Goal: Information Seeking & Learning: Learn about a topic

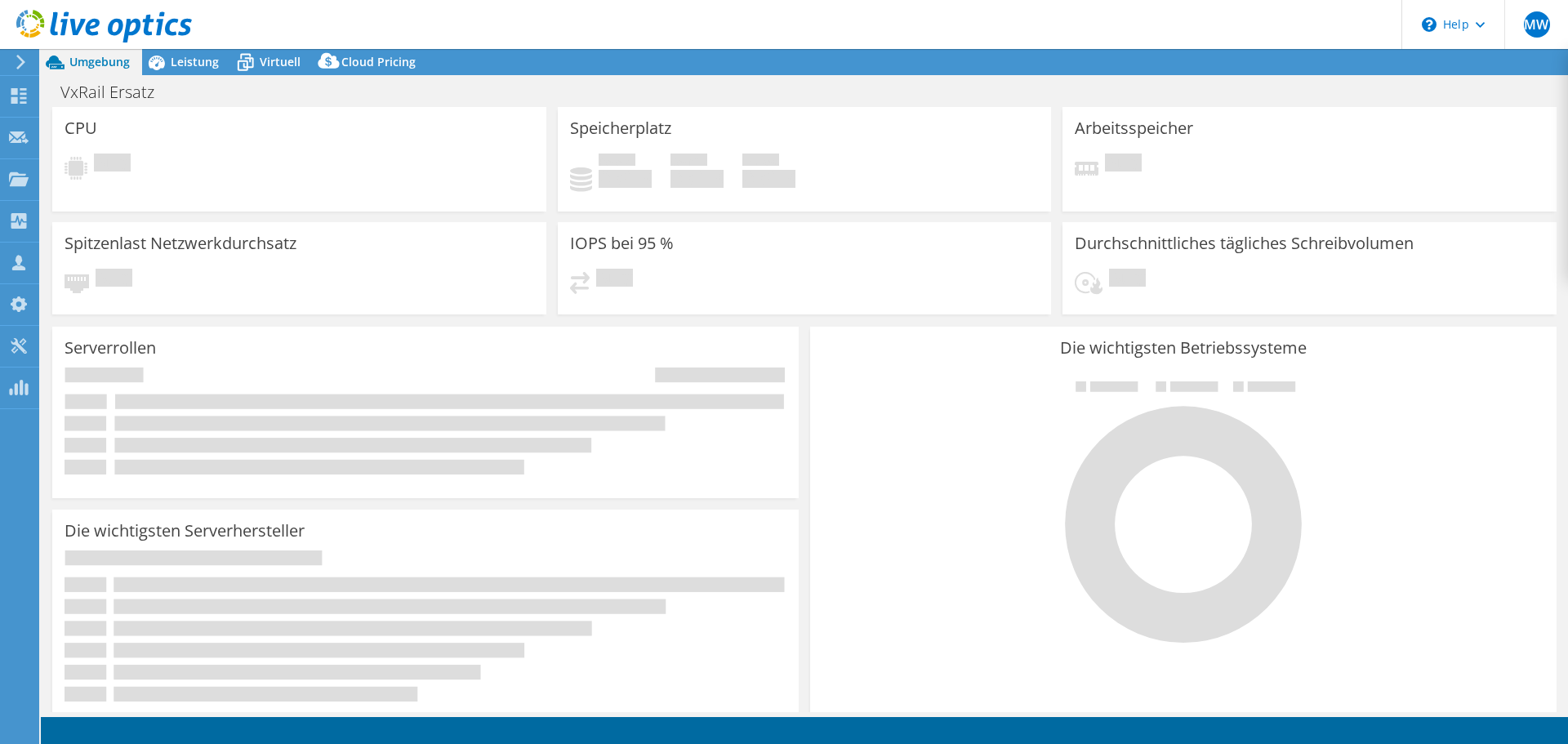
select select "USD"
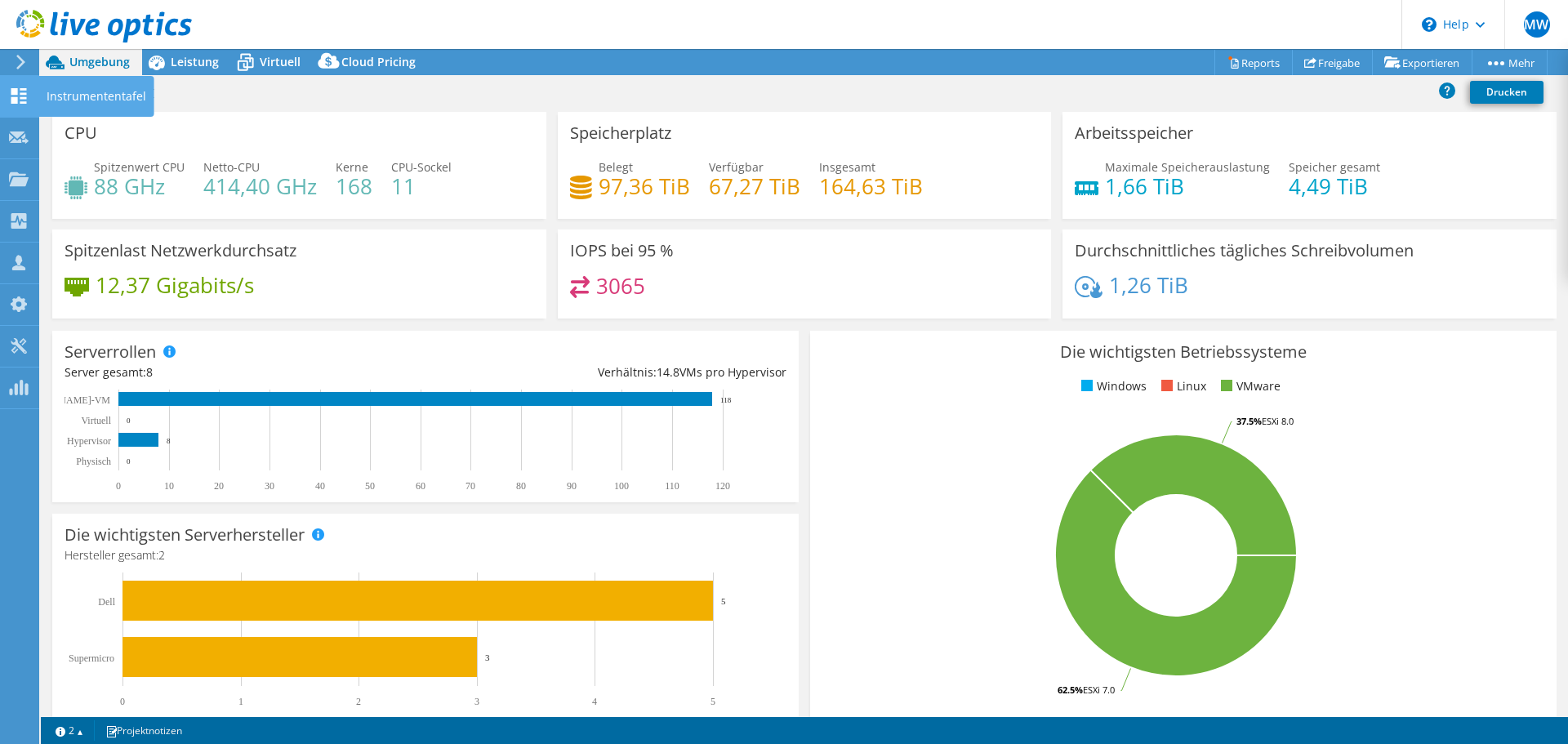
click at [17, 101] on use at bounding box center [19, 96] width 16 height 16
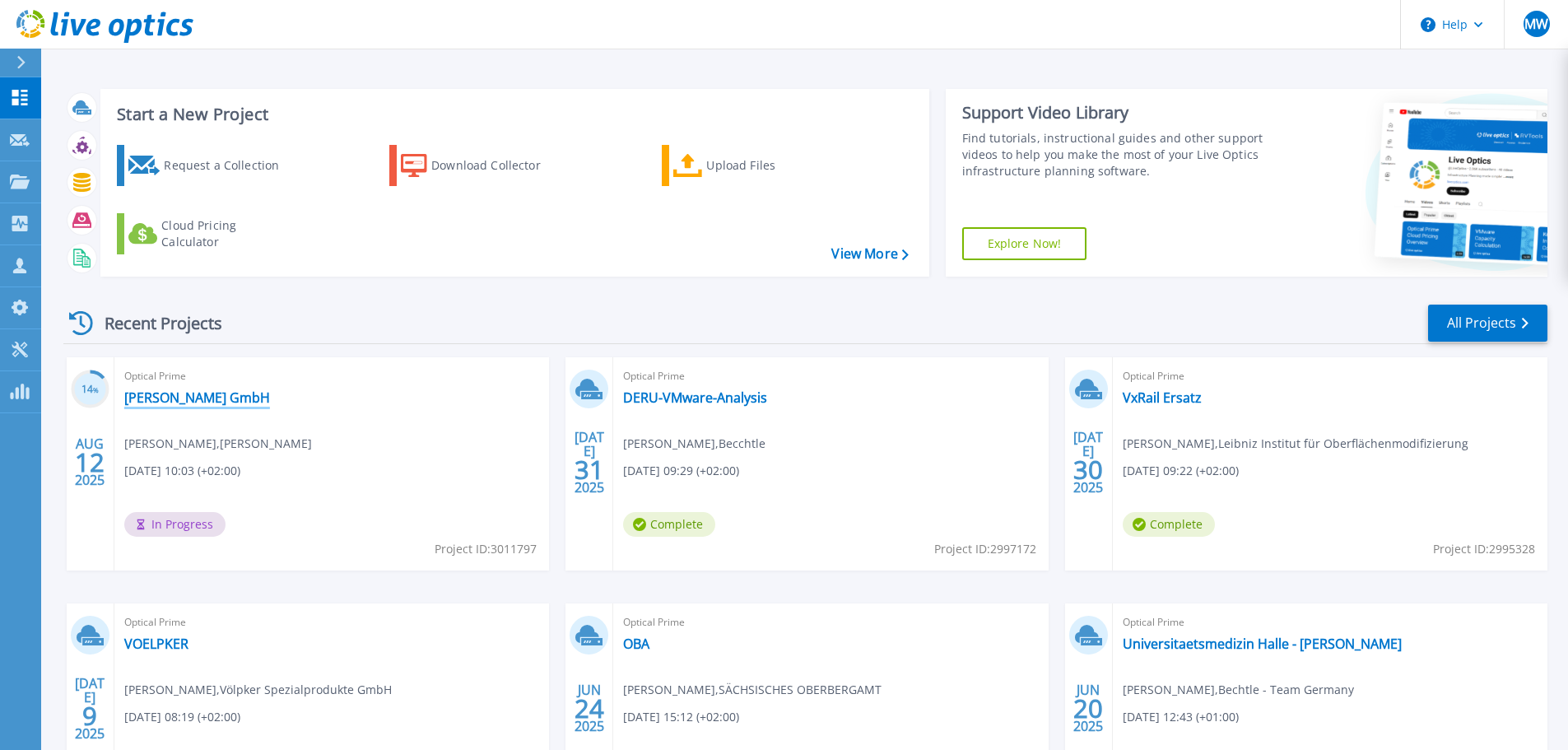
click at [231, 393] on link "Hentschke Bau GmbH" at bounding box center [197, 397] width 146 height 17
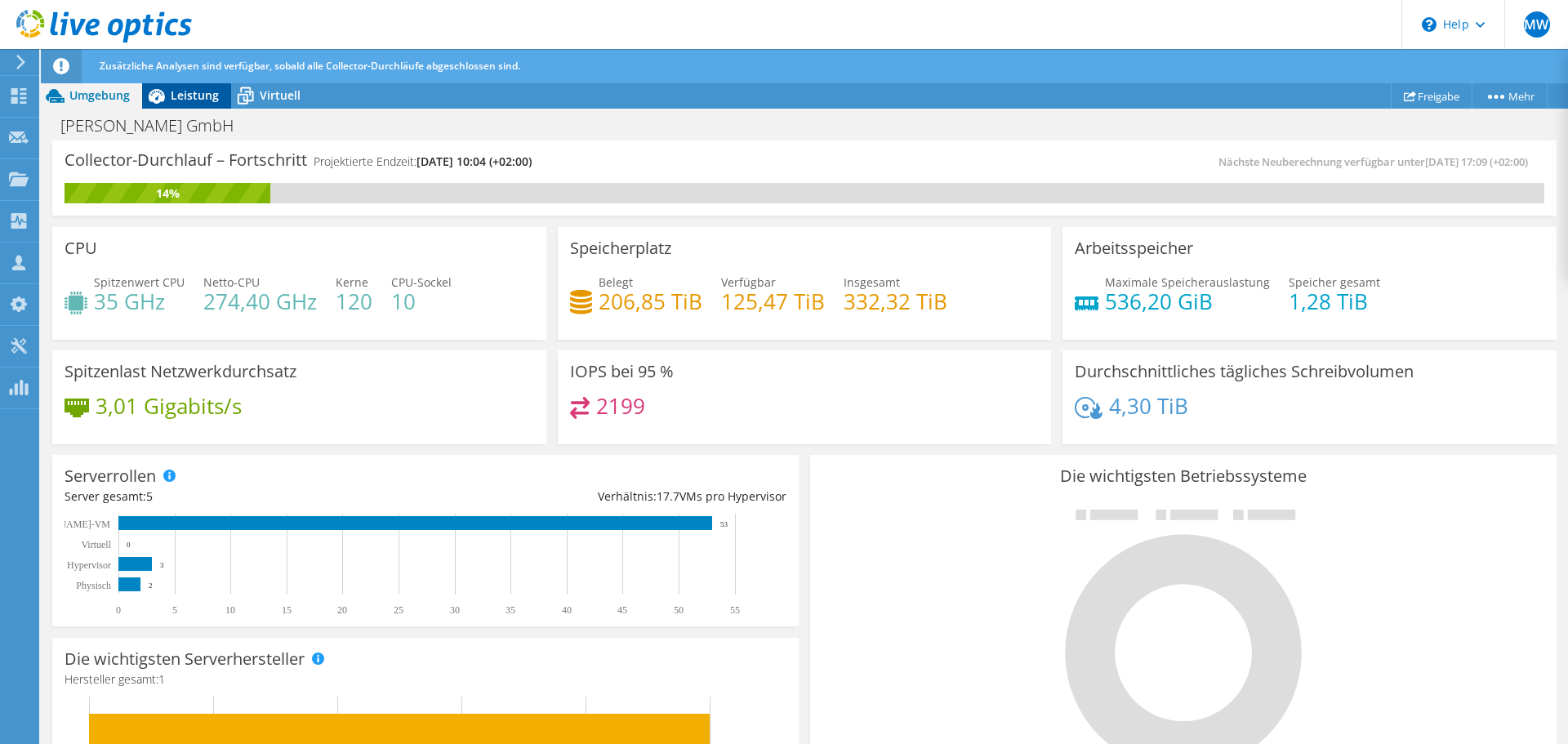
click at [188, 95] on span "Leistung" at bounding box center [194, 95] width 48 height 16
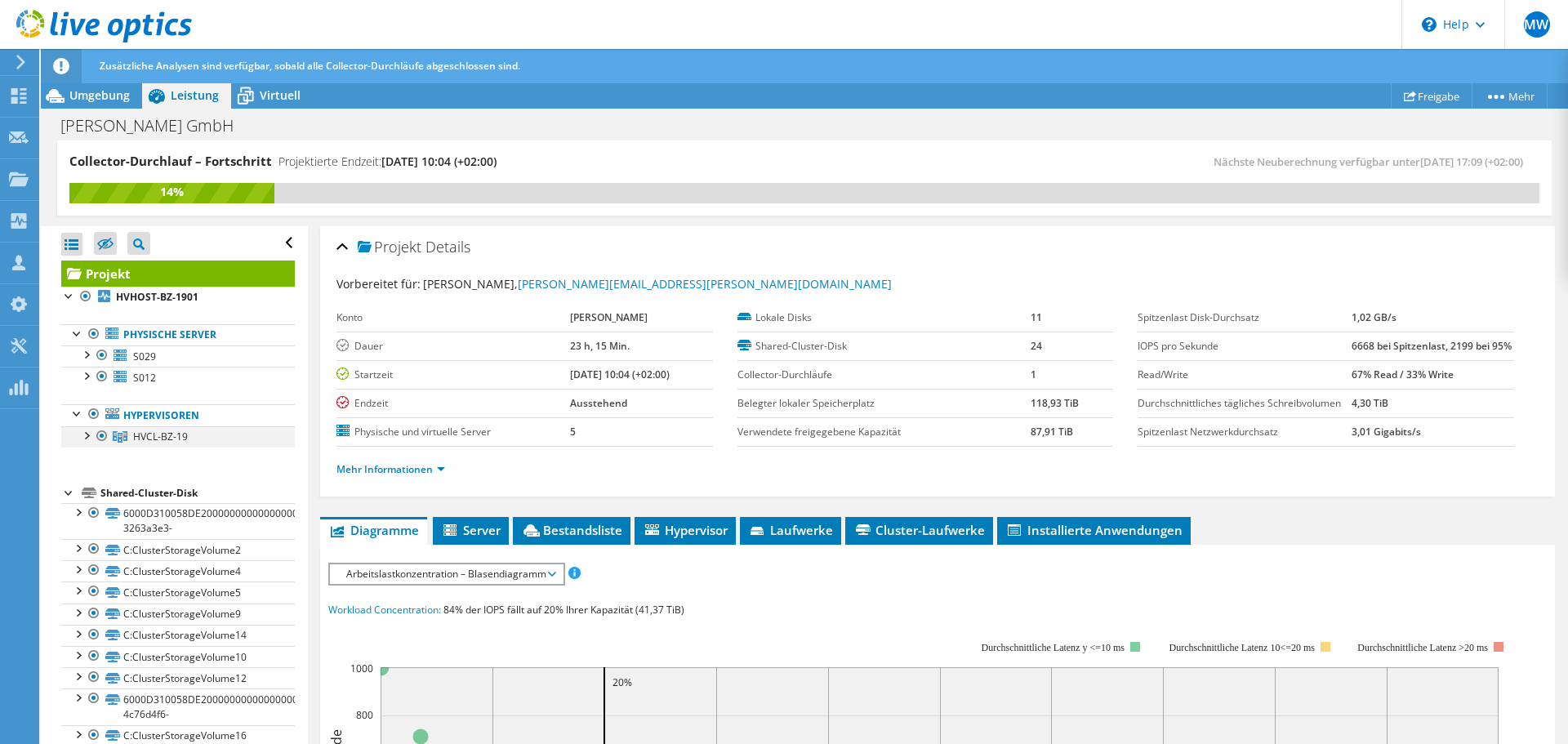
click at [89, 436] on div at bounding box center [85, 434] width 17 height 17
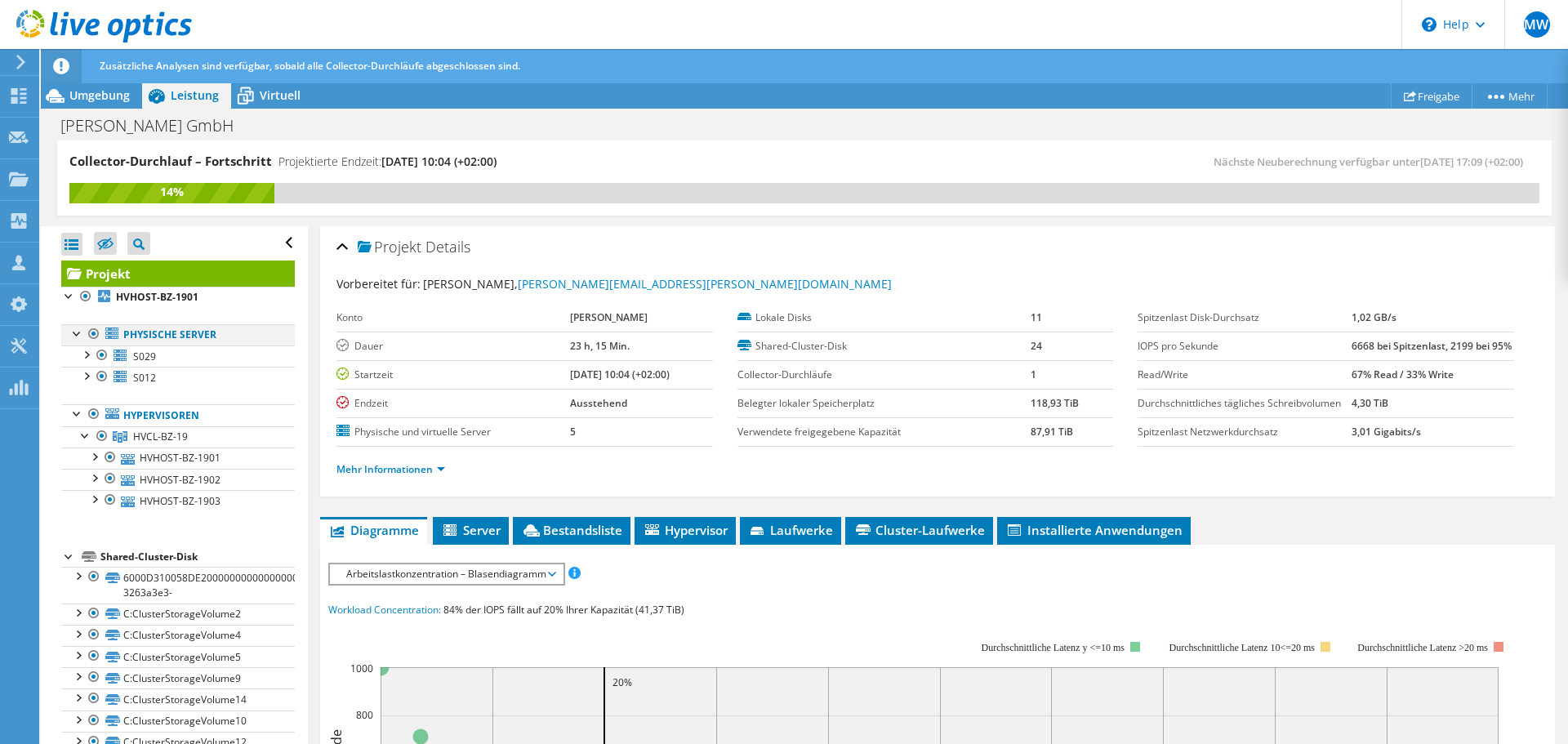
click at [92, 332] on div at bounding box center [93, 333] width 17 height 20
click at [172, 416] on link "Hypervisoren" at bounding box center [178, 414] width 233 height 21
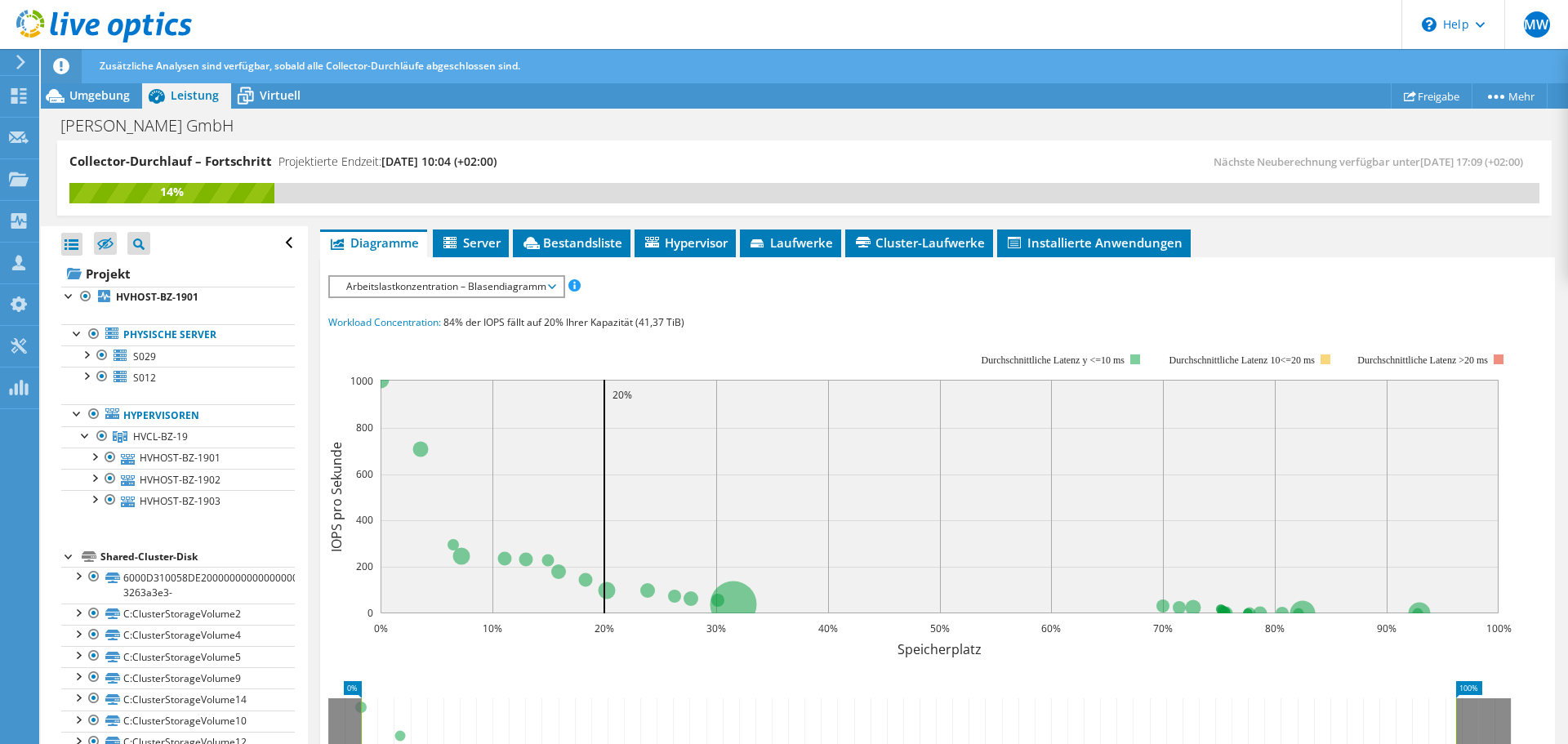
scroll to position [326, 0]
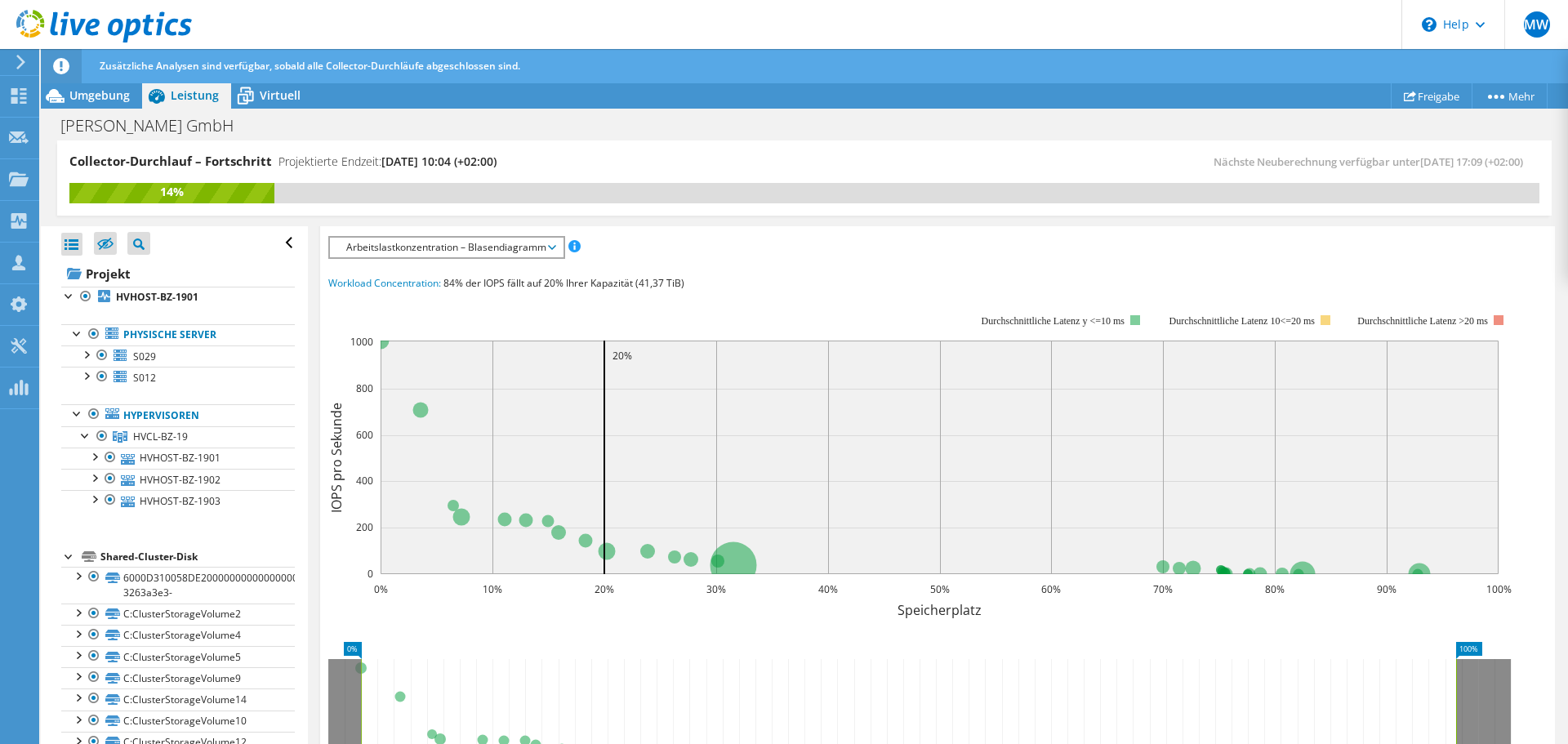
click at [535, 257] on span "Arbeitslastkonzentration – Blasendiagramm" at bounding box center [446, 247] width 217 height 20
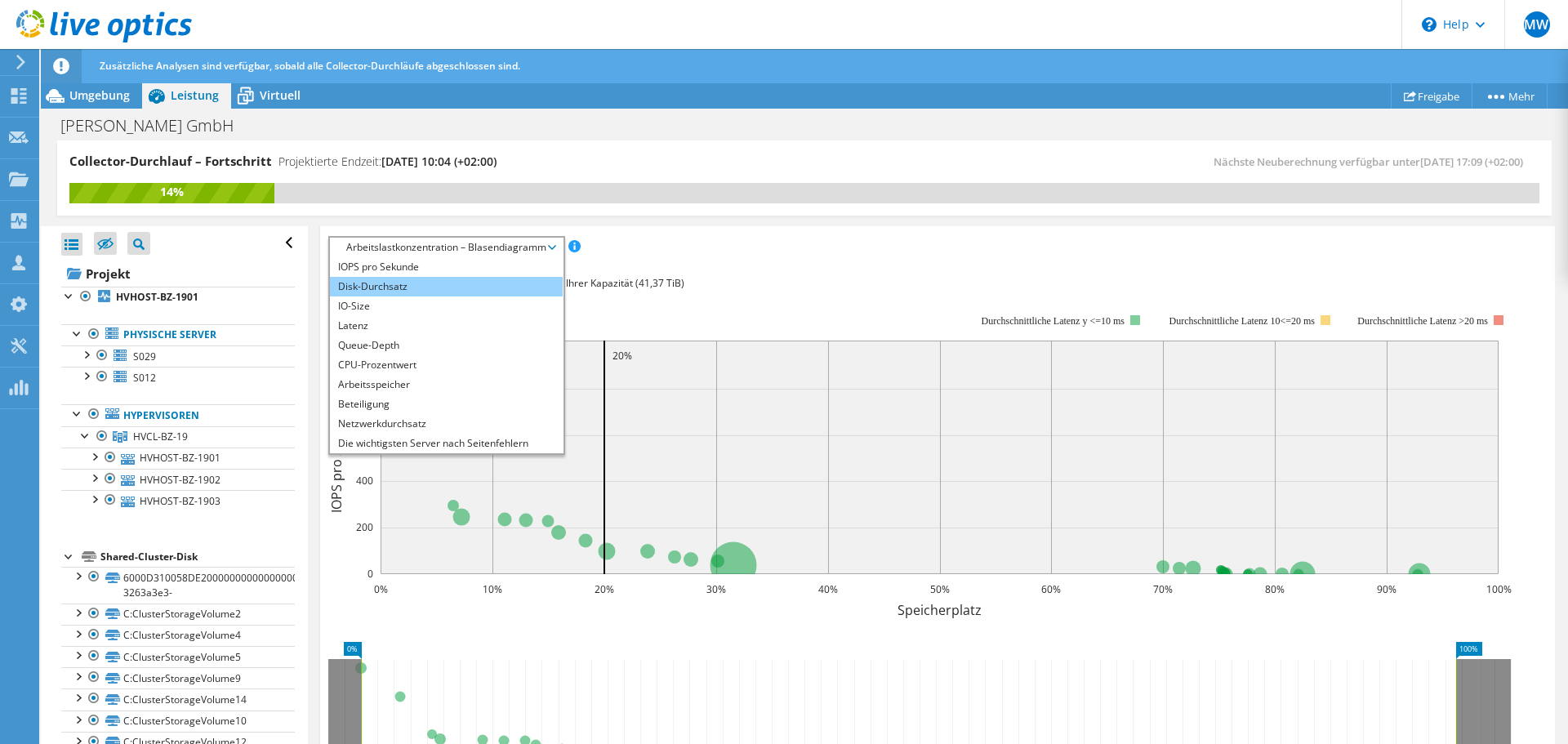
click at [402, 297] on li "Disk-Durchsatz" at bounding box center [446, 286] width 232 height 20
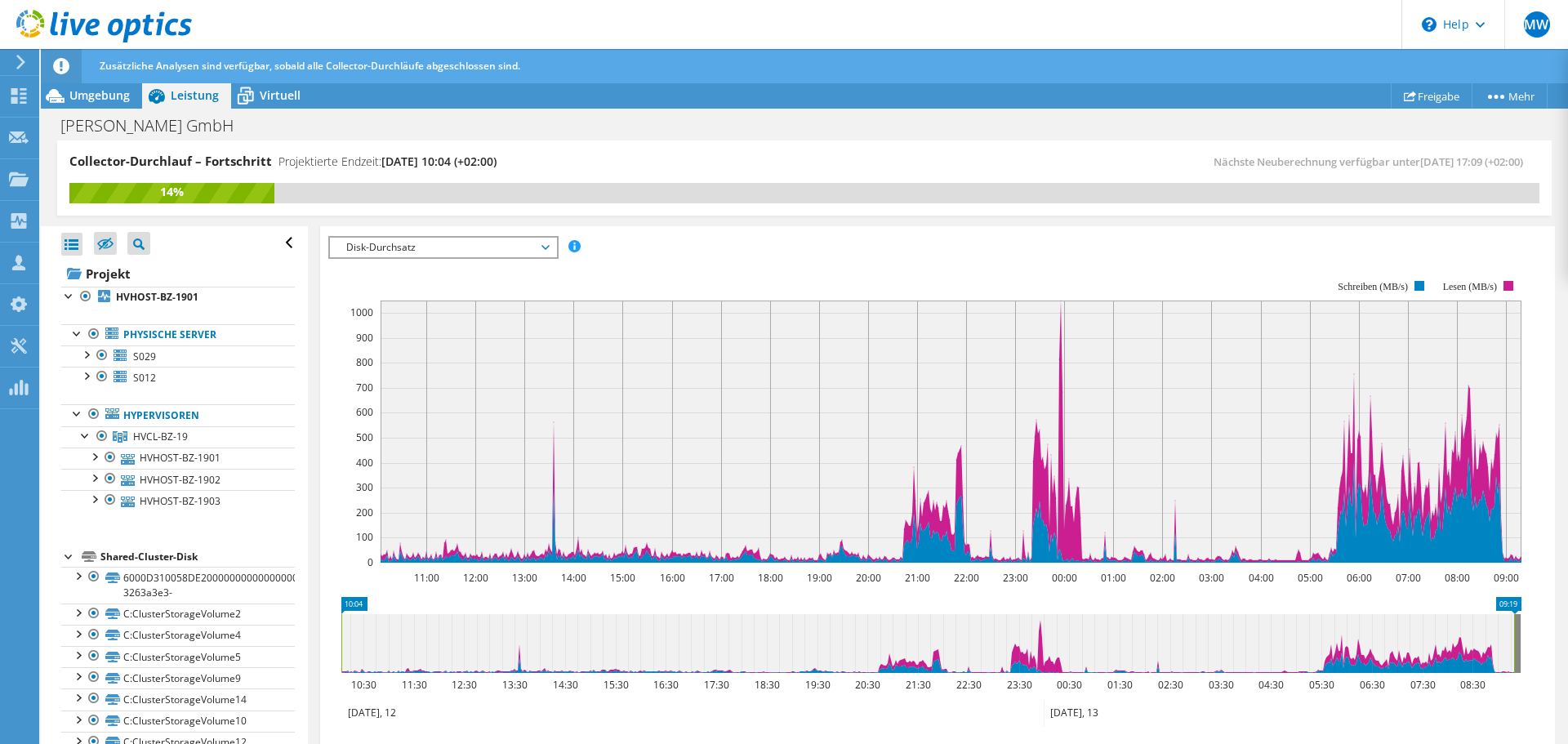
click at [417, 257] on span "Disk-Durchsatz" at bounding box center [442, 247] width 210 height 20
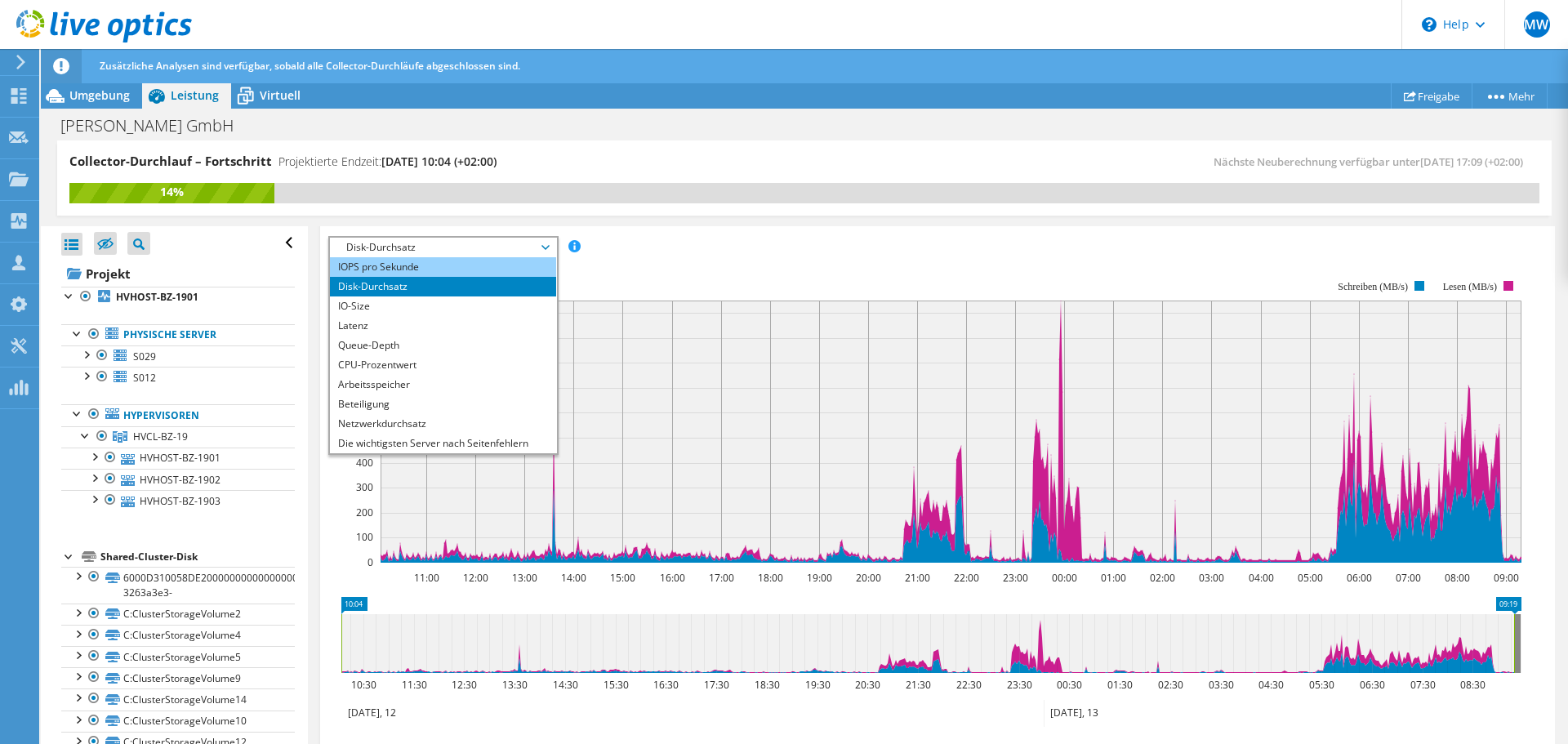
click at [402, 277] on li "IOPS pro Sekunde" at bounding box center [443, 266] width 226 height 20
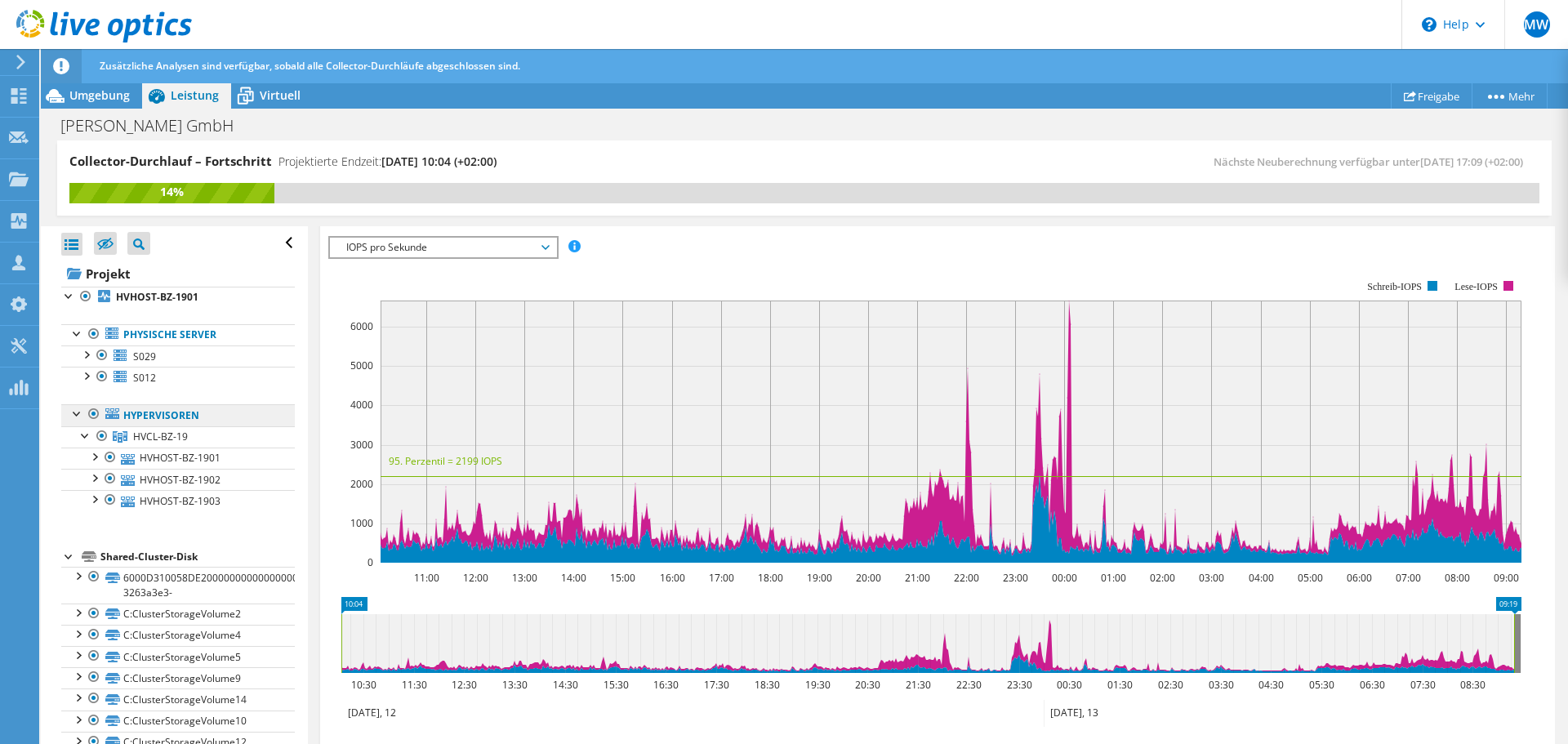
click at [172, 418] on link "Hypervisoren" at bounding box center [178, 414] width 233 height 21
click at [178, 335] on link "Physische Server" at bounding box center [178, 334] width 233 height 21
click at [27, 88] on icon at bounding box center [18, 96] width 20 height 16
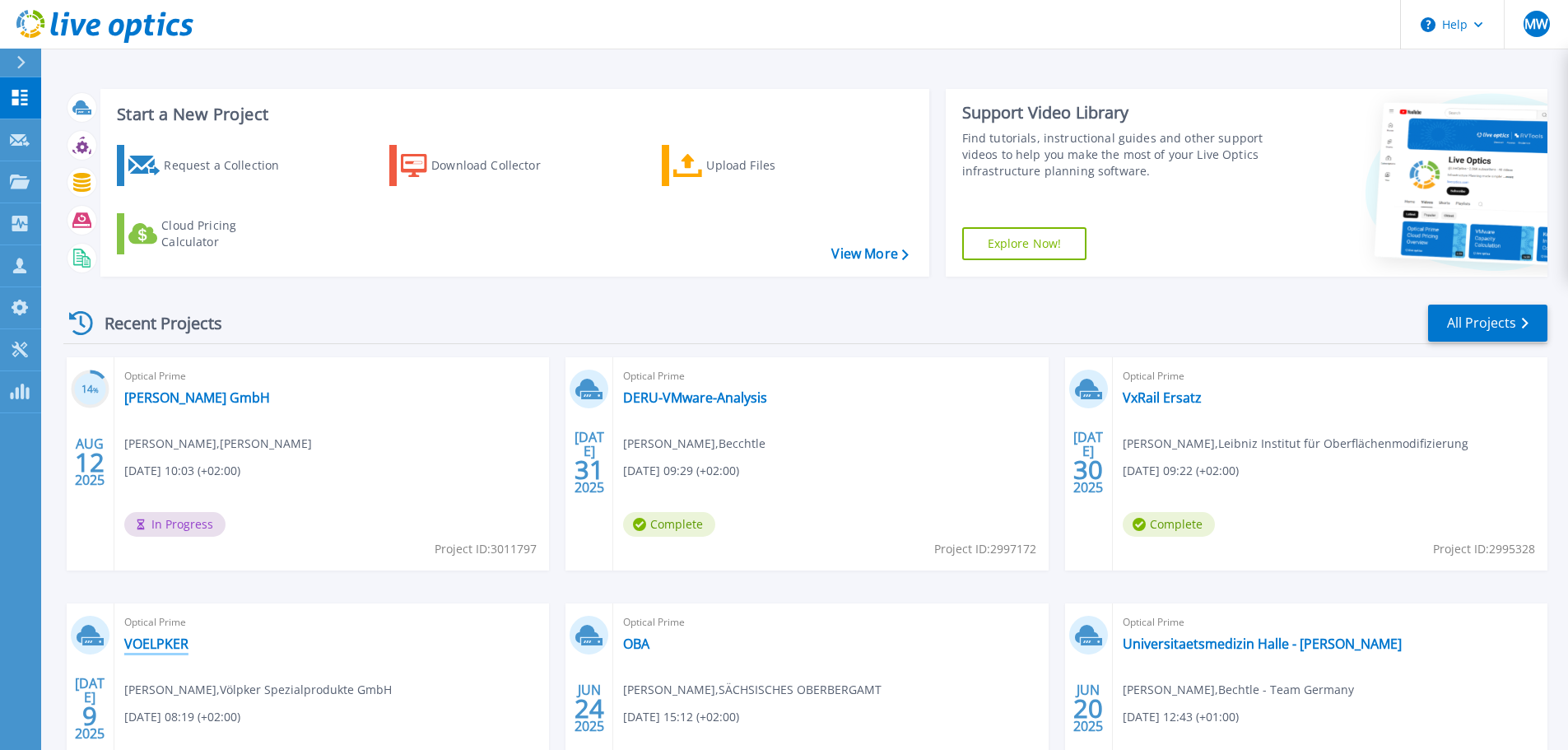
click at [166, 644] on link "VOELPKER" at bounding box center [156, 643] width 64 height 17
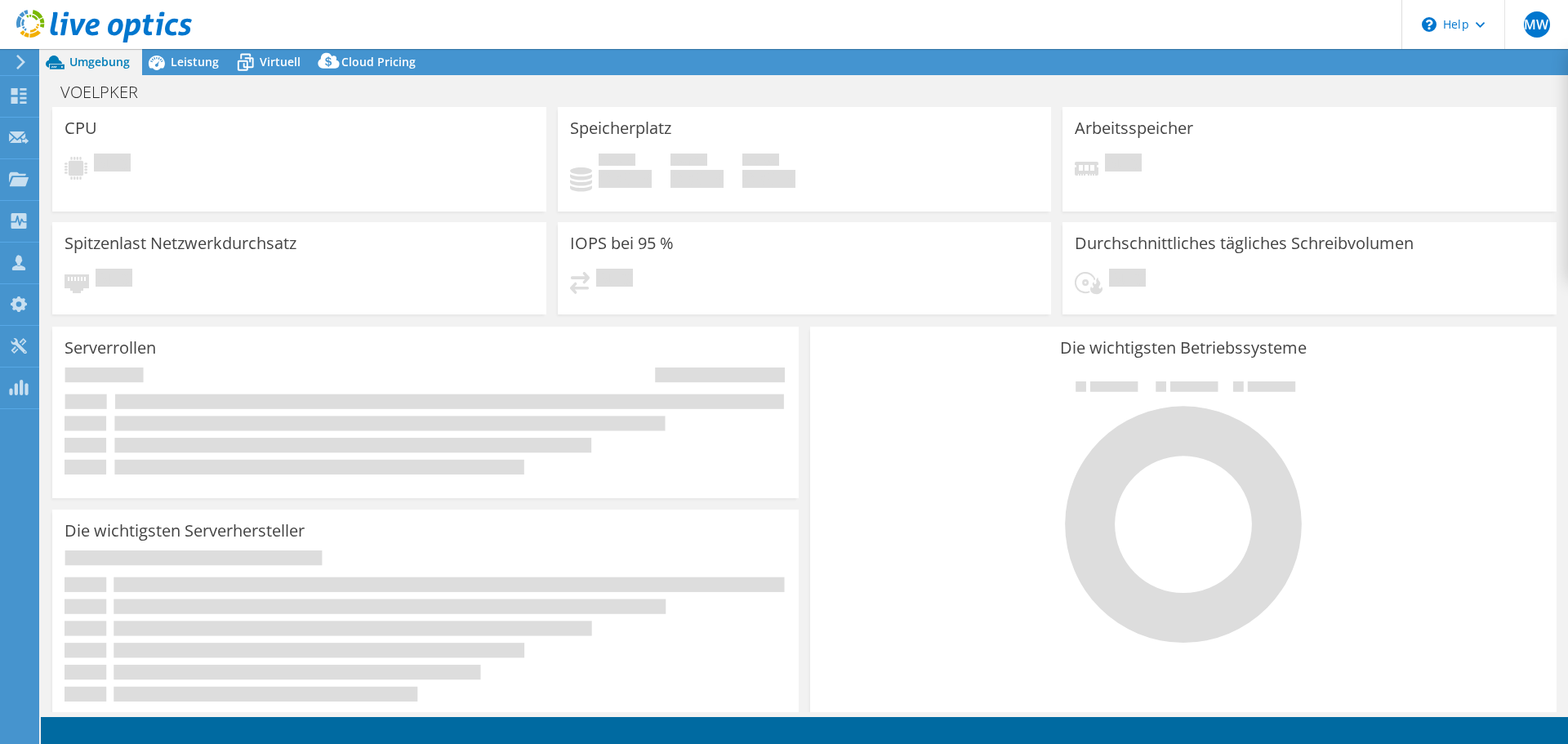
select select "EUFrankfurt"
select select "EUR"
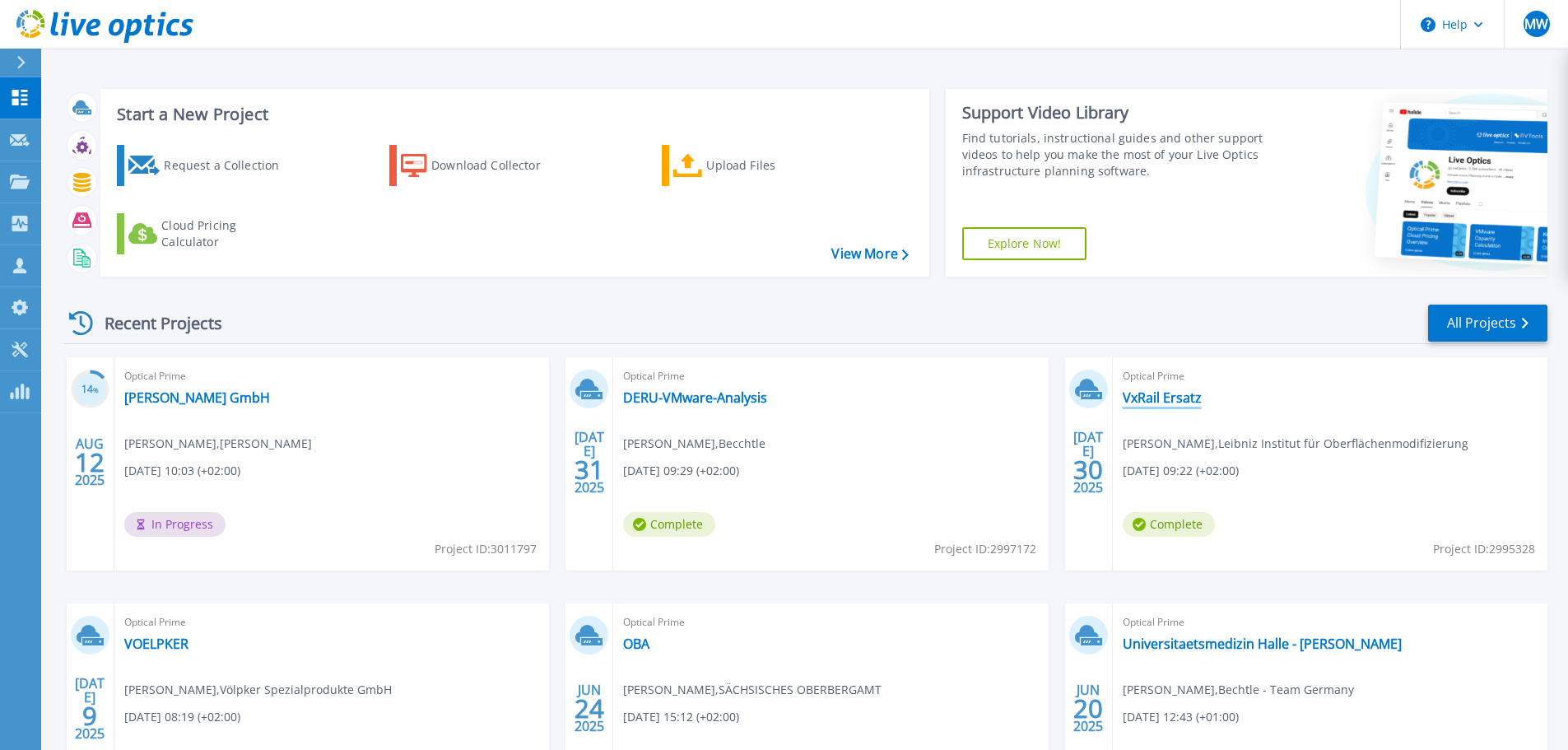
click at [1163, 396] on link "VxRail Ersatz" at bounding box center [1162, 397] width 79 height 17
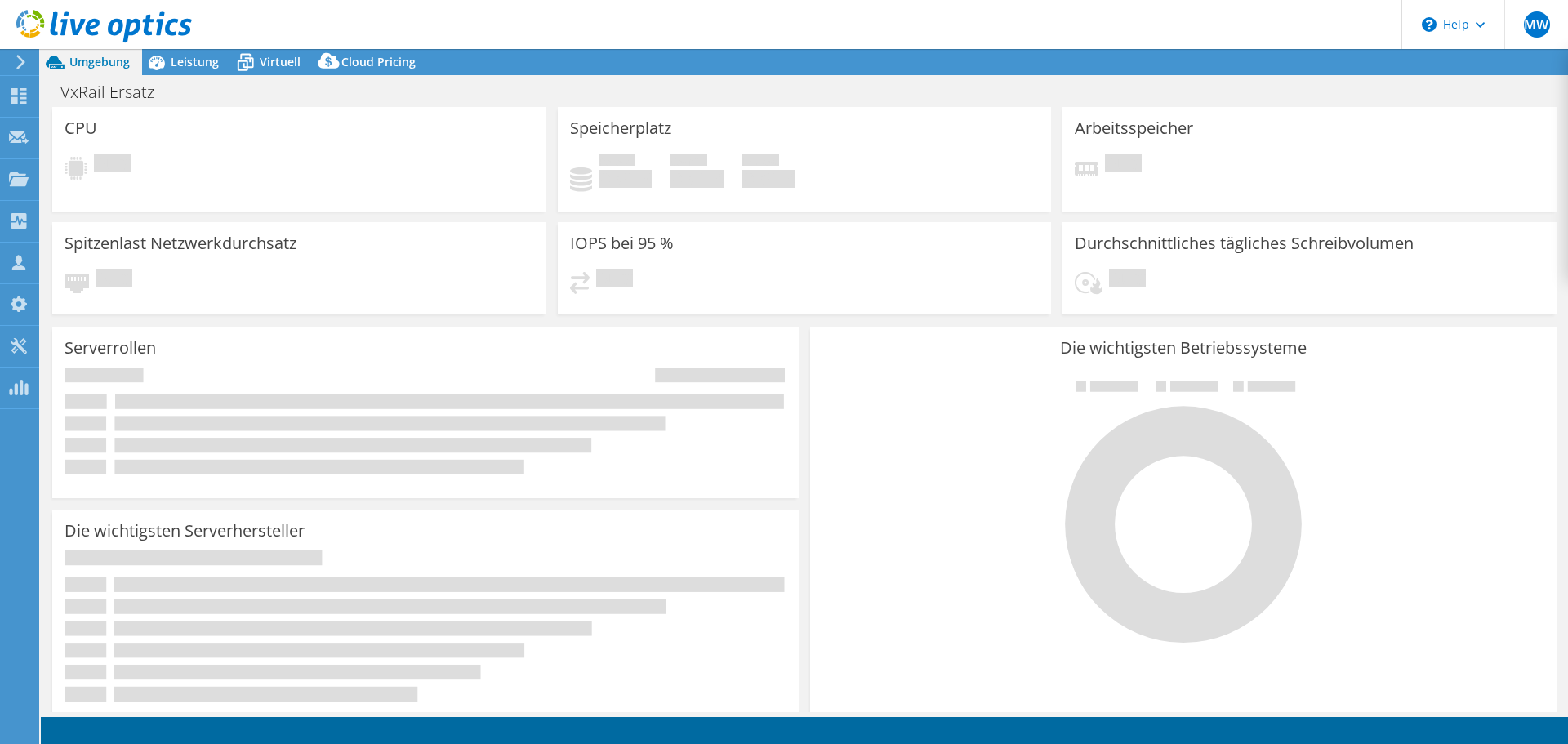
select select "USD"
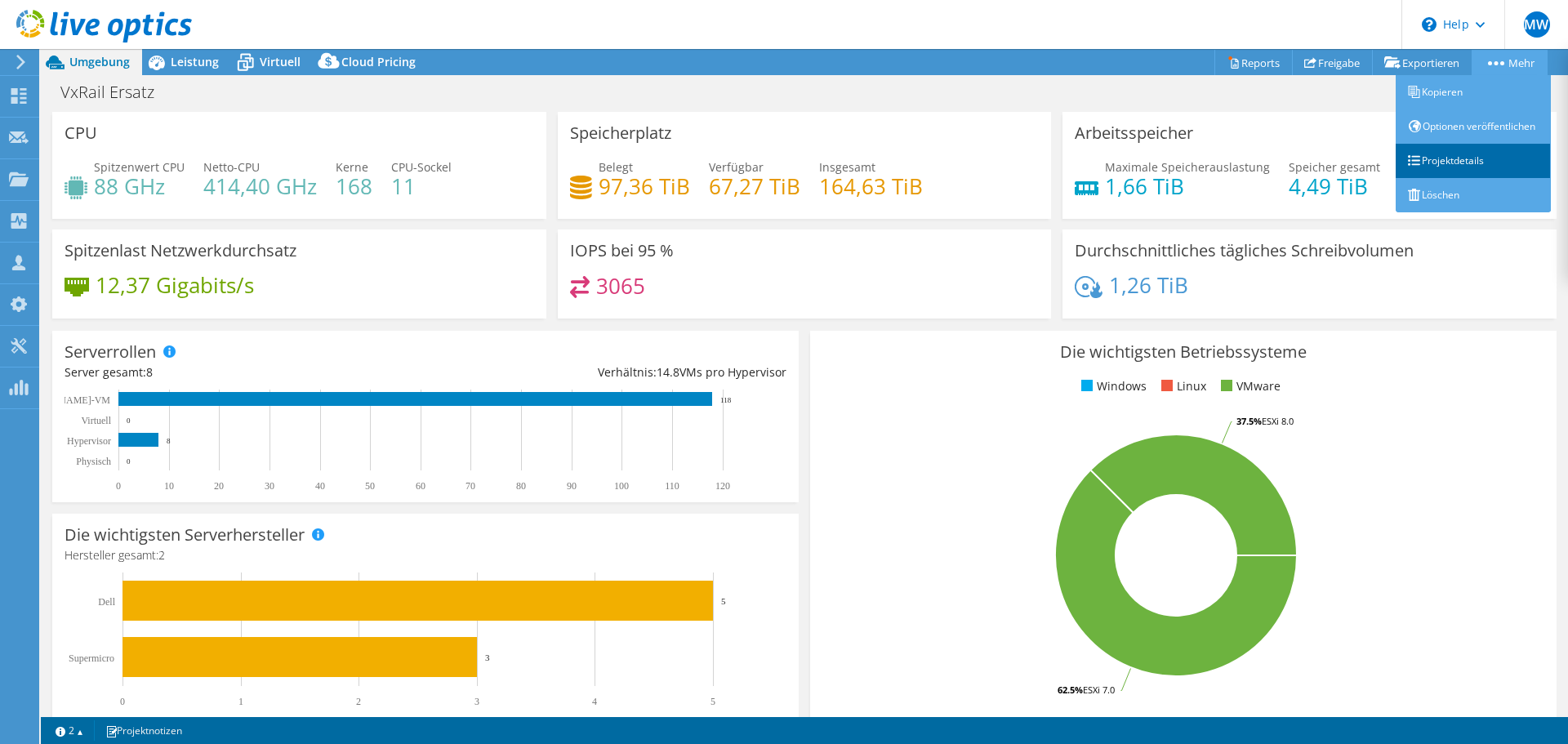
click at [1477, 172] on link "Projektdetails" at bounding box center [1473, 160] width 155 height 34
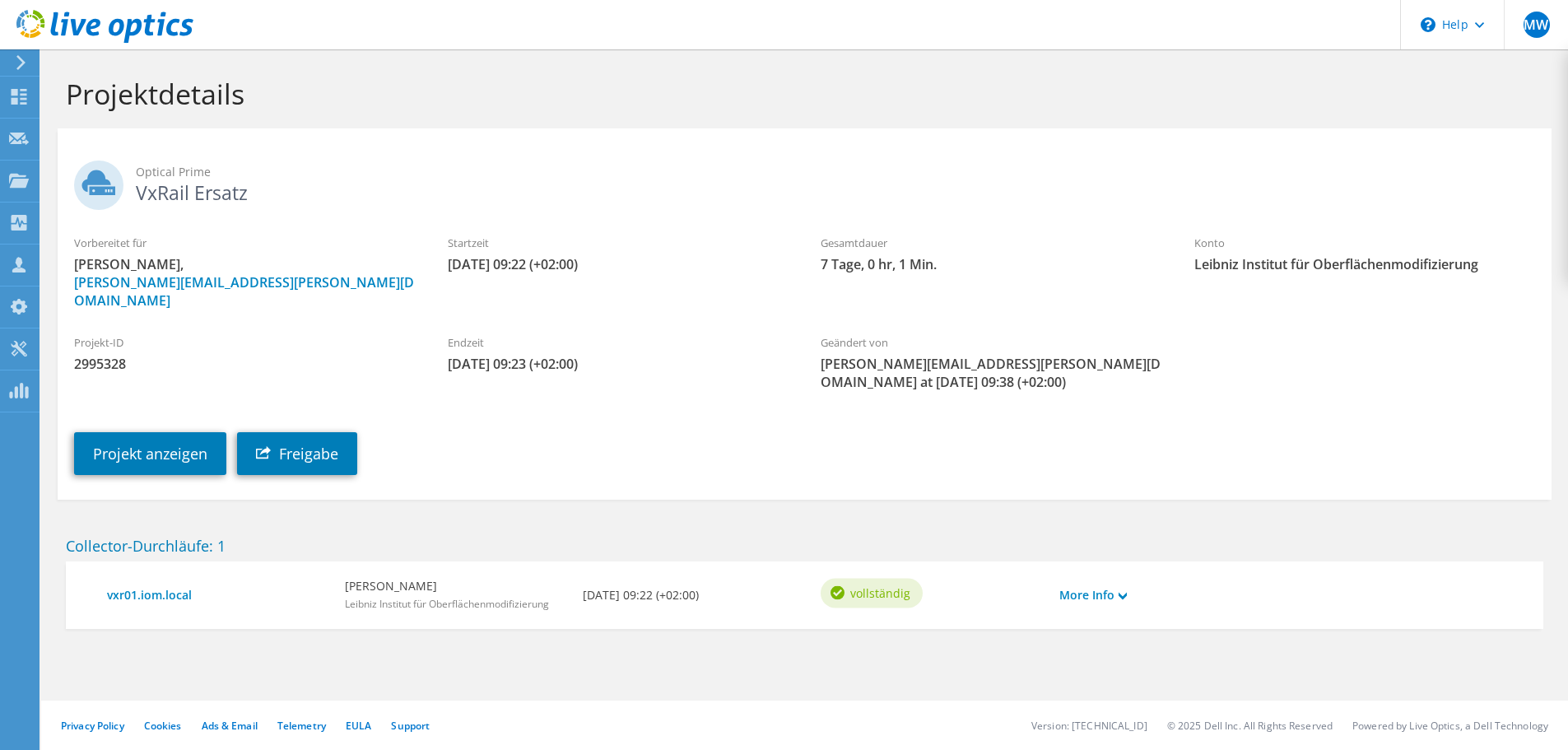
click at [111, 189] on use at bounding box center [98, 185] width 49 height 49
click at [166, 432] on link "Projekt anzeigen" at bounding box center [150, 453] width 153 height 43
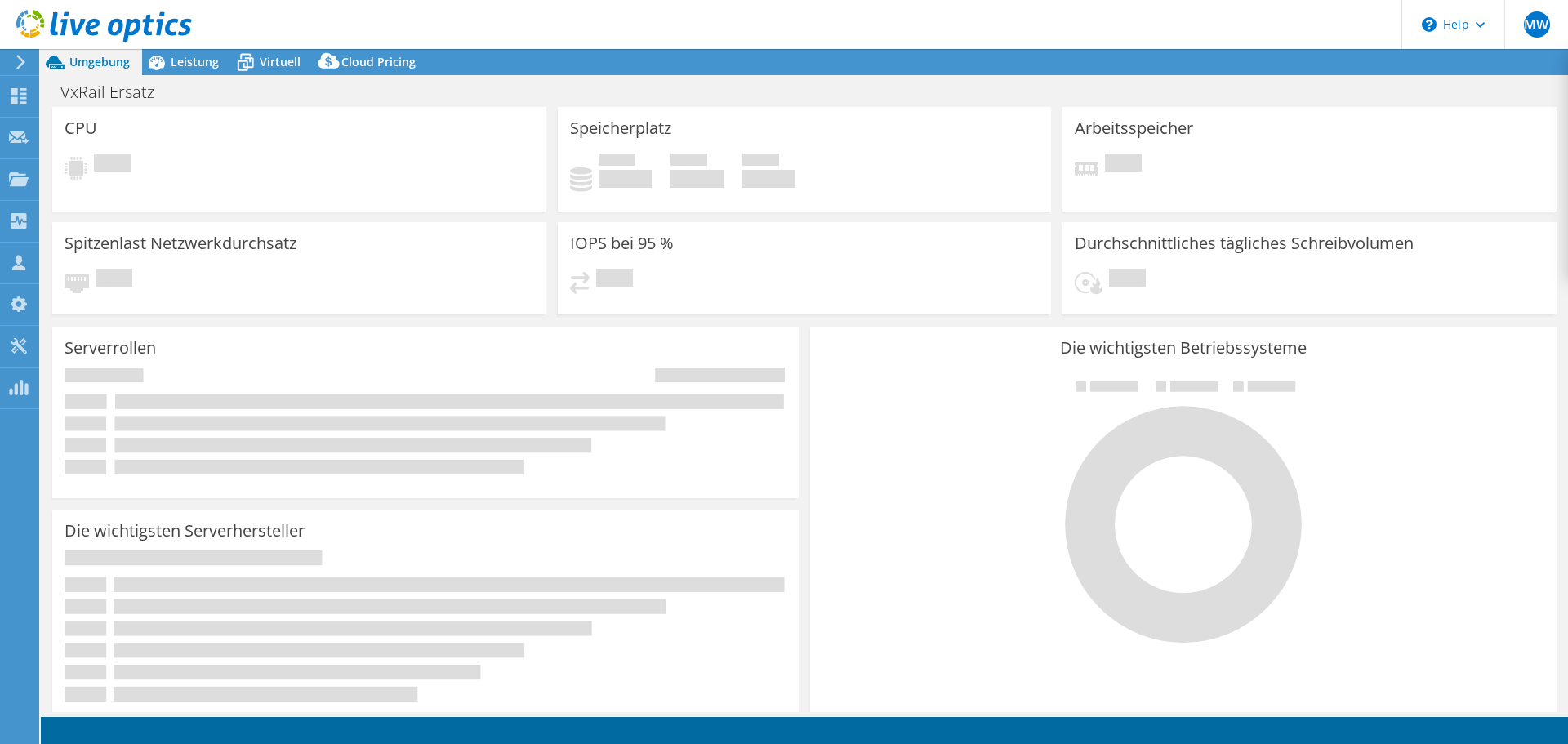
select select "USD"
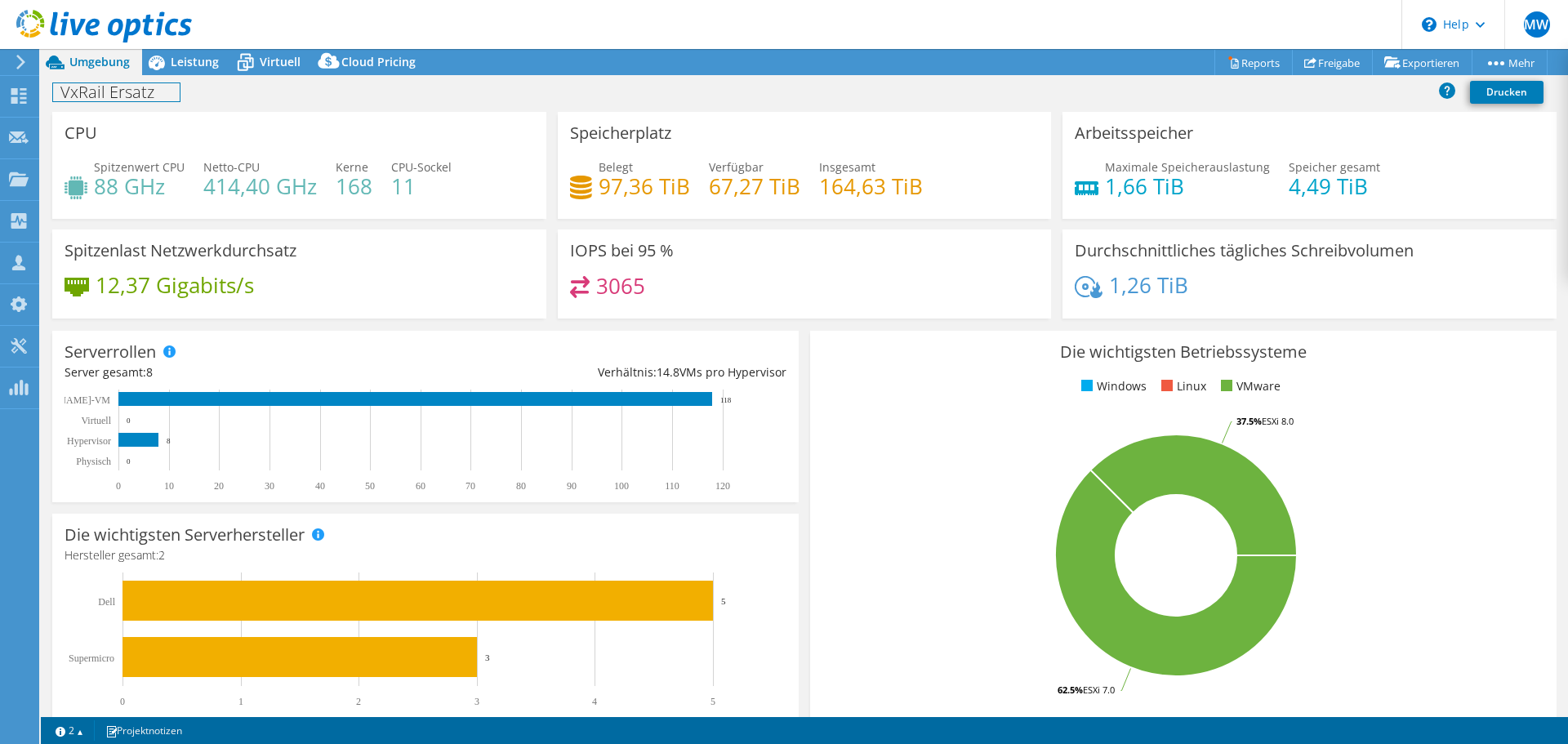
click at [113, 89] on h1 "VxRail Ersatz" at bounding box center [116, 92] width 126 height 18
click at [365, 91] on link at bounding box center [373, 90] width 23 height 20
click at [331, 91] on h1 "Leibnitz Institut - IOM - VxRail Ersatz" at bounding box center [201, 92] width 297 height 18
click at [441, 83] on link at bounding box center [440, 90] width 23 height 20
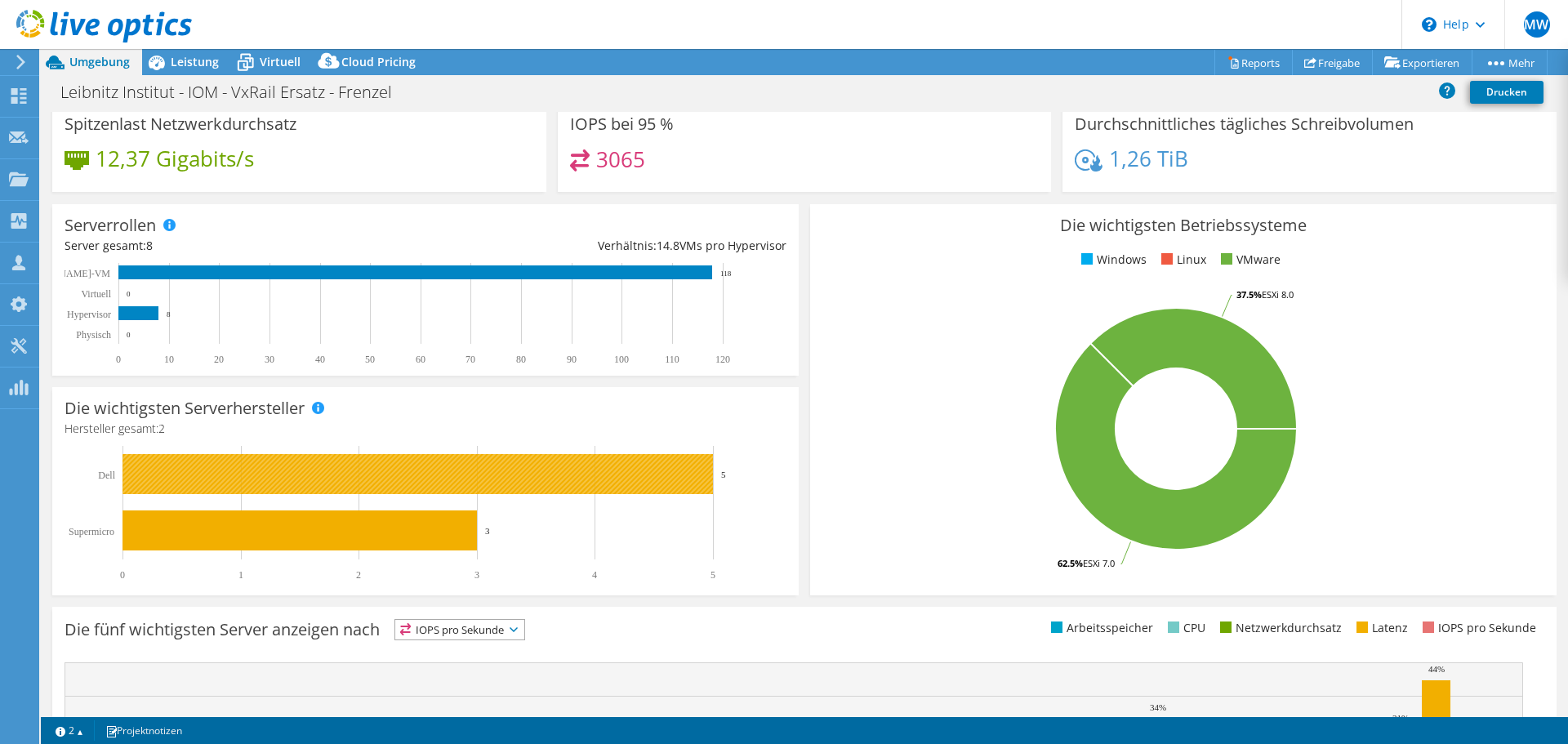
scroll to position [101, 0]
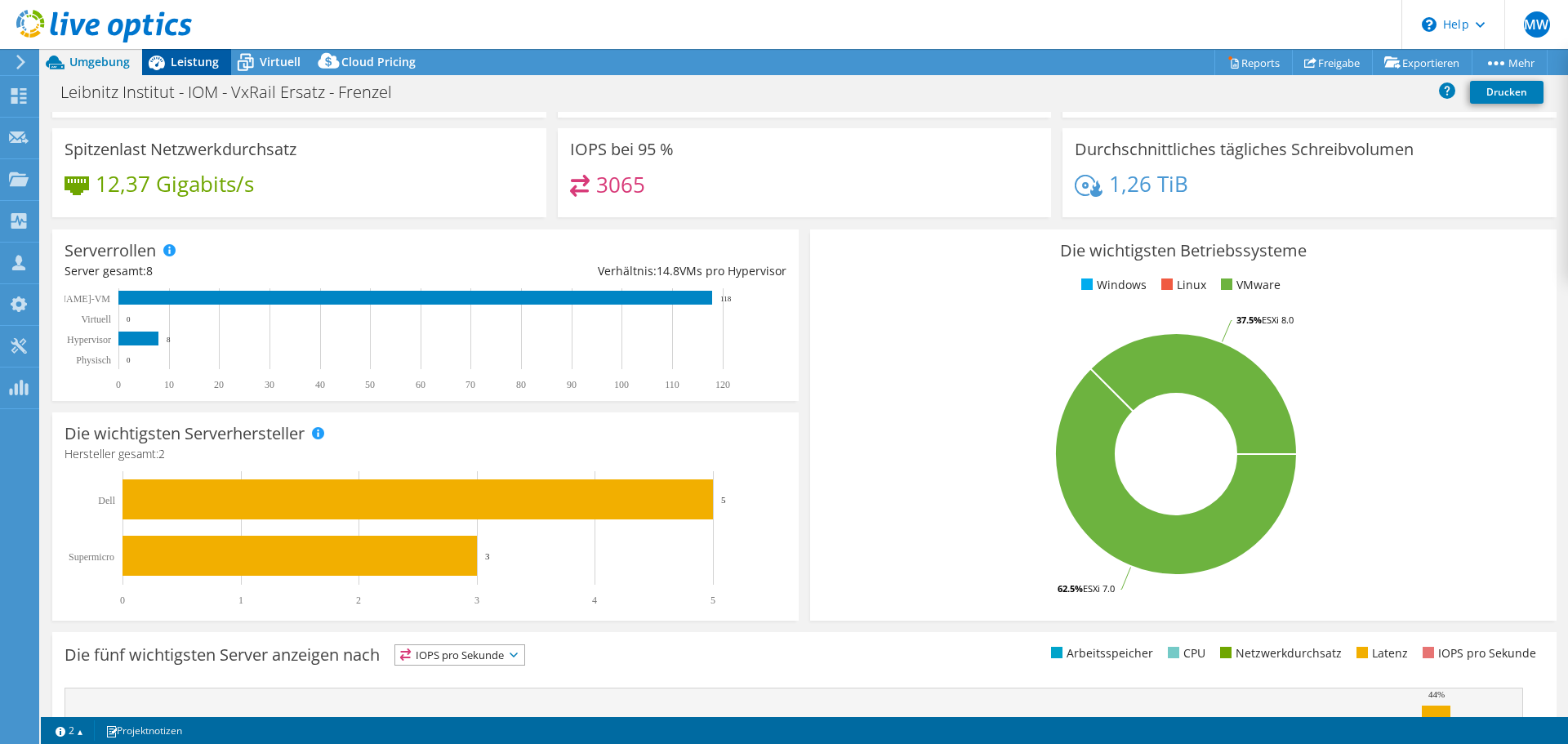
click at [194, 62] on span "Leistung" at bounding box center [194, 62] width 48 height 16
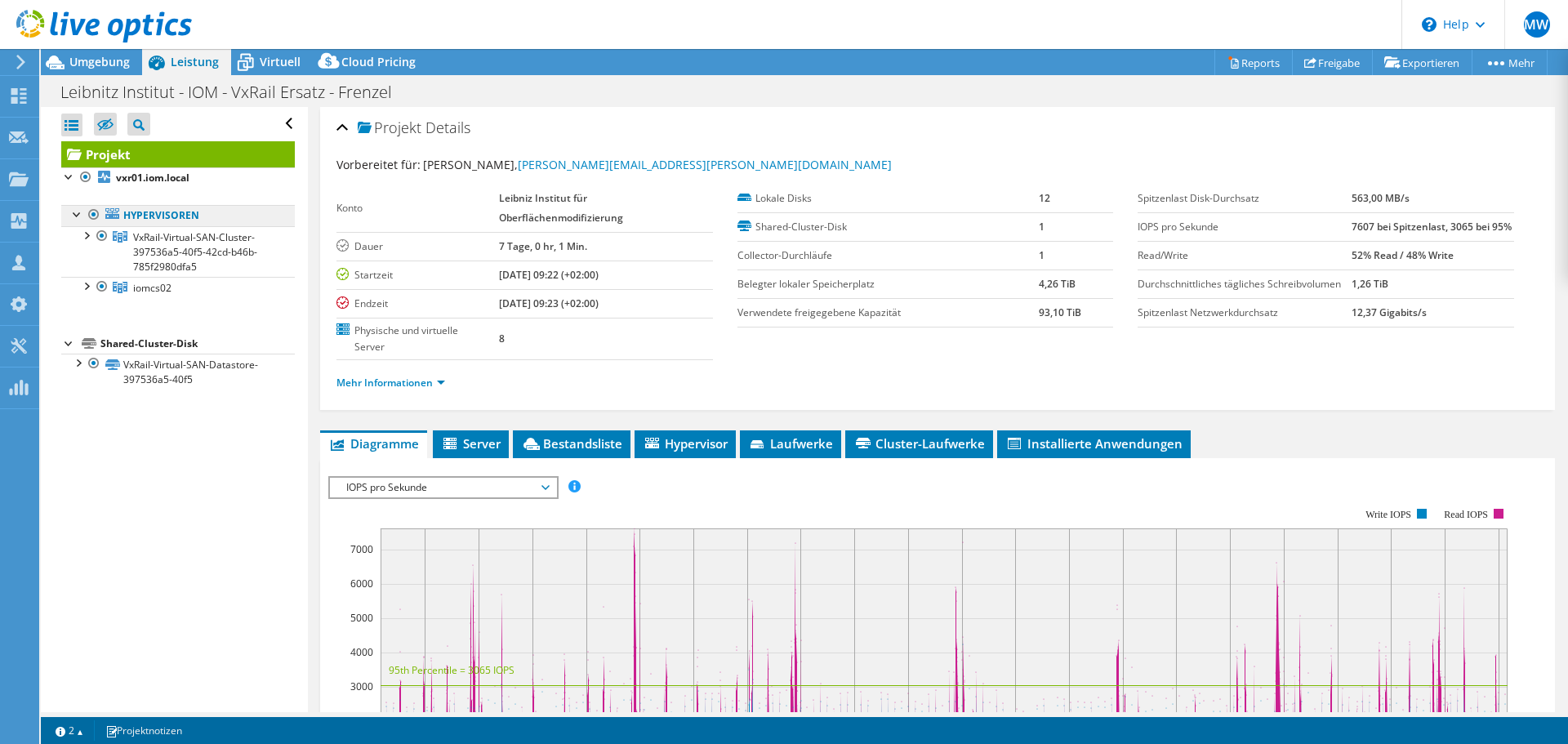
click at [157, 218] on link "Hypervisoren" at bounding box center [178, 215] width 233 height 21
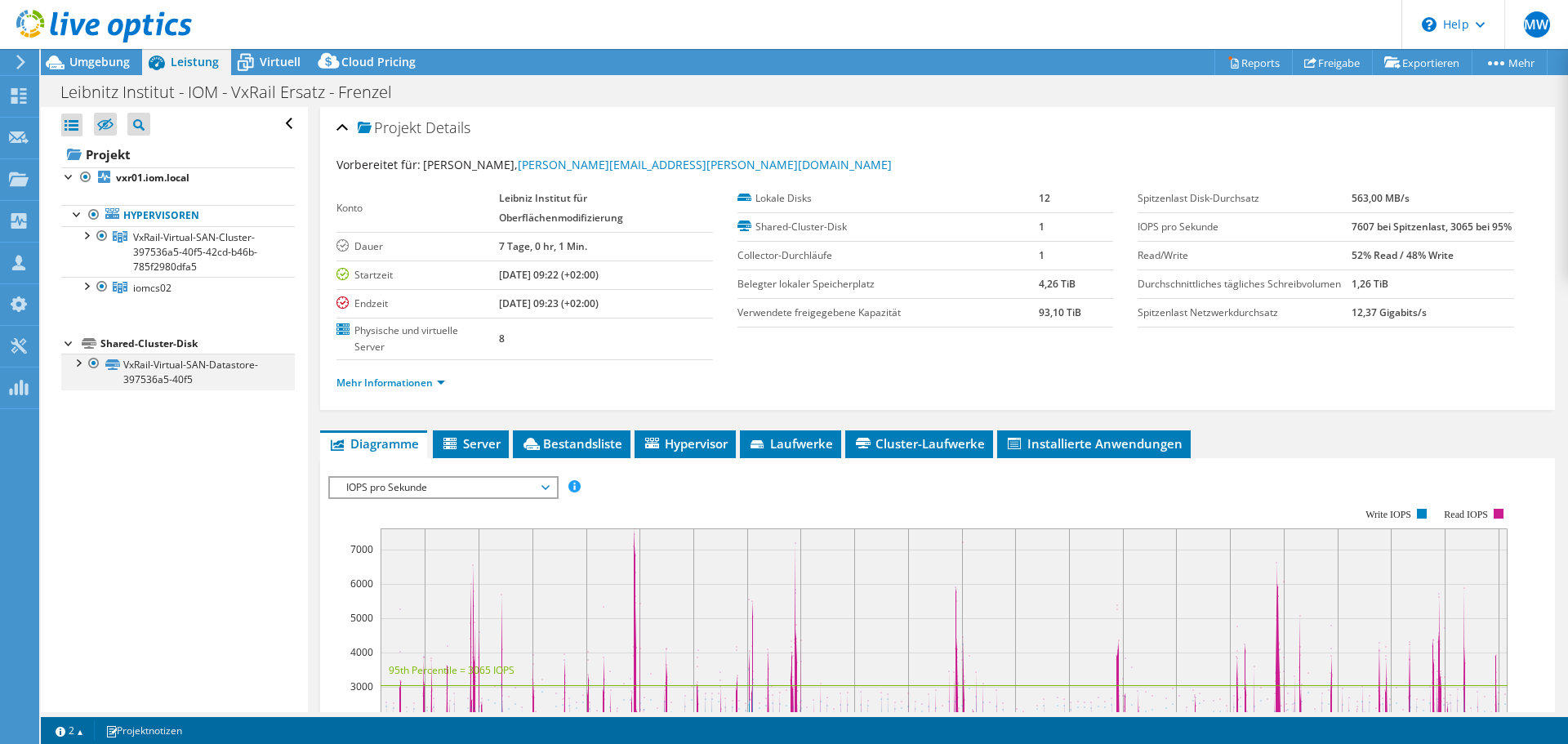
click at [91, 360] on div at bounding box center [93, 363] width 17 height 20
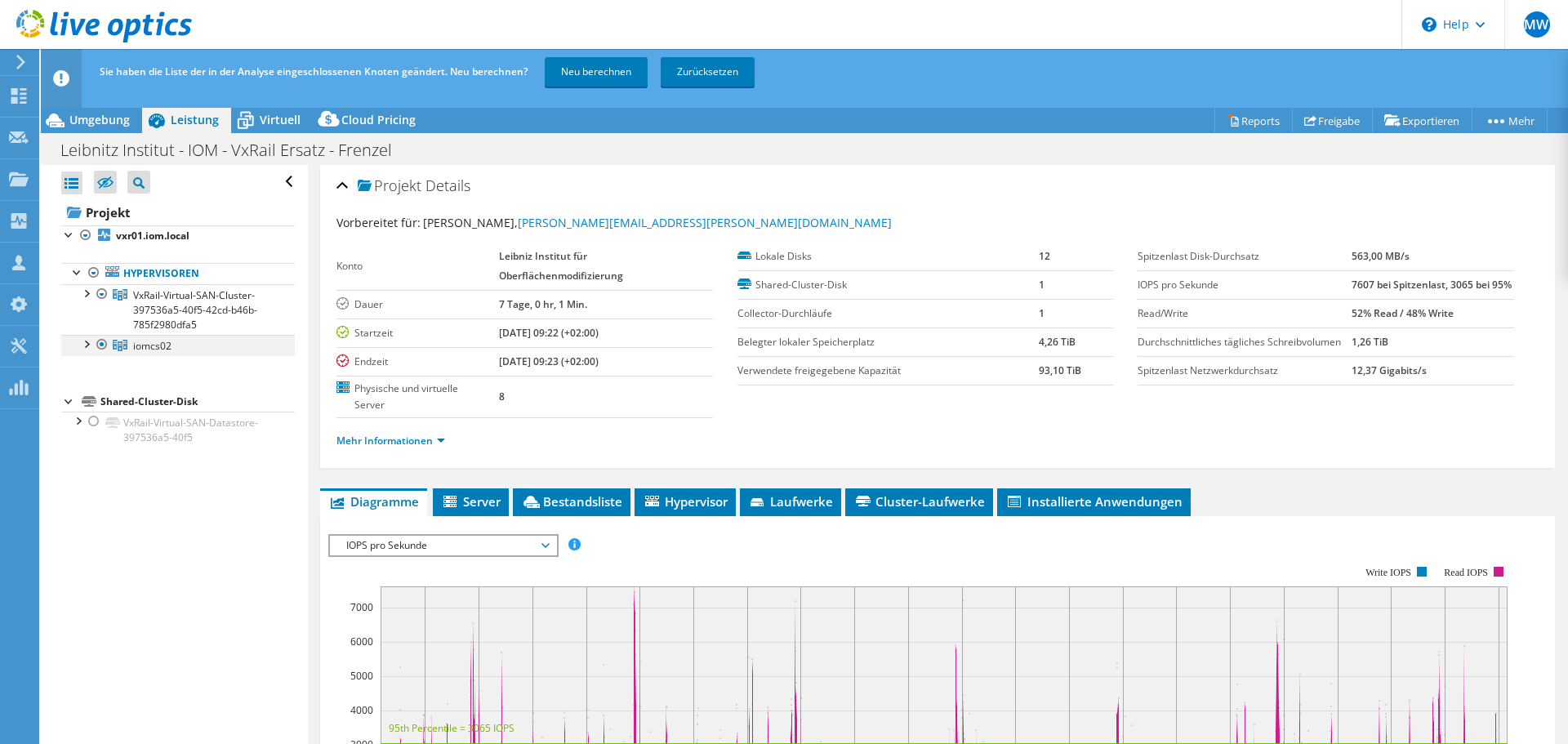
click at [102, 341] on div at bounding box center [102, 345] width 17 height 20
click at [165, 275] on link "Hypervisoren" at bounding box center [178, 273] width 233 height 21
click at [201, 300] on span "VxRail-Virtual-SAN-Cluster-397536a5-40f5-42cd-b46b-785f2980dfa5" at bounding box center [195, 310] width 124 height 44
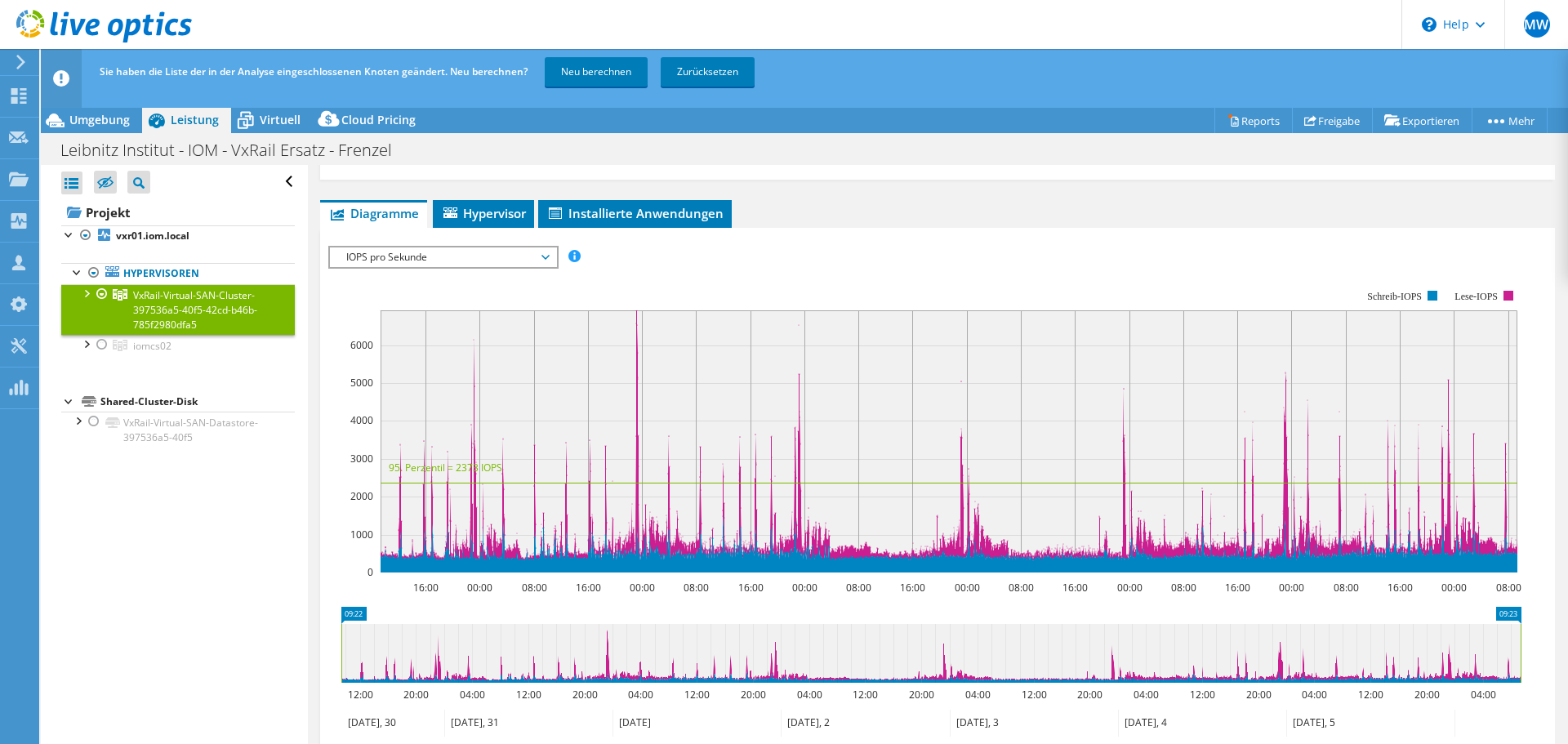
scroll to position [193, 0]
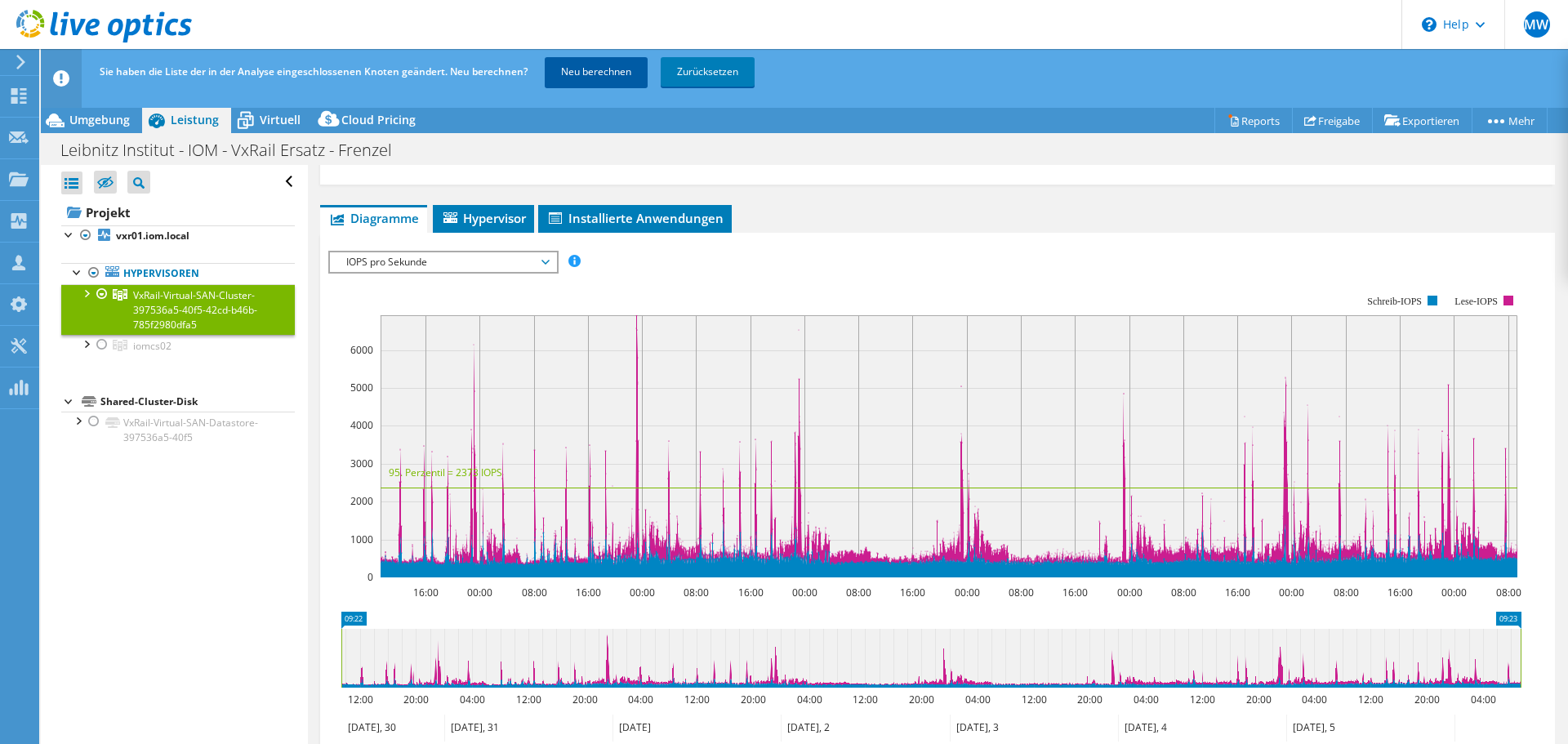
click at [609, 66] on link "Neu berechnen" at bounding box center [596, 72] width 103 height 30
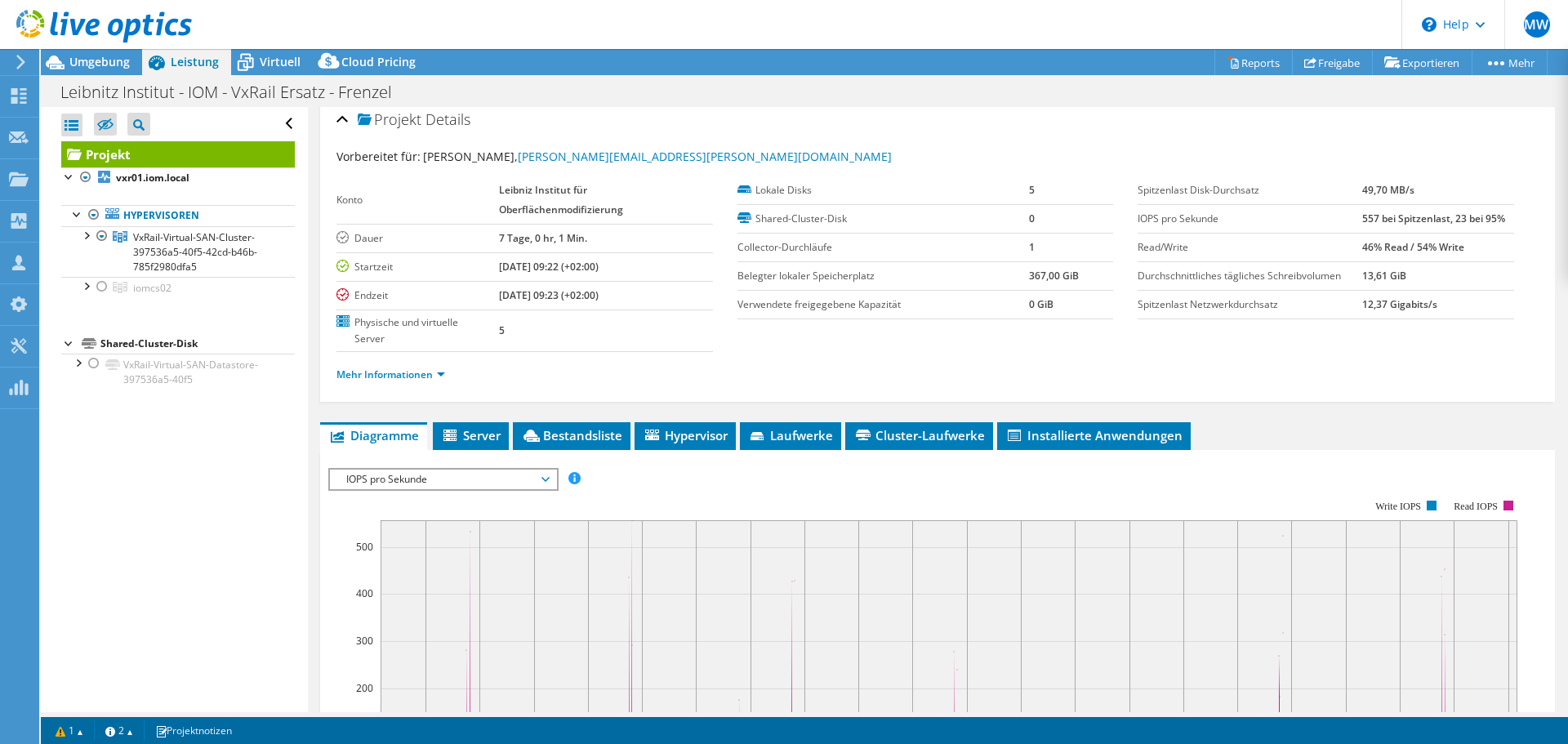
scroll to position [0, 0]
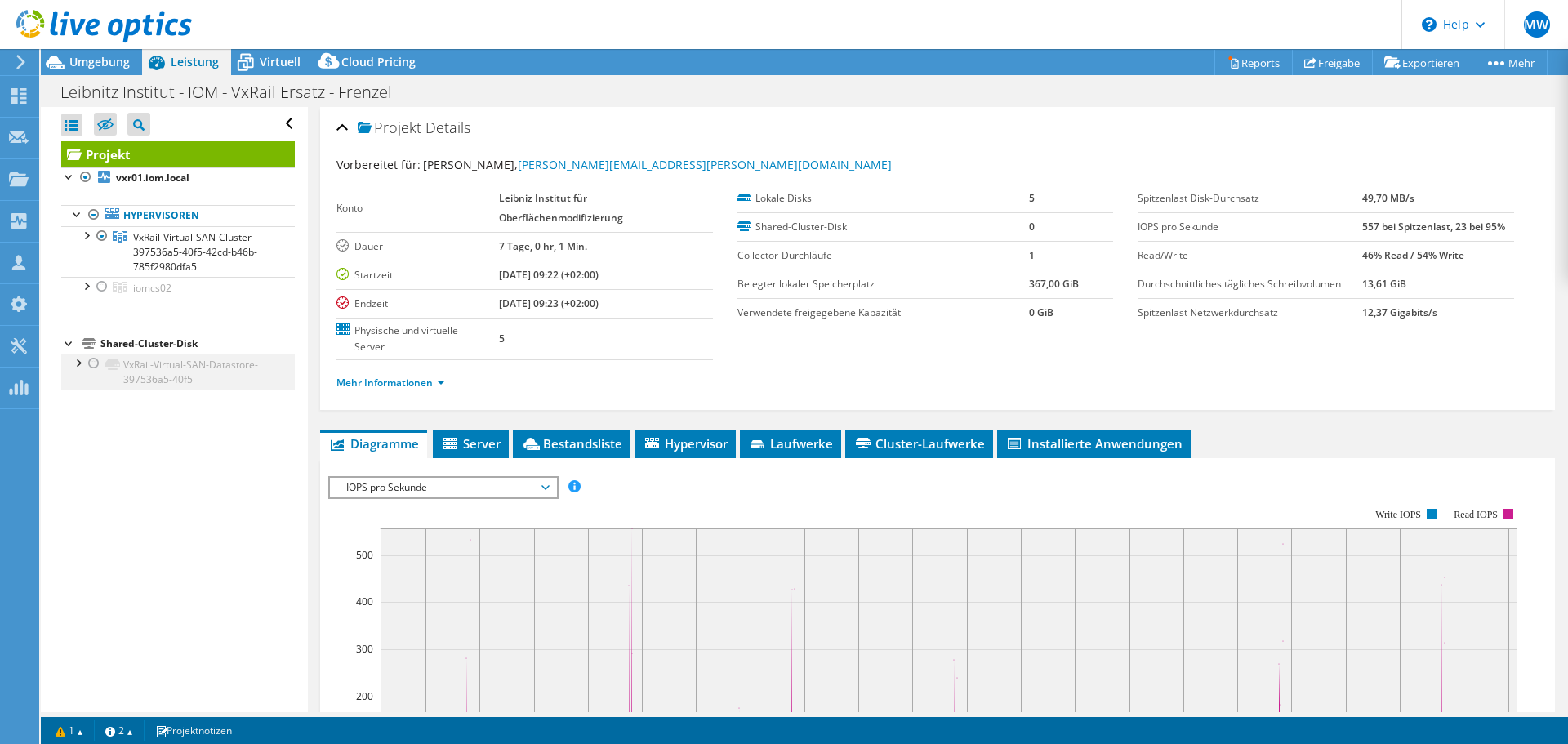
click at [95, 360] on div at bounding box center [93, 363] width 17 height 20
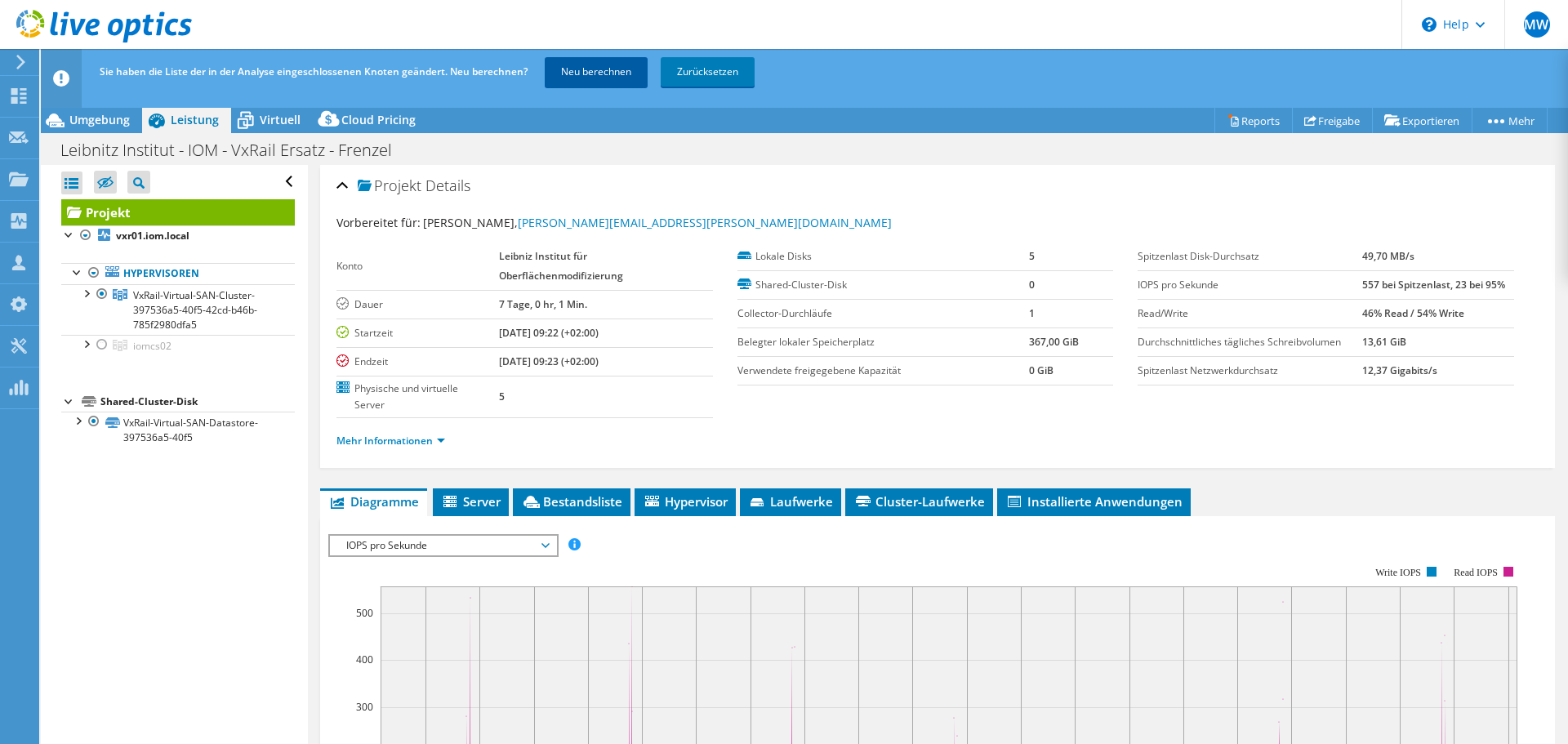
click at [609, 72] on link "Neu berechnen" at bounding box center [596, 72] width 103 height 30
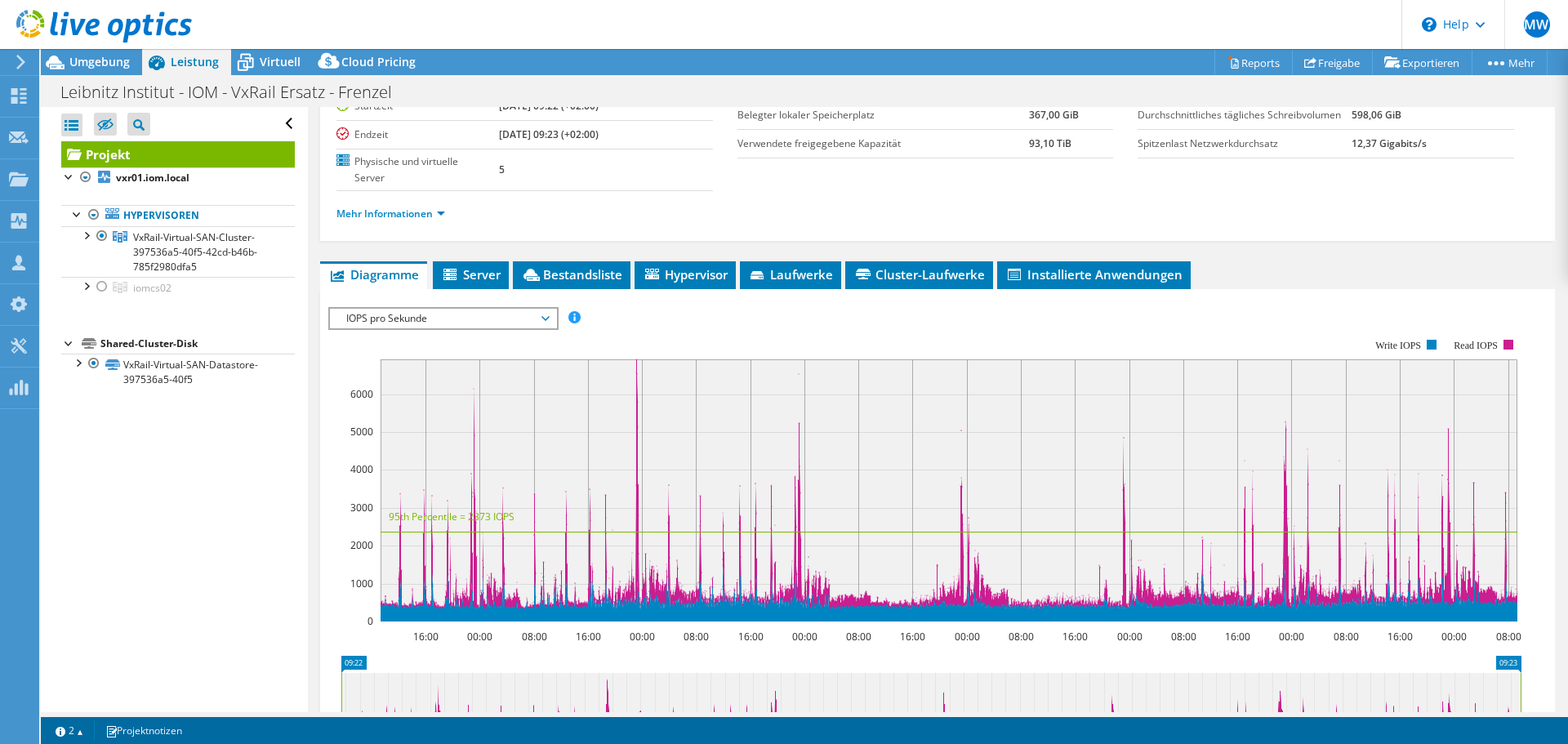
scroll to position [108, 0]
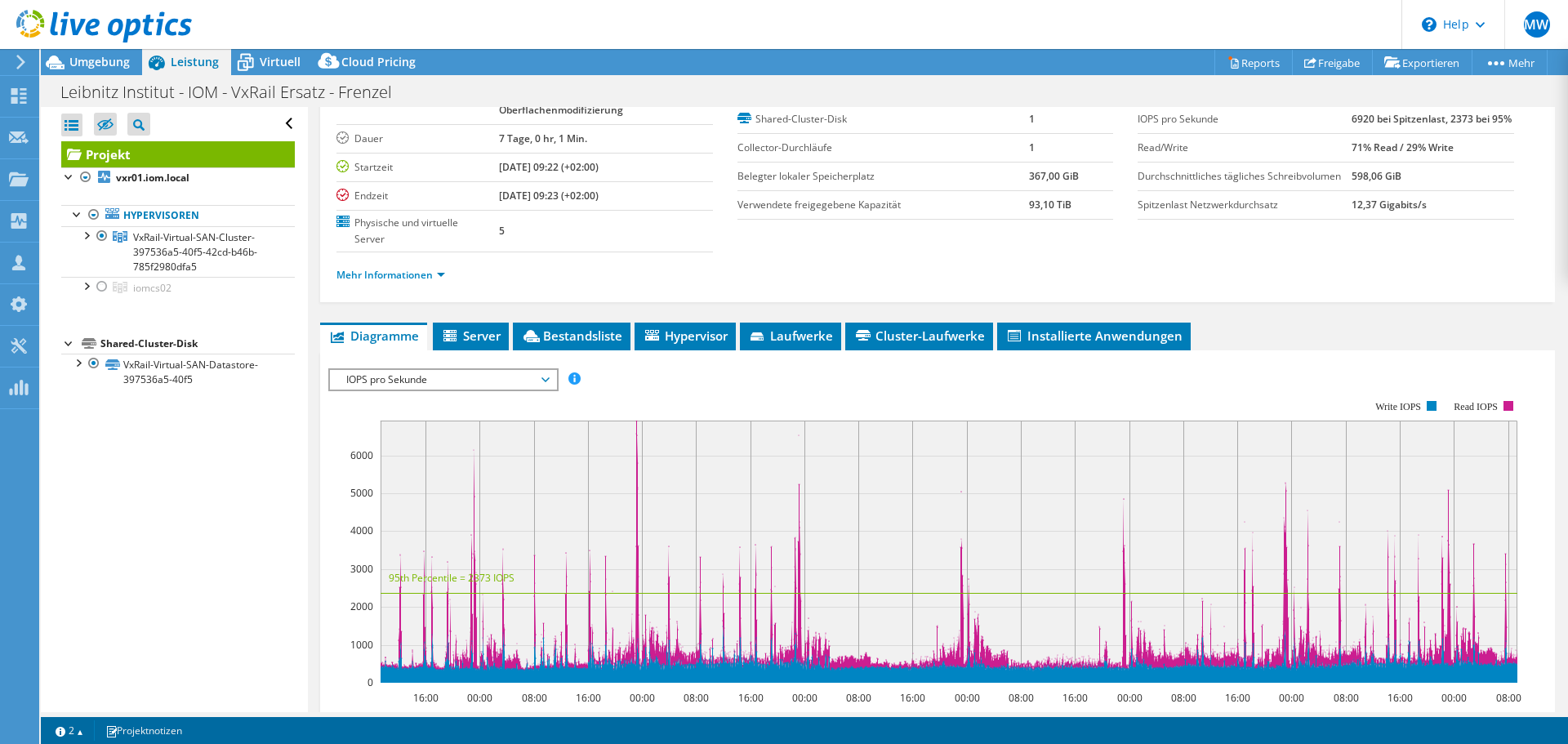
click at [774, 376] on div "IOPS pro Sekunde Disk-Durchsatz IO-Size Latenz Queue-Depth CPU-Prozentwert Arbe…" at bounding box center [938, 379] width 1219 height 22
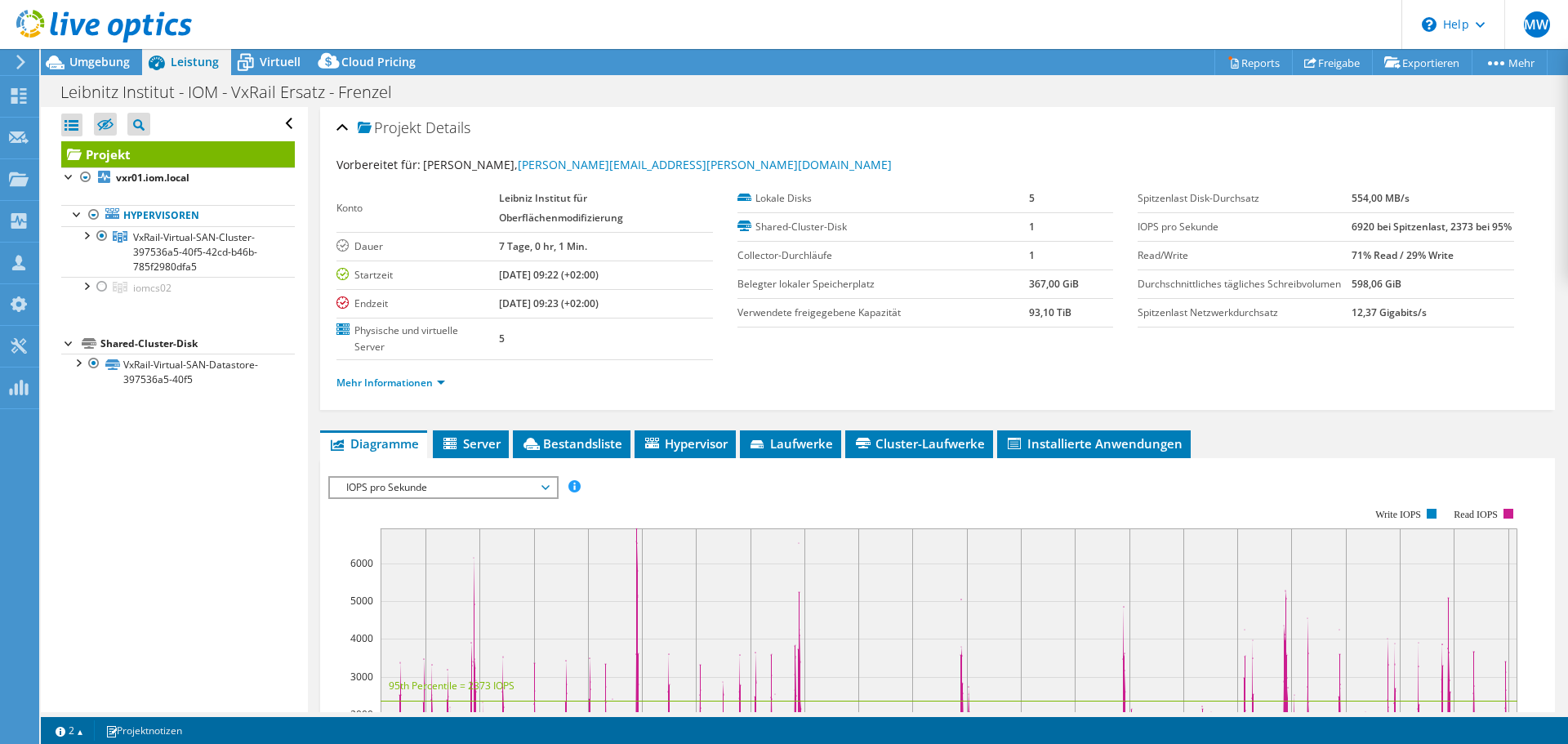
click at [515, 486] on span "IOPS pro Sekunde" at bounding box center [442, 487] width 210 height 20
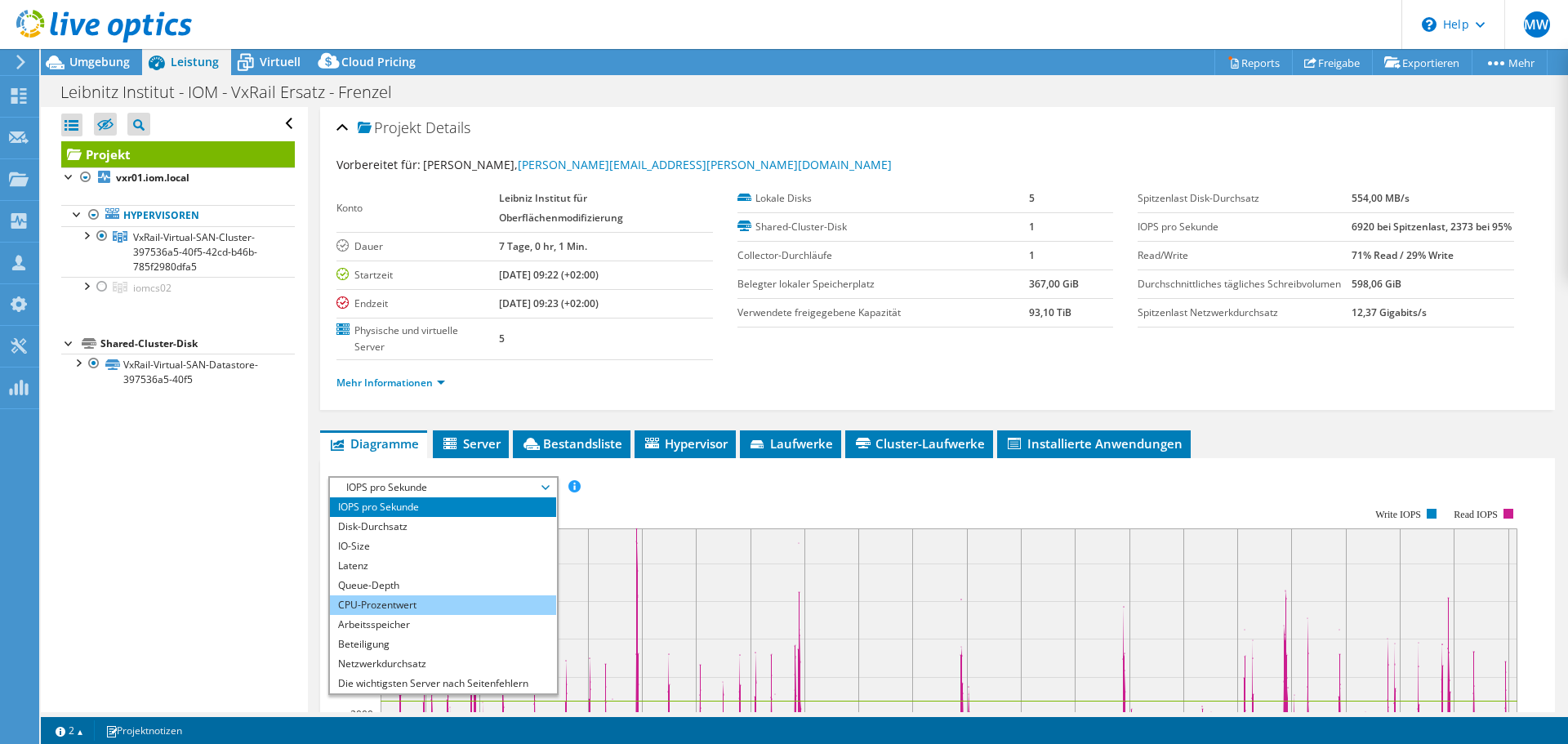
click at [390, 600] on li "CPU-Prozentwert" at bounding box center [443, 605] width 226 height 20
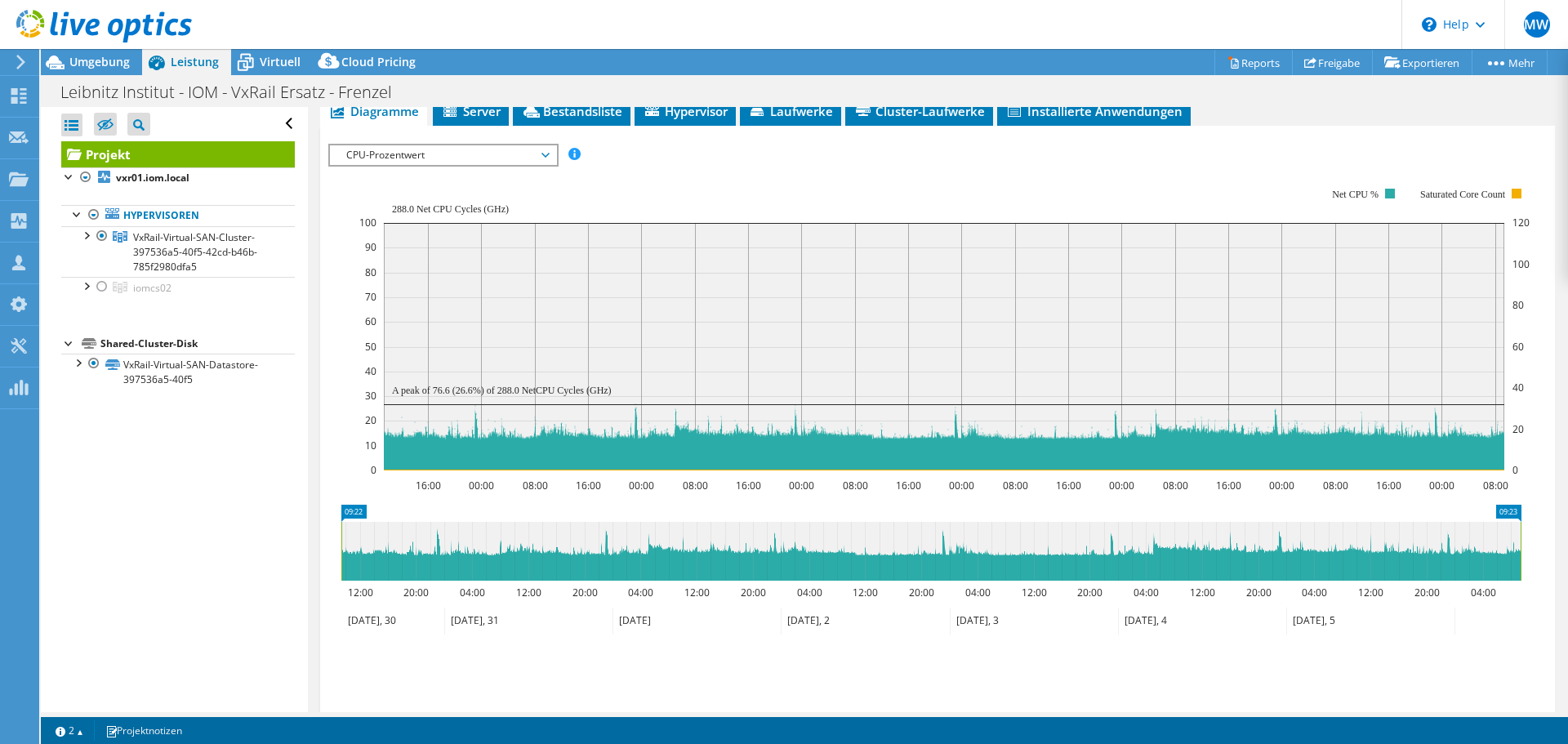
scroll to position [326, 0]
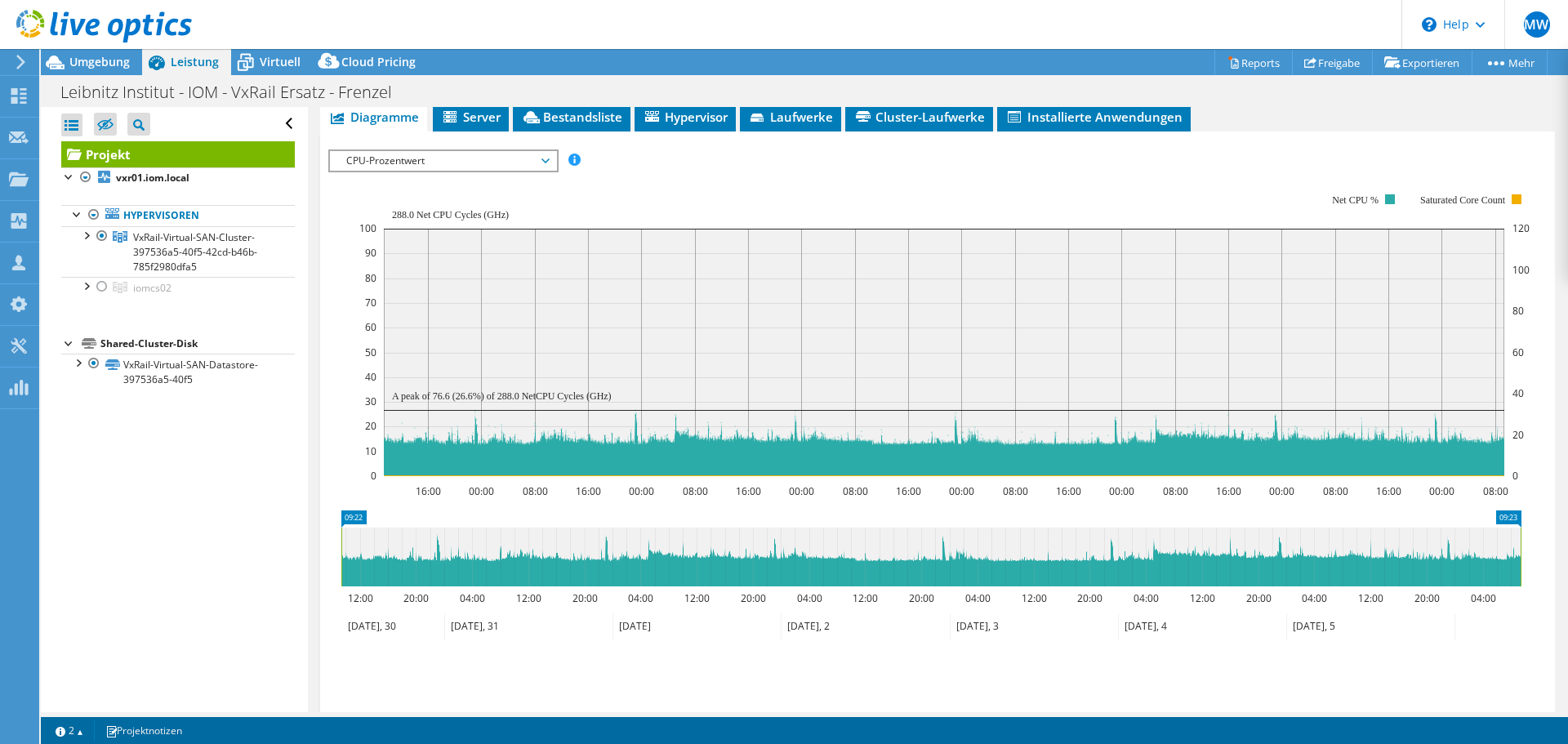
click at [481, 163] on span "CPU-Prozentwert" at bounding box center [442, 161] width 210 height 20
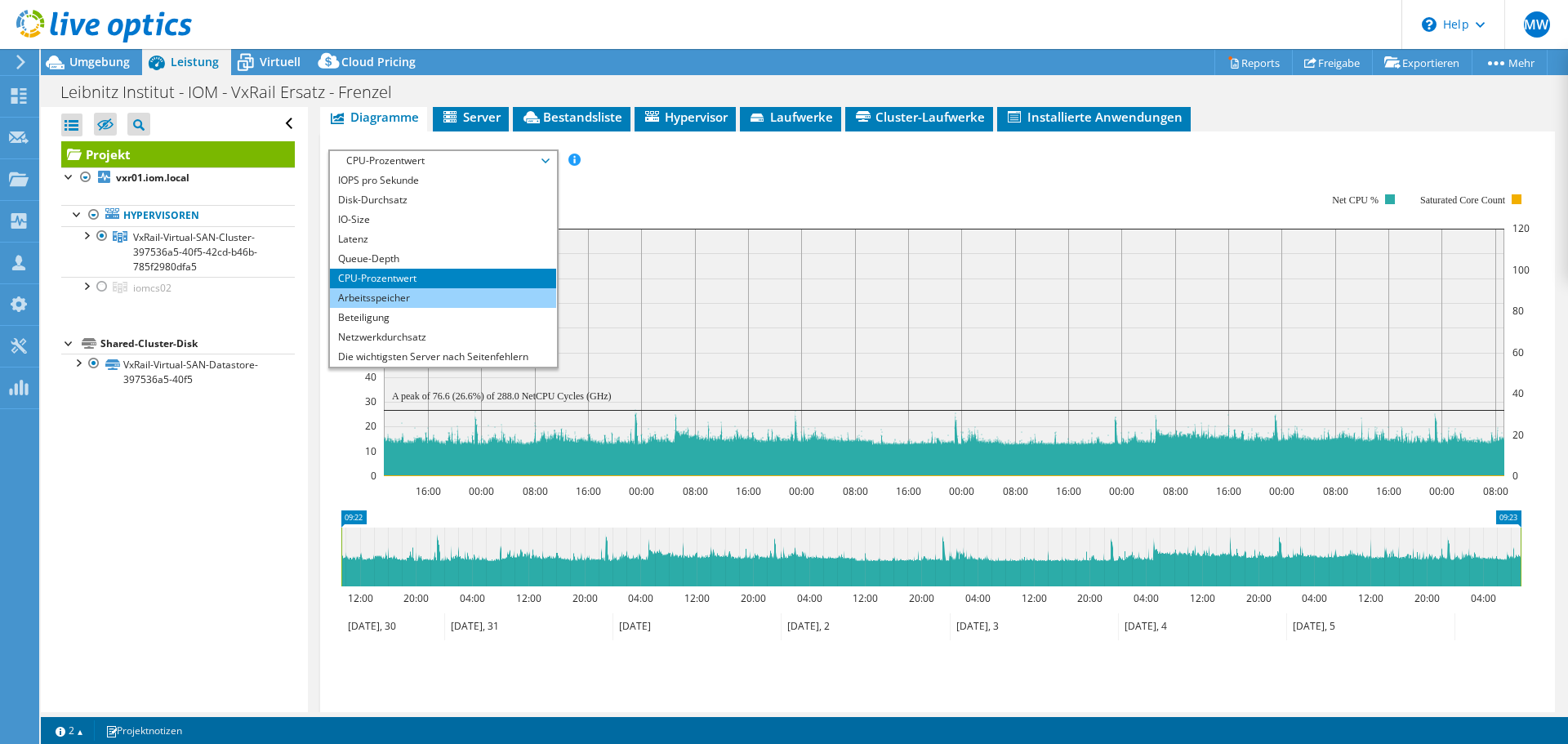
click at [403, 293] on li "Arbeitsspeicher" at bounding box center [443, 298] width 226 height 20
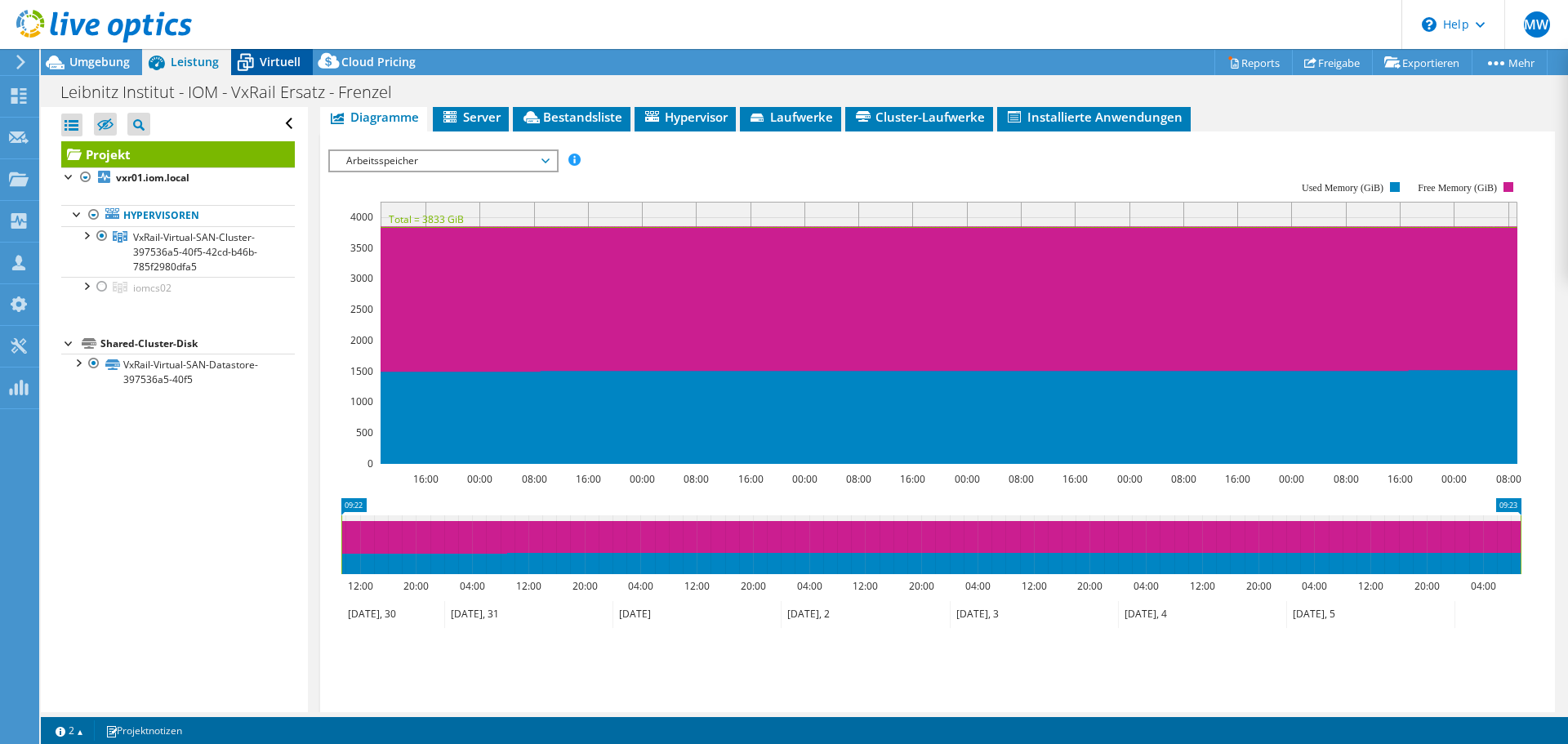
click at [266, 64] on span "Virtuell" at bounding box center [279, 62] width 41 height 16
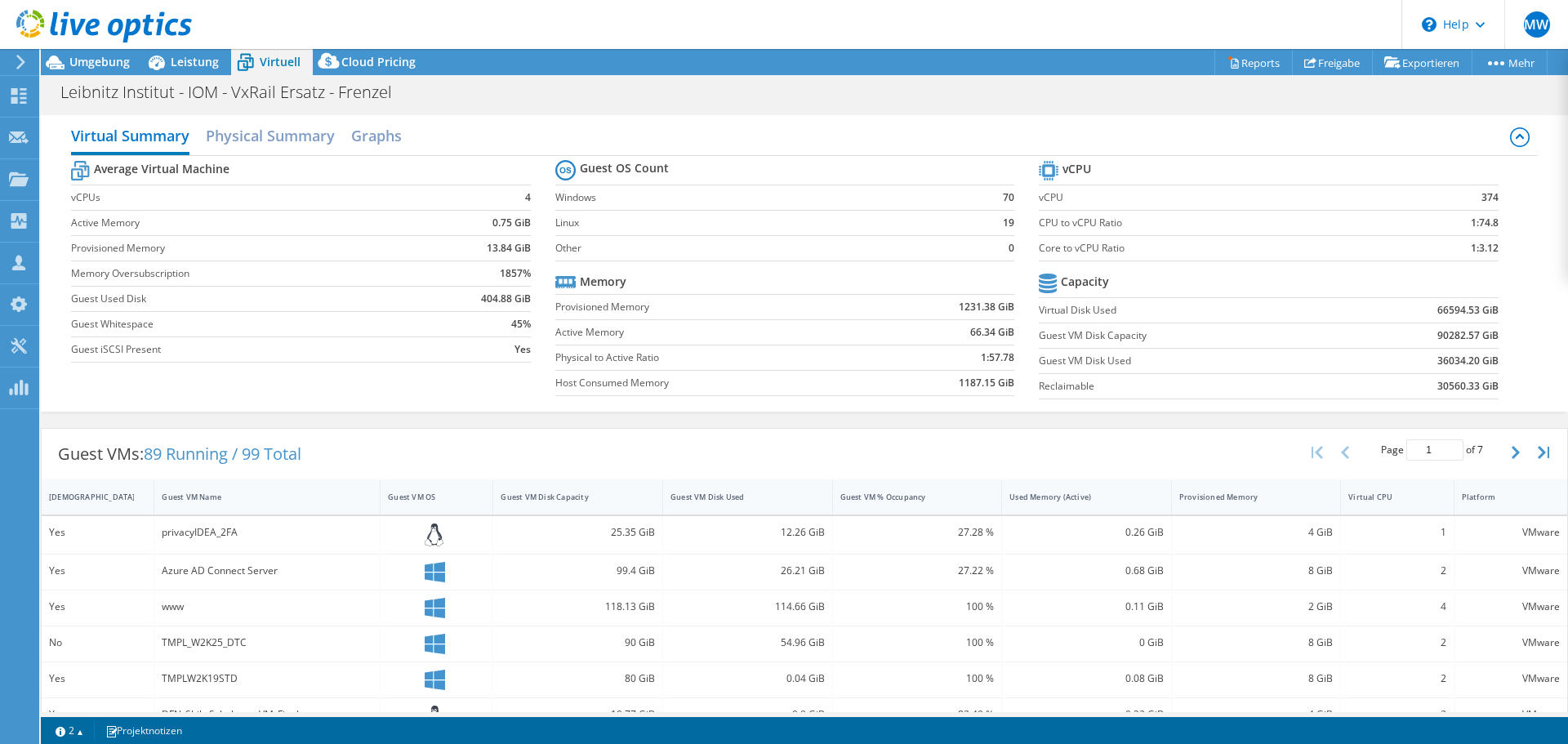
drag, startPoint x: 952, startPoint y: 307, endPoint x: 989, endPoint y: 315, distance: 37.9
click at [989, 315] on td "1231.38 GiB" at bounding box center [942, 306] width 144 height 25
drag, startPoint x: 952, startPoint y: 384, endPoint x: 975, endPoint y: 389, distance: 23.5
click at [975, 389] on b "1187.15 GiB" at bounding box center [986, 383] width 56 height 17
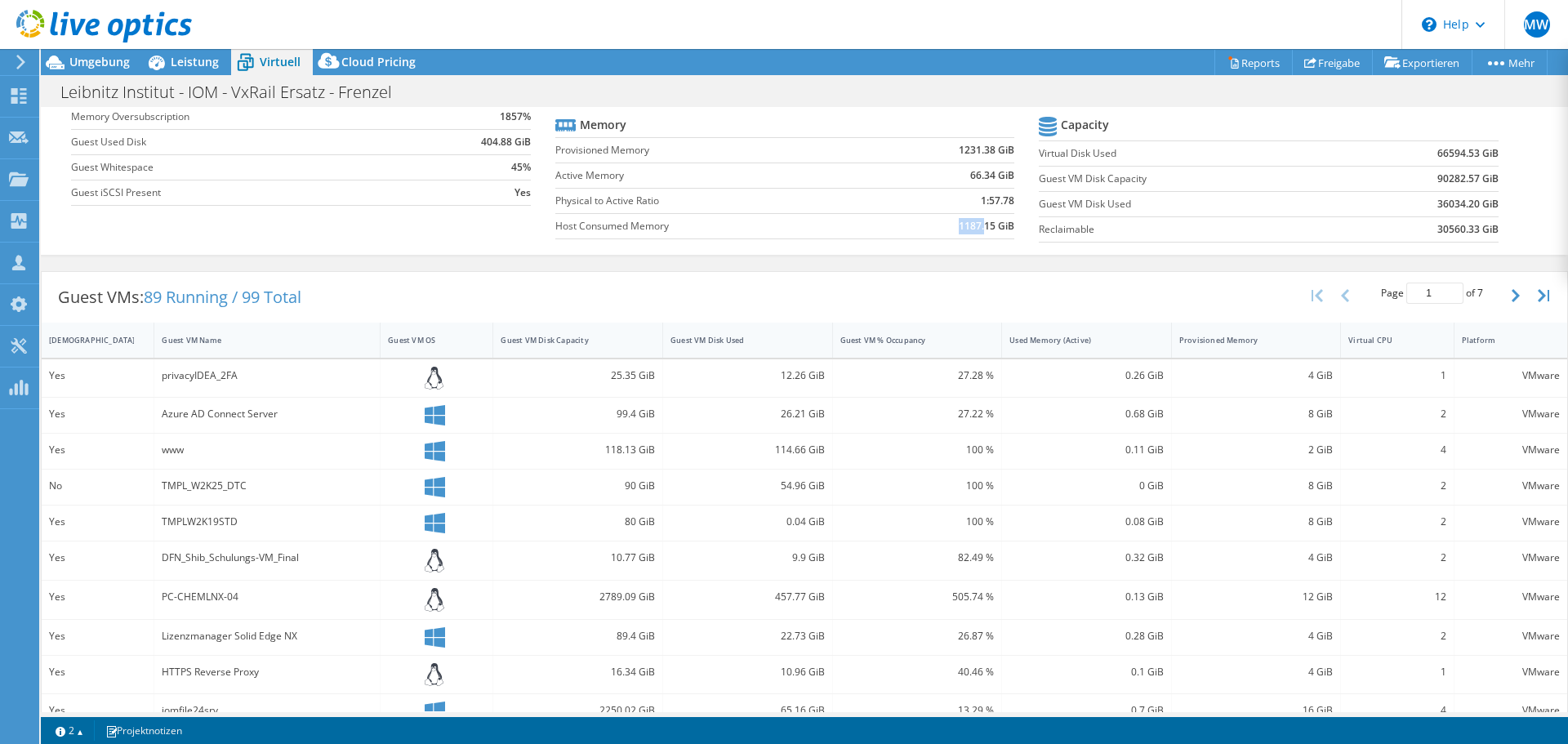
scroll to position [164, 0]
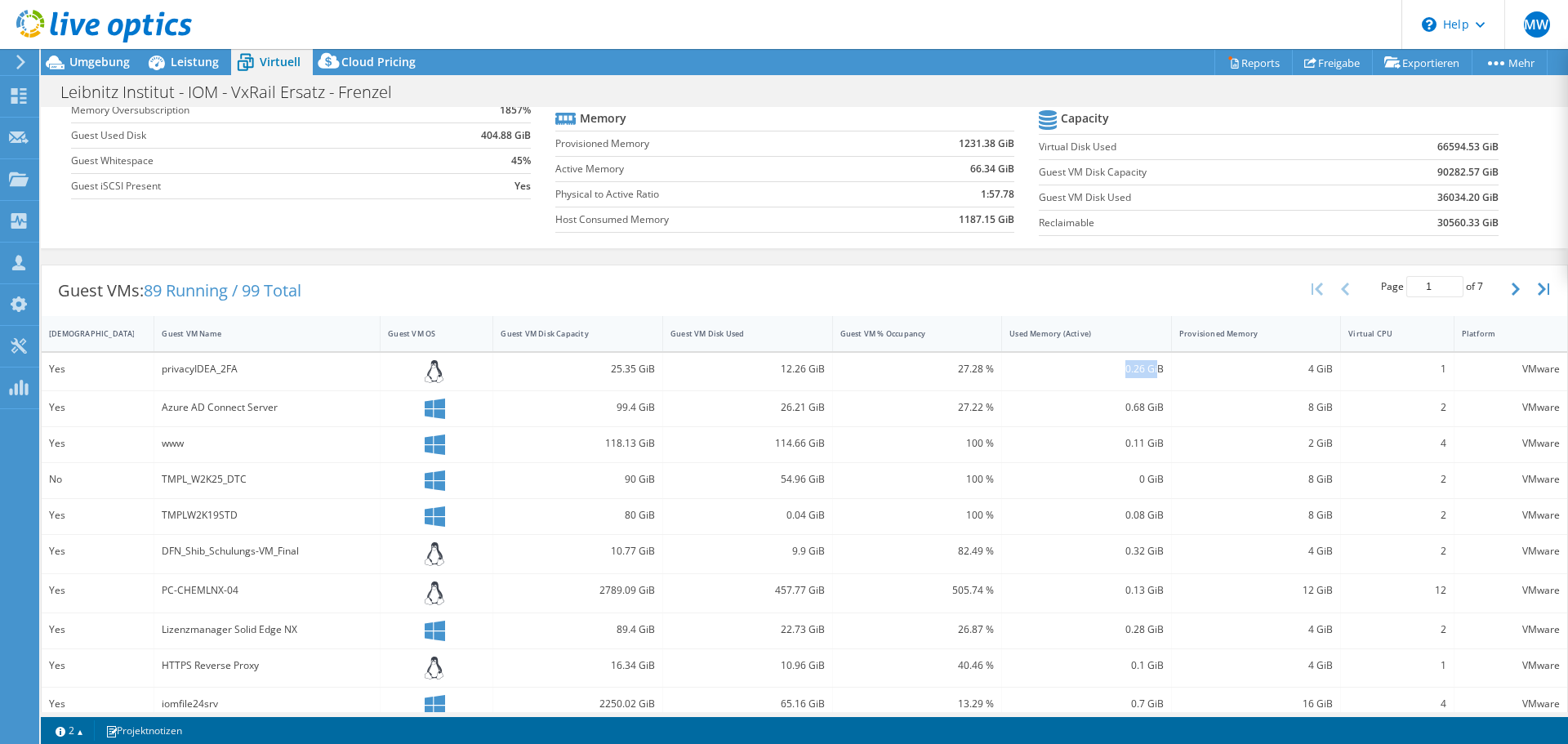
drag, startPoint x: 1116, startPoint y: 367, endPoint x: 1151, endPoint y: 371, distance: 35.2
click at [1151, 371] on div "0.26 GiB" at bounding box center [1086, 369] width 154 height 18
click at [190, 60] on span "Leistung" at bounding box center [194, 62] width 48 height 16
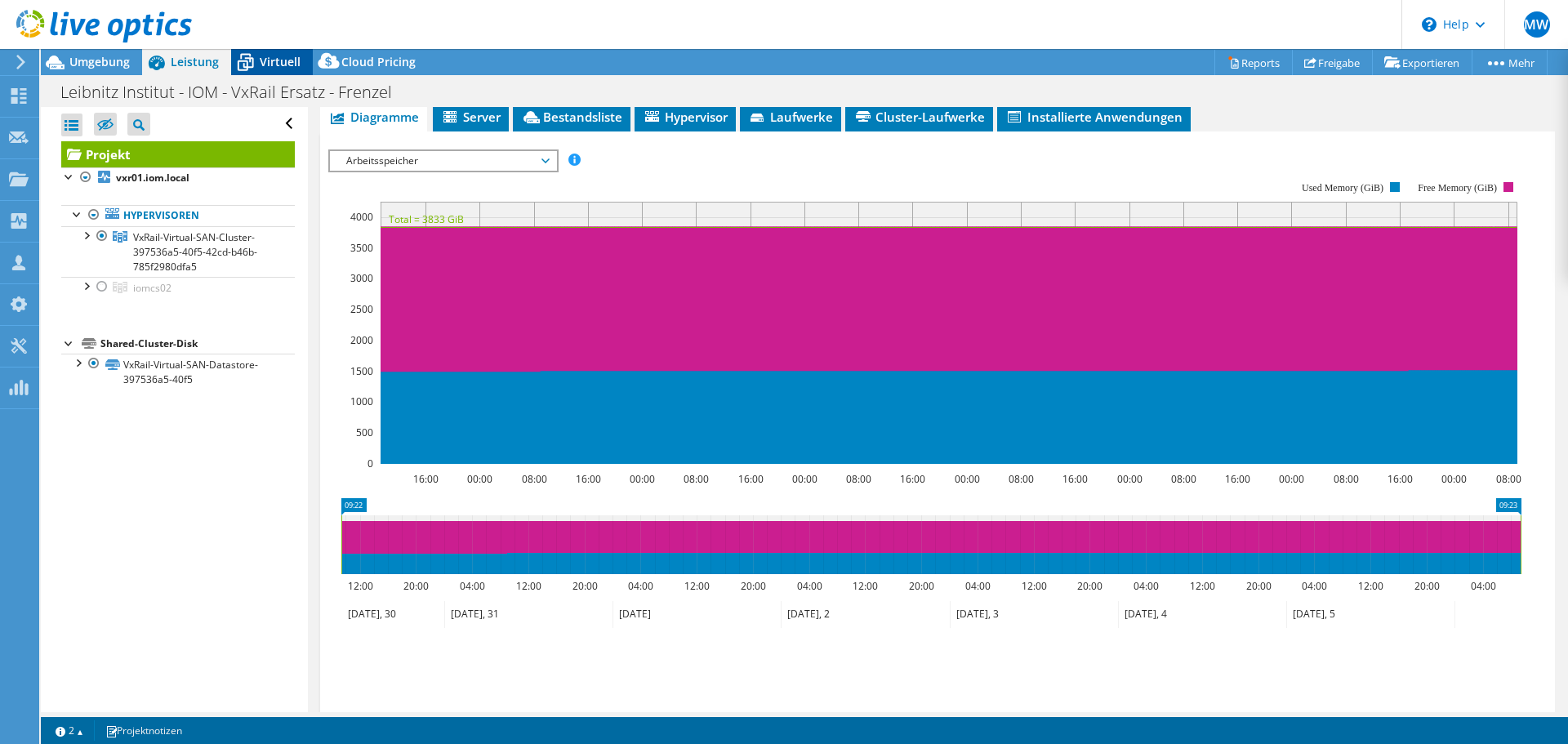
click at [270, 64] on span "Virtuell" at bounding box center [279, 62] width 41 height 16
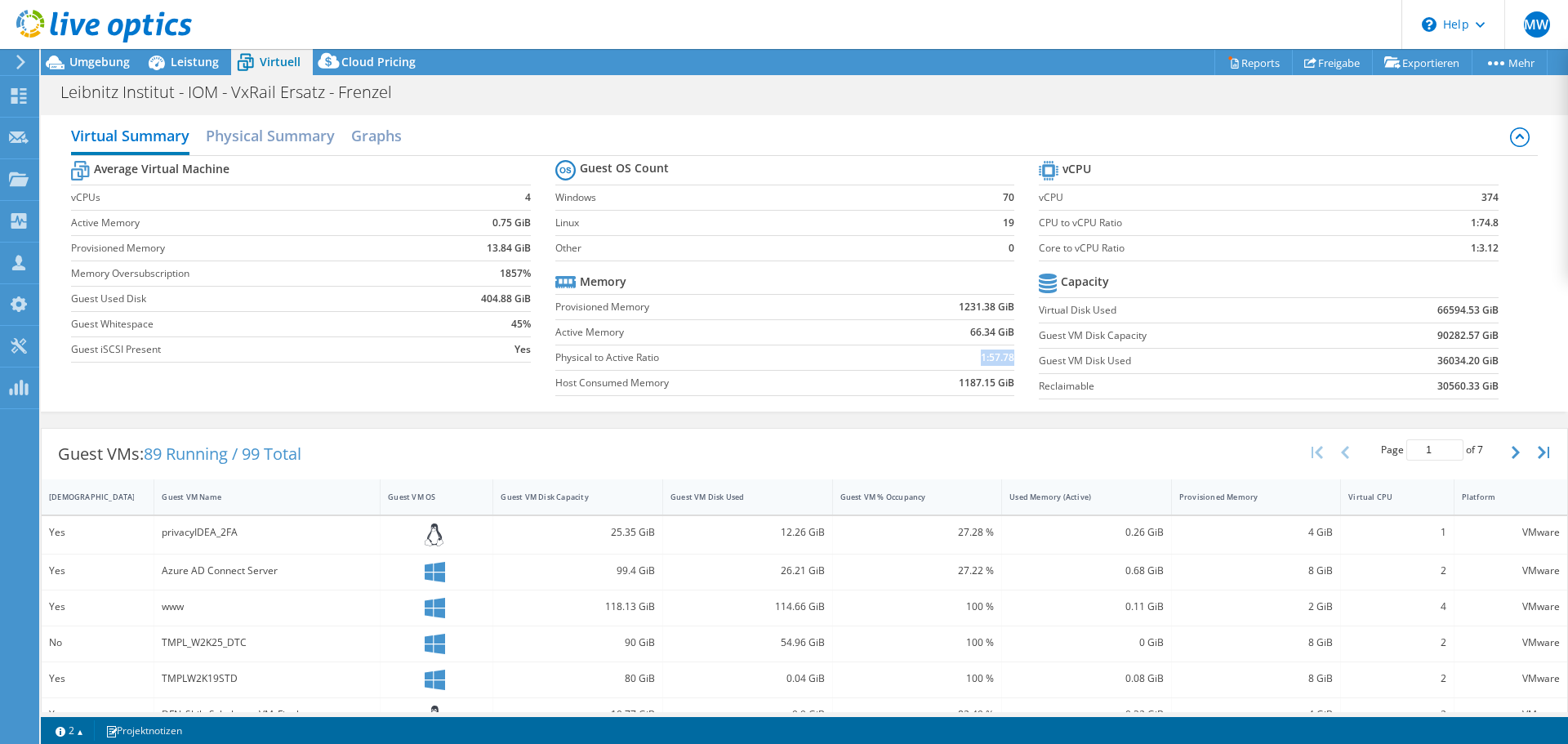
drag, startPoint x: 974, startPoint y: 359, endPoint x: 1006, endPoint y: 359, distance: 32.0
click at [1006, 359] on b "1:57.78" at bounding box center [998, 357] width 33 height 17
drag, startPoint x: 966, startPoint y: 331, endPoint x: 1005, endPoint y: 331, distance: 39.0
click at [1005, 331] on b "66.34 GiB" at bounding box center [992, 332] width 44 height 17
drag, startPoint x: 957, startPoint y: 306, endPoint x: 987, endPoint y: 311, distance: 30.4
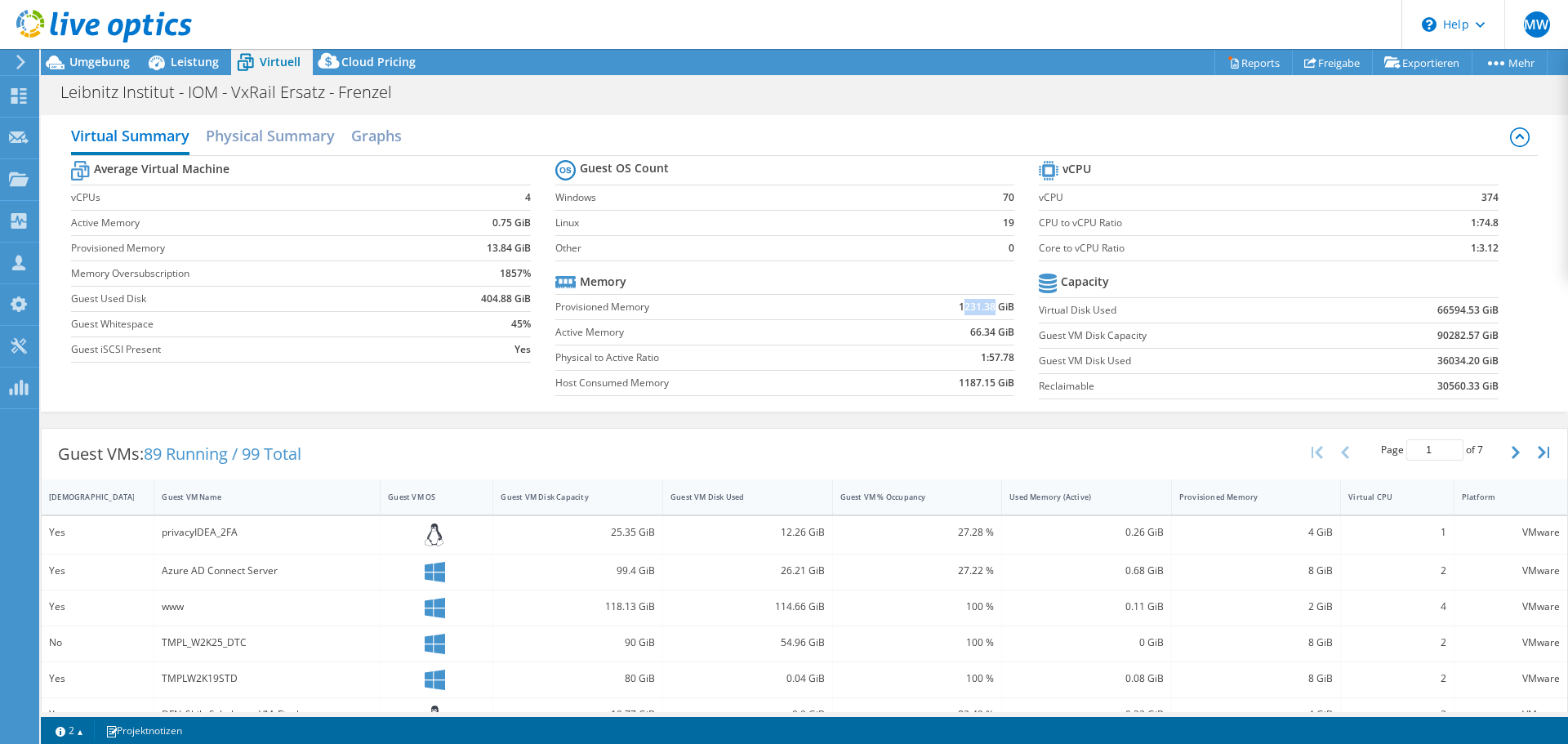
click at [987, 311] on b "1231.38 GiB" at bounding box center [986, 306] width 56 height 17
click at [110, 58] on span "Umgebung" at bounding box center [99, 62] width 60 height 16
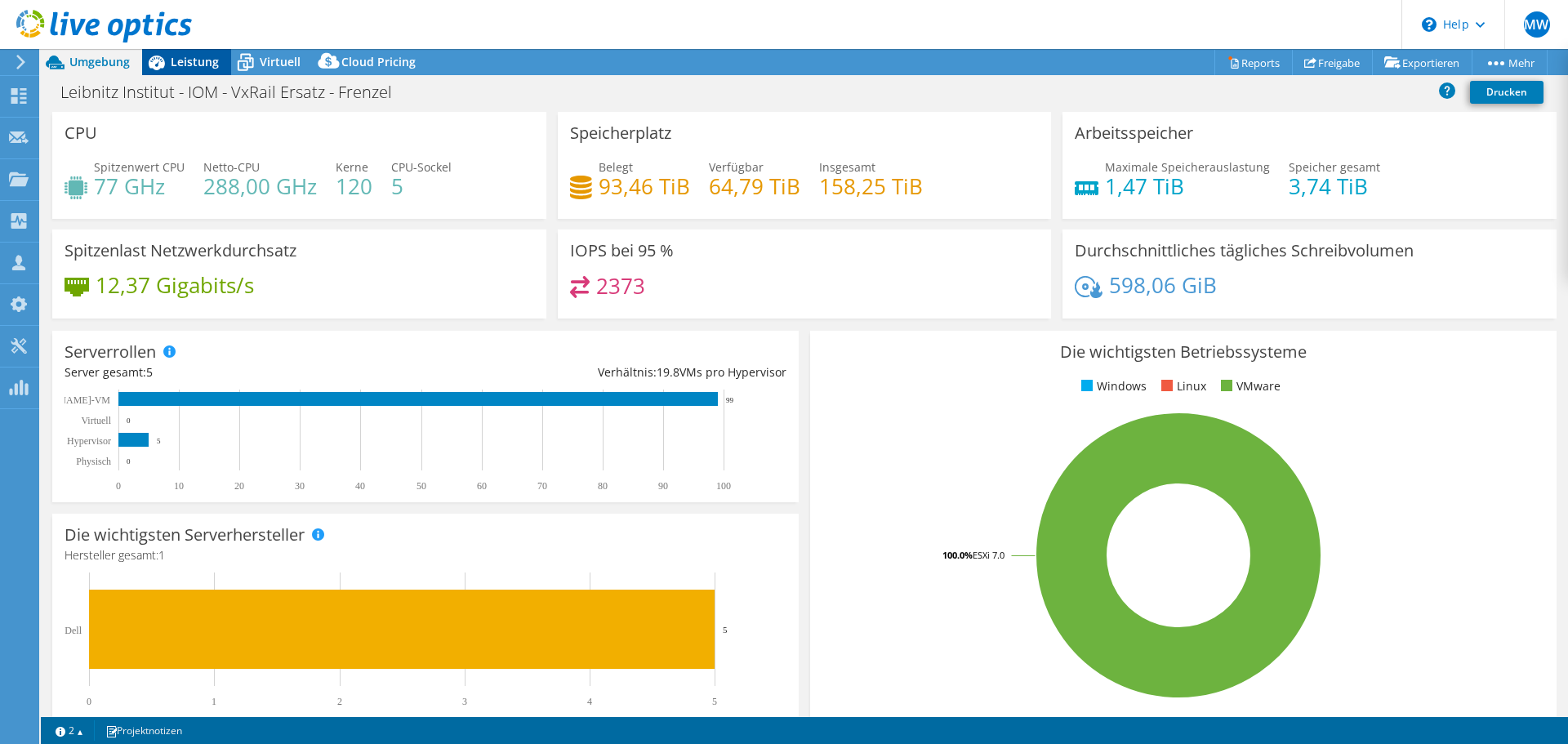
click at [200, 70] on div "Leistung" at bounding box center [186, 62] width 89 height 26
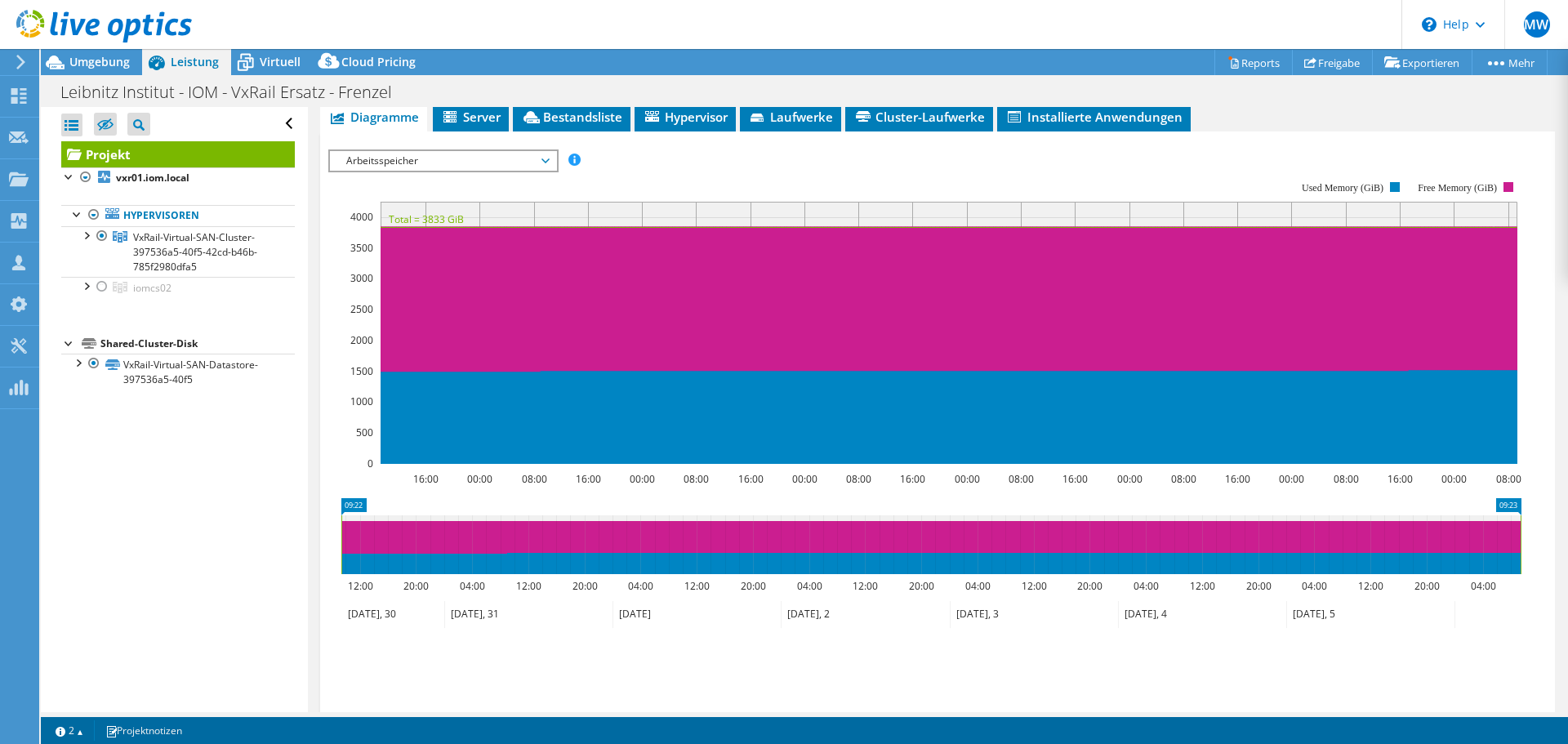
click at [425, 156] on span "Arbeitsspeicher" at bounding box center [442, 161] width 210 height 20
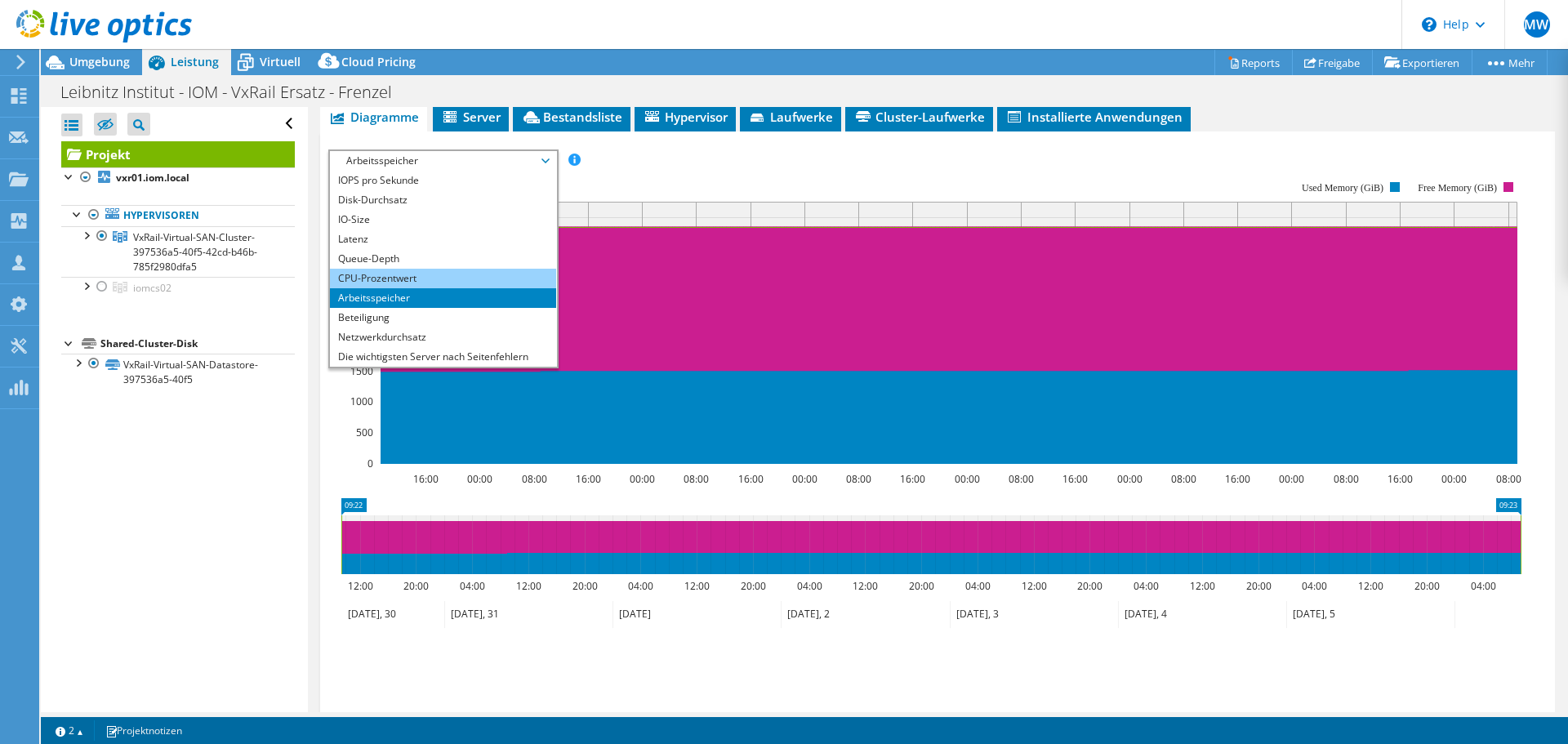
click at [419, 273] on li "CPU-Prozentwert" at bounding box center [443, 278] width 226 height 20
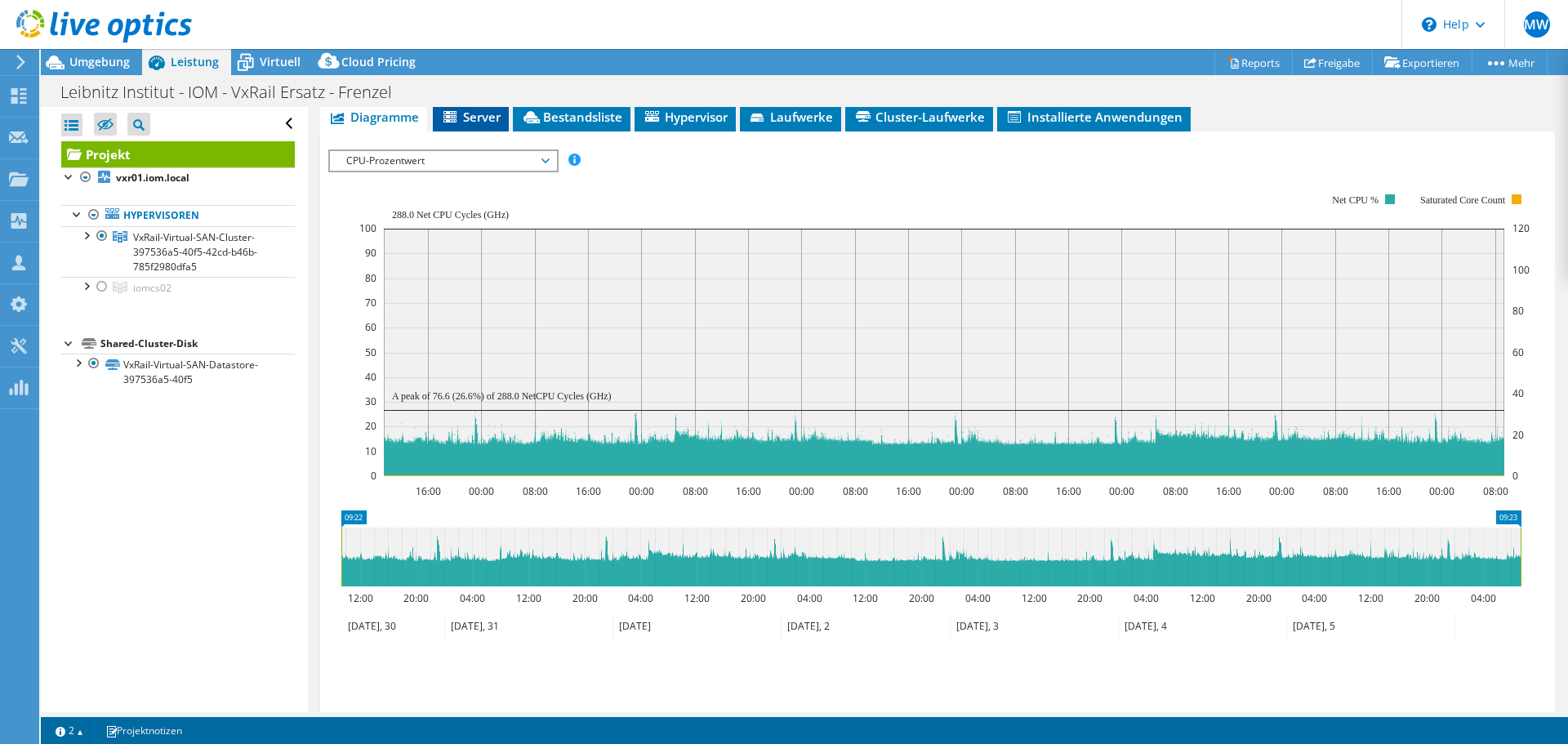
click at [483, 118] on span "Server" at bounding box center [471, 117] width 59 height 17
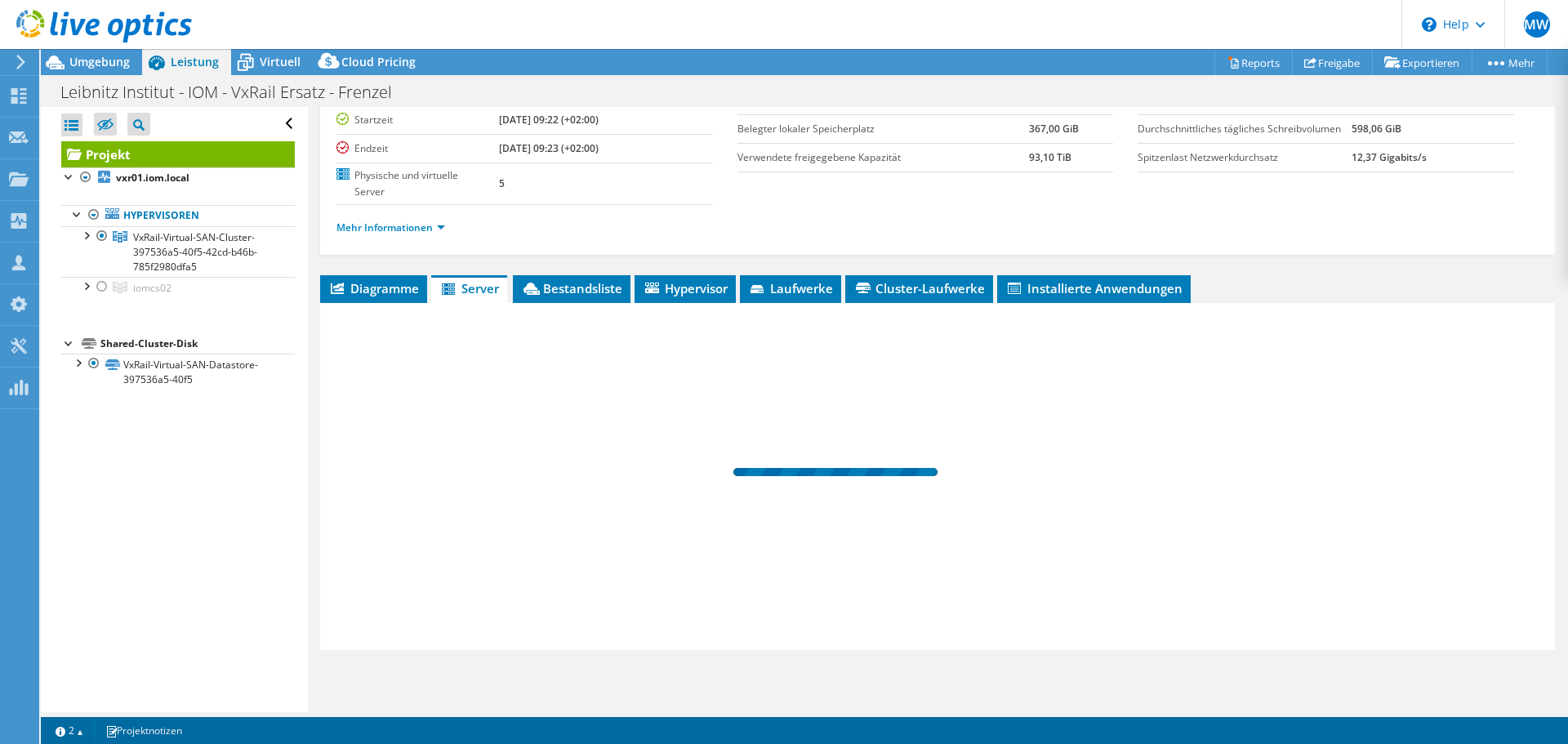
scroll to position [155, 0]
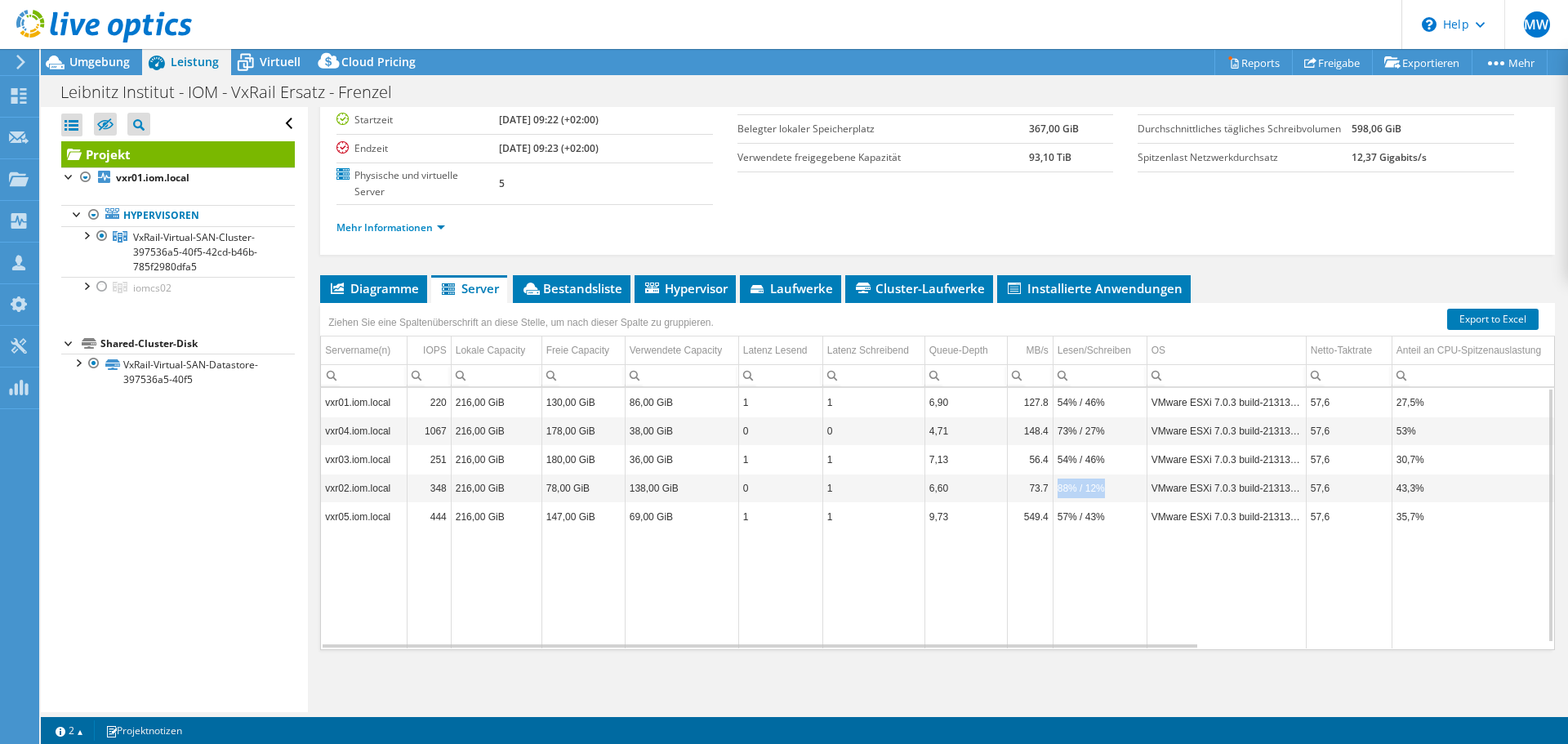
drag, startPoint x: 1060, startPoint y: 491, endPoint x: 1107, endPoint y: 490, distance: 47.0
click at [1107, 490] on td "88% / 12%" at bounding box center [1100, 487] width 94 height 29
drag, startPoint x: 1060, startPoint y: 519, endPoint x: 1107, endPoint y: 518, distance: 47.0
click at [1107, 518] on td "57% / 43%" at bounding box center [1100, 516] width 94 height 29
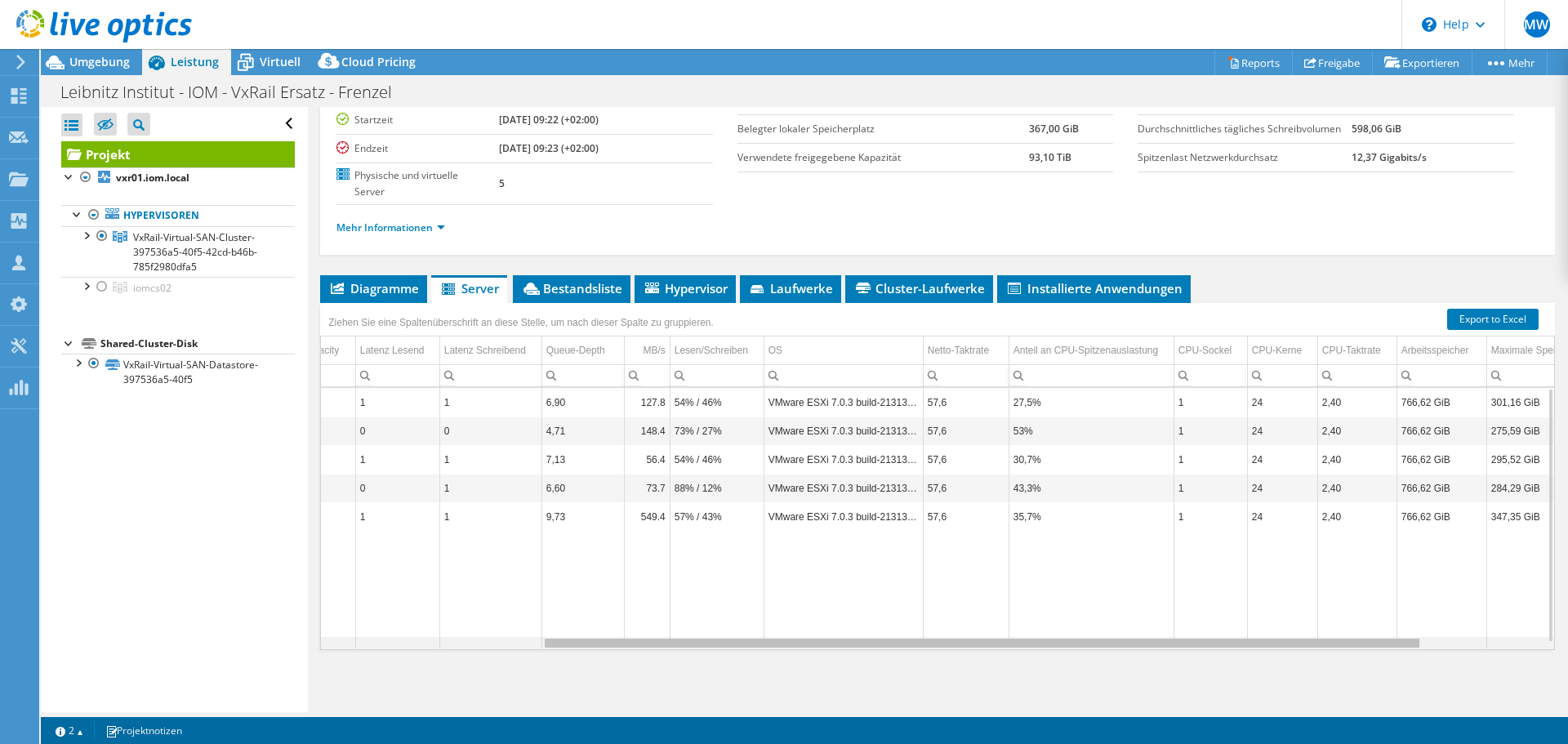
scroll to position [0, 0]
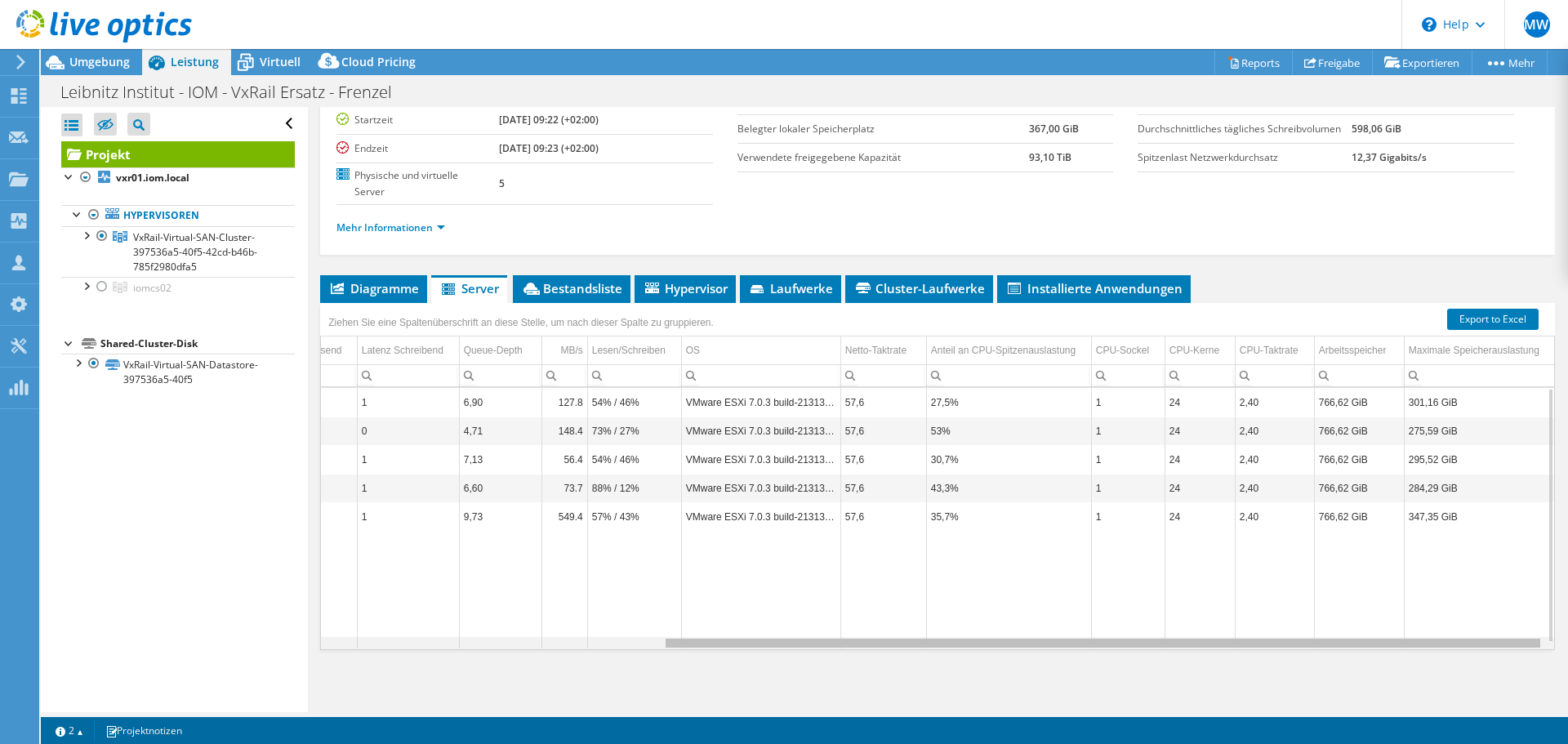
drag, startPoint x: 1193, startPoint y: 645, endPoint x: 1558, endPoint y: 617, distance: 366.1
click at [1558, 617] on body "MW Teammitglied Markus Wendt markus.wendt@bechtle.com Bechtle - Team Germany My…" at bounding box center [784, 372] width 1568 height 744
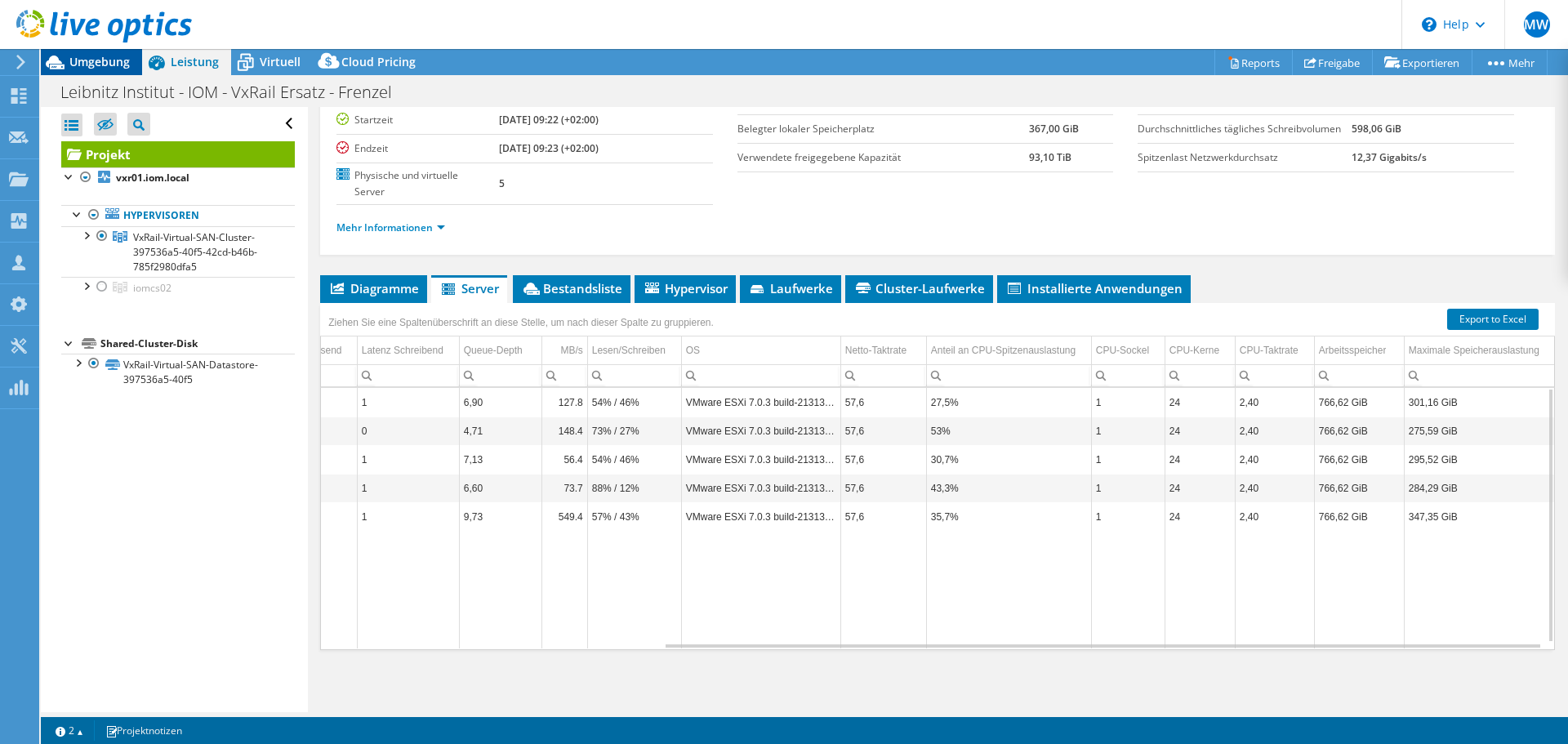
click at [99, 59] on span "Umgebung" at bounding box center [99, 62] width 60 height 16
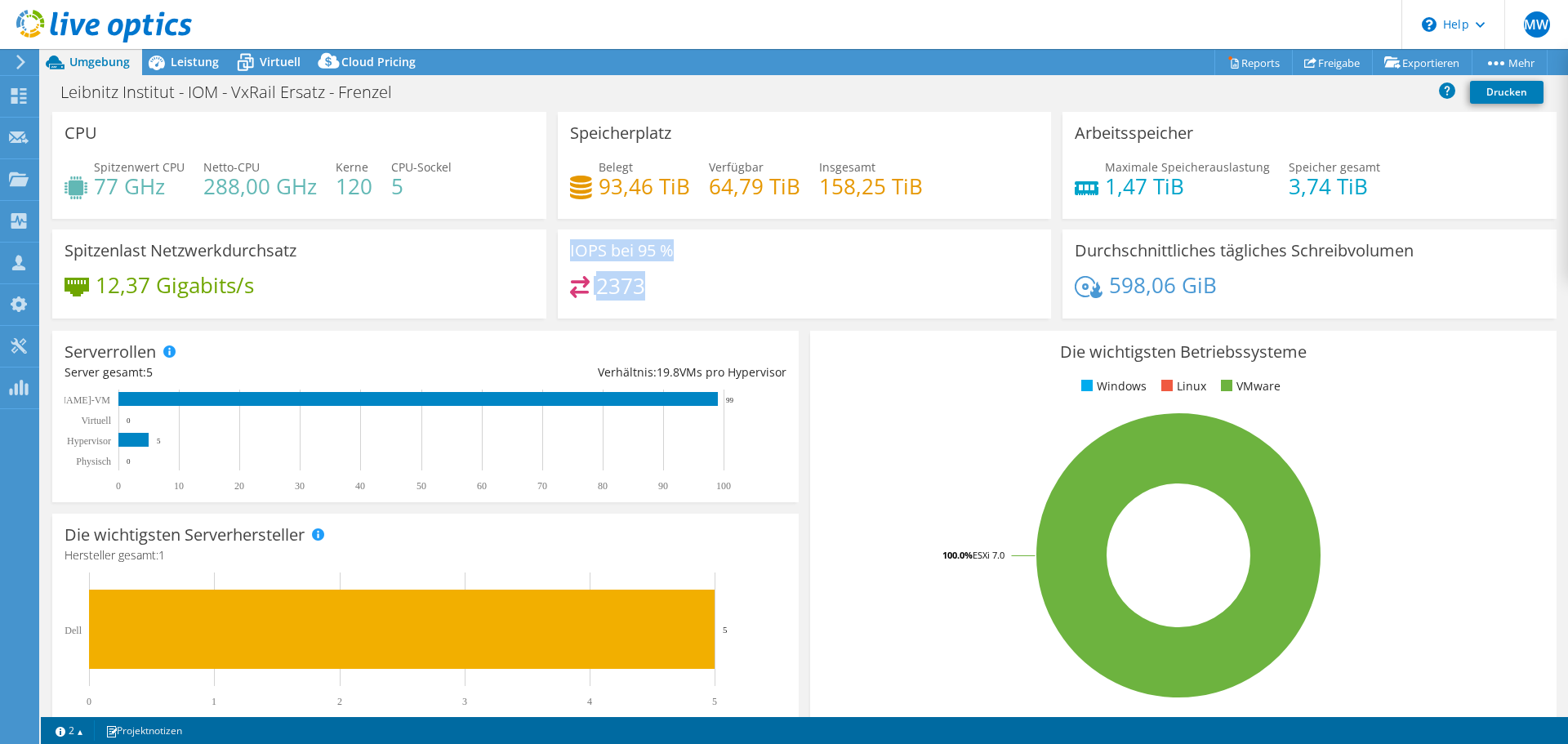
drag, startPoint x: 659, startPoint y: 288, endPoint x: 541, endPoint y: 292, distance: 118.1
click at [541, 292] on div "CPU Spitzenwert CPU 77 GHz Netto-CPU 288,00 GHz Kerne 120 CPU-Sockel 5 Speicher…" at bounding box center [804, 221] width 1516 height 218
click at [185, 59] on span "Leistung" at bounding box center [194, 62] width 48 height 16
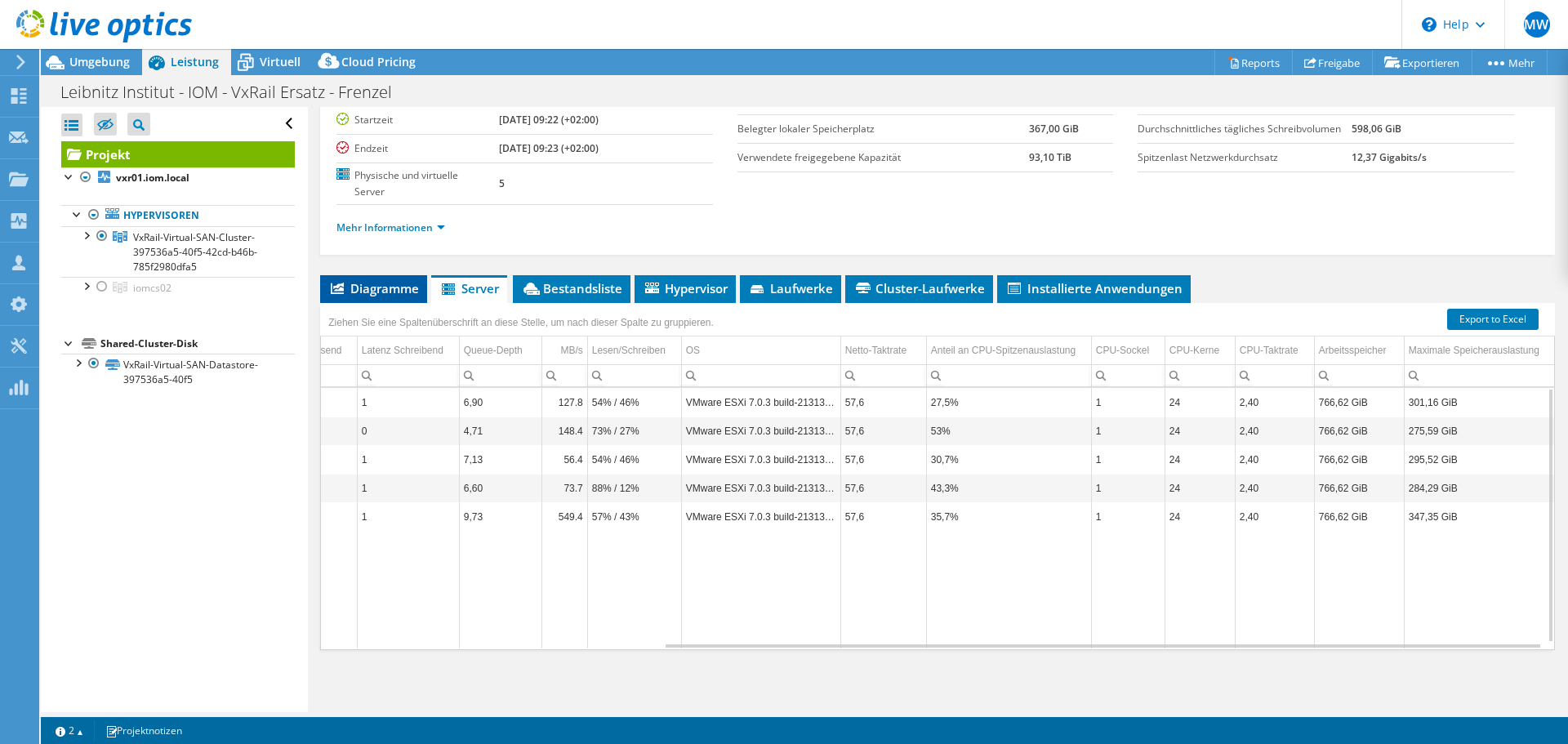
drag, startPoint x: 367, startPoint y: 287, endPoint x: 360, endPoint y: 294, distance: 9.9
click at [368, 287] on span "Diagramme" at bounding box center [373, 288] width 91 height 17
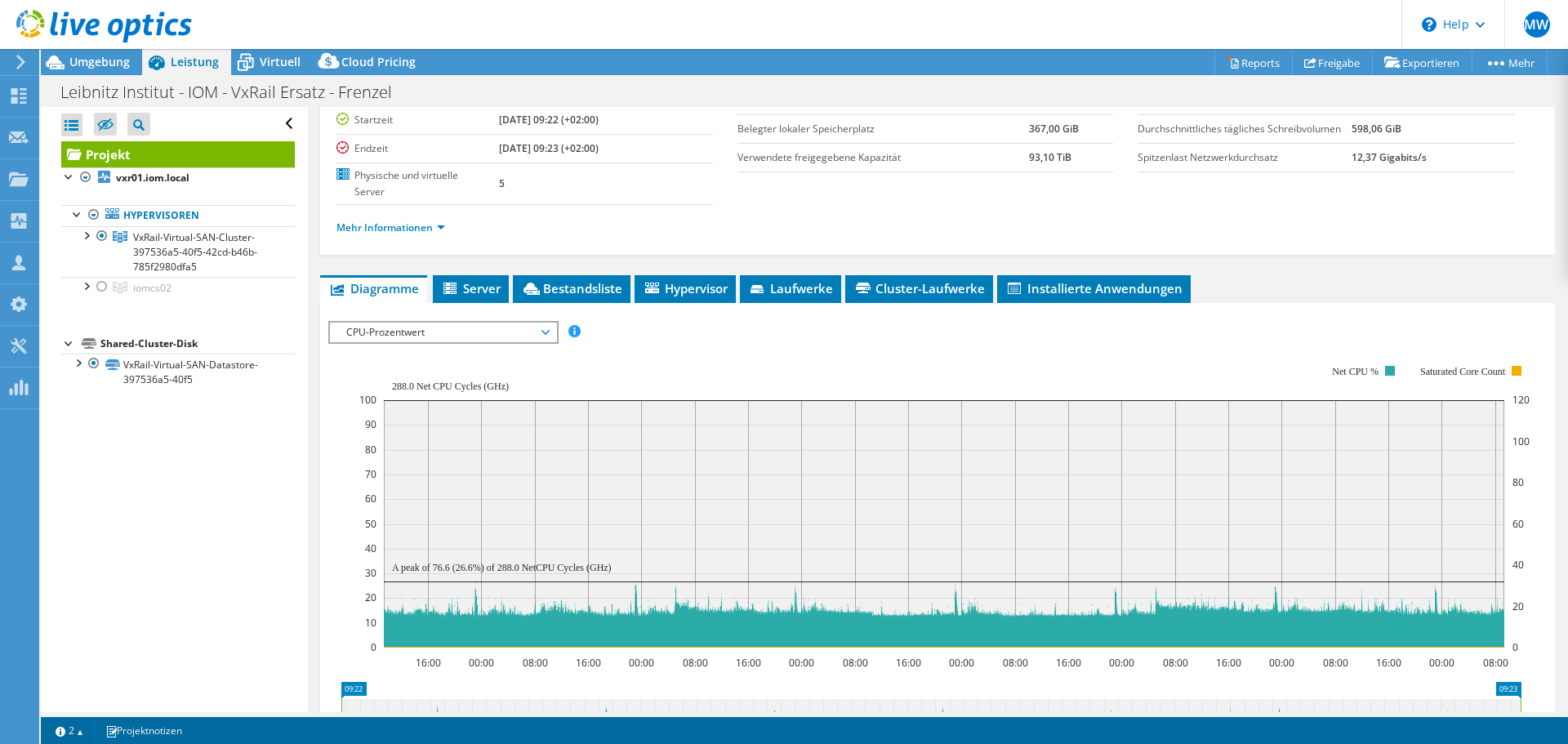
click at [438, 335] on span "CPU-Prozentwert" at bounding box center [442, 332] width 210 height 20
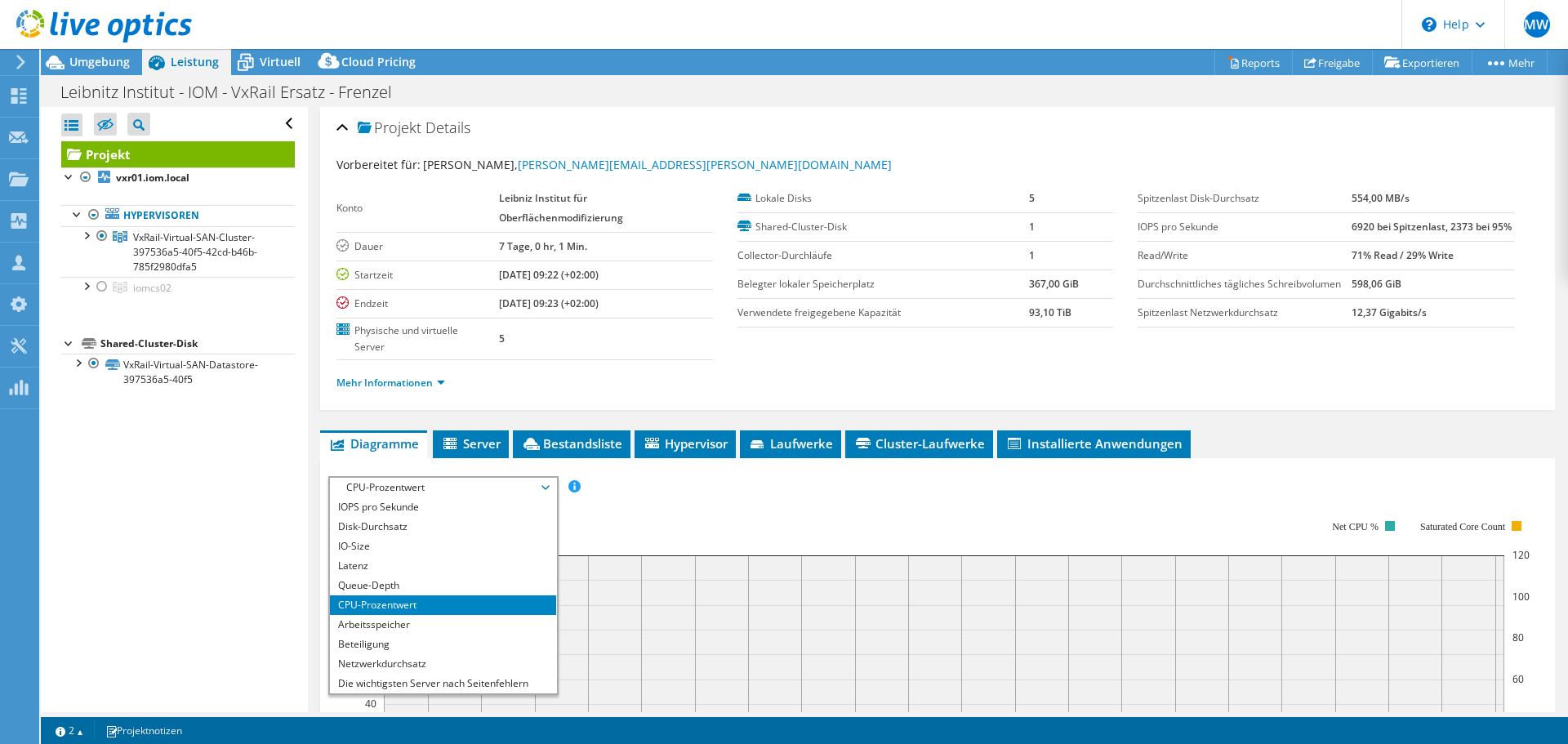
select select "USD"
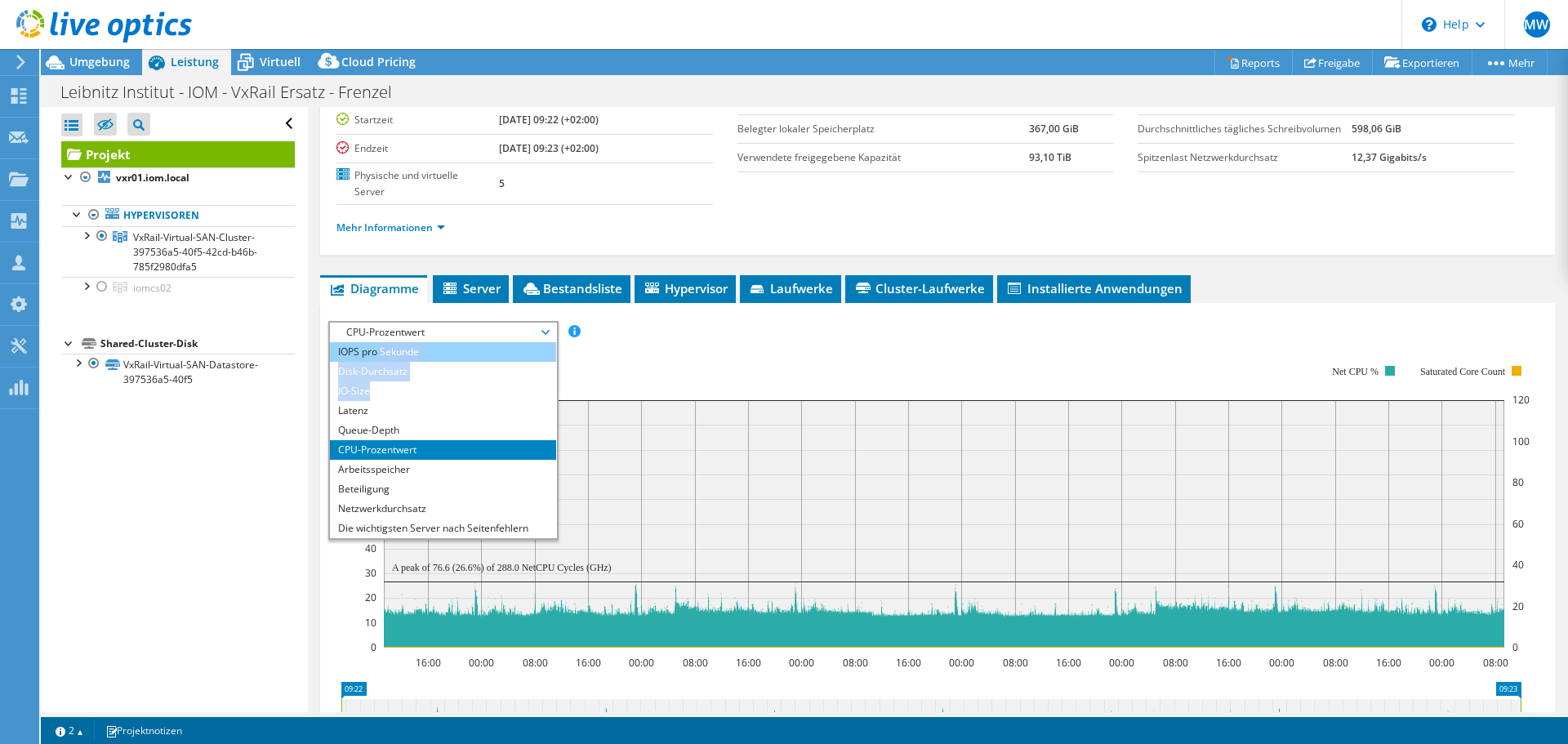
click at [382, 351] on ul "IOPS pro Sekunde Disk-Durchsatz IO-Size Latenz Queue-Depth CPU-Prozentwert Arbe…" at bounding box center [443, 439] width 226 height 196
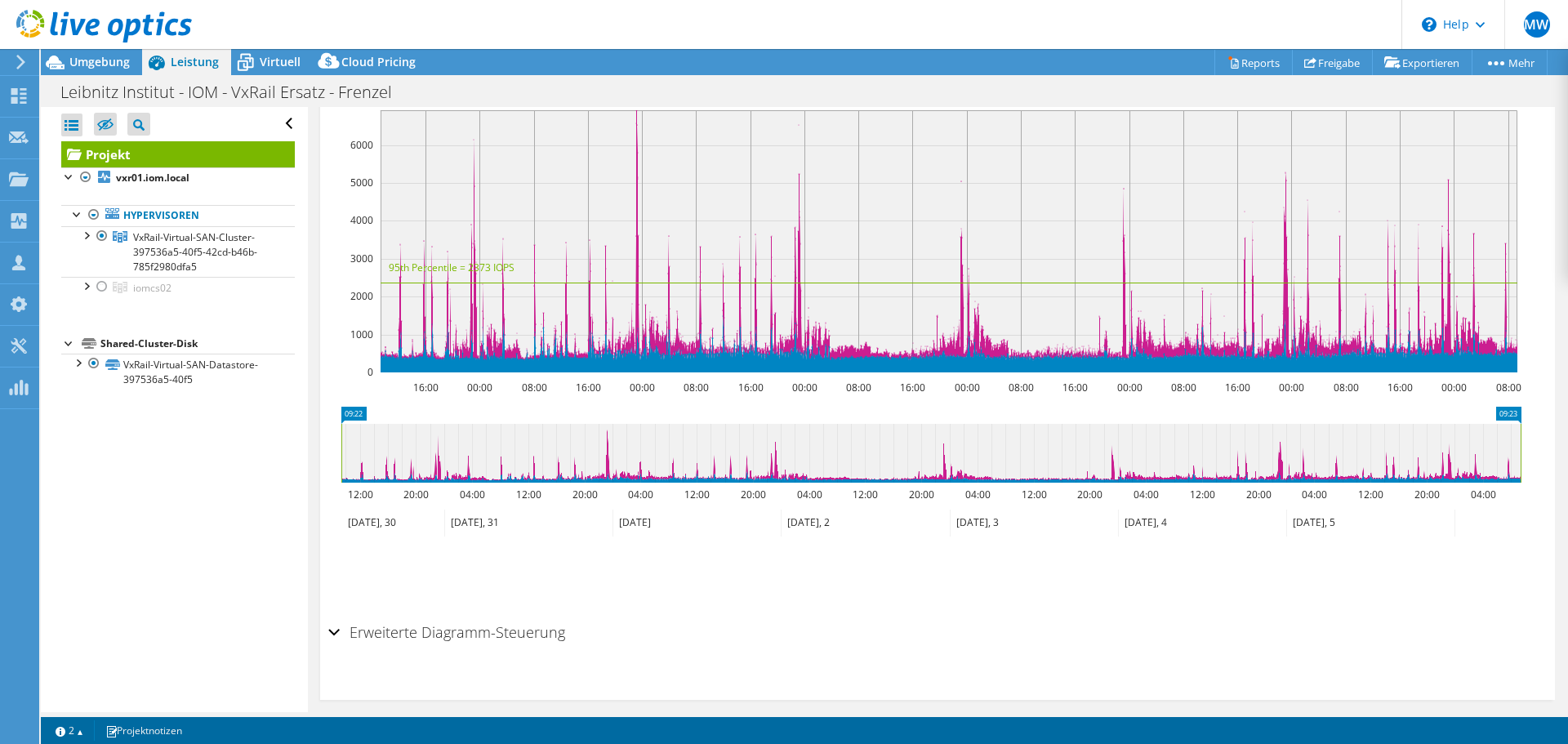
scroll to position [434, 0]
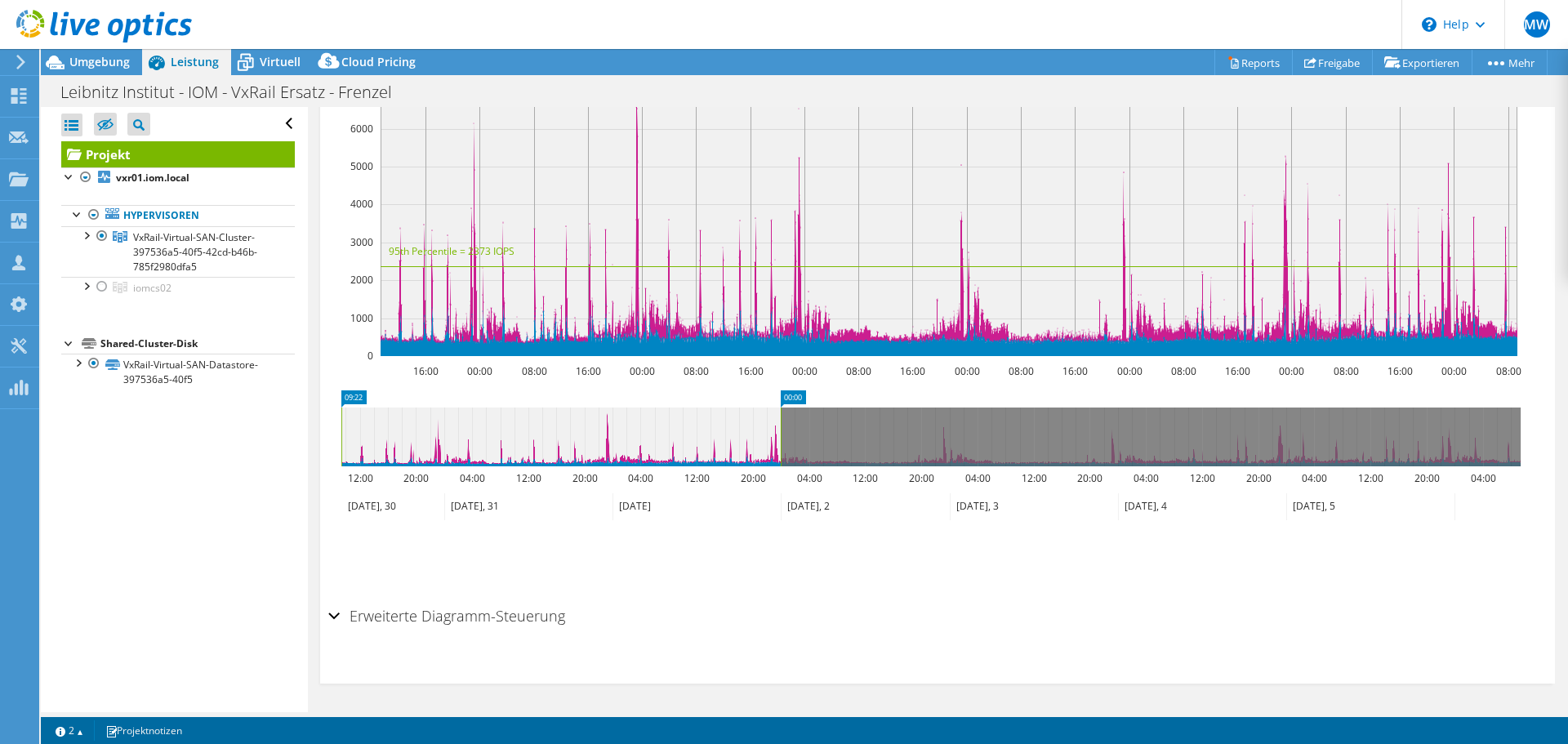
drag, startPoint x: 1523, startPoint y: 446, endPoint x: 784, endPoint y: 502, distance: 741.1
click at [784, 502] on icon "09:22 00:00 12:00 20:00 04:00 12:00 20:00 04:00 12:00 20:00 04:00 12:00 20:00 0…" at bounding box center [931, 455] width 1206 height 131
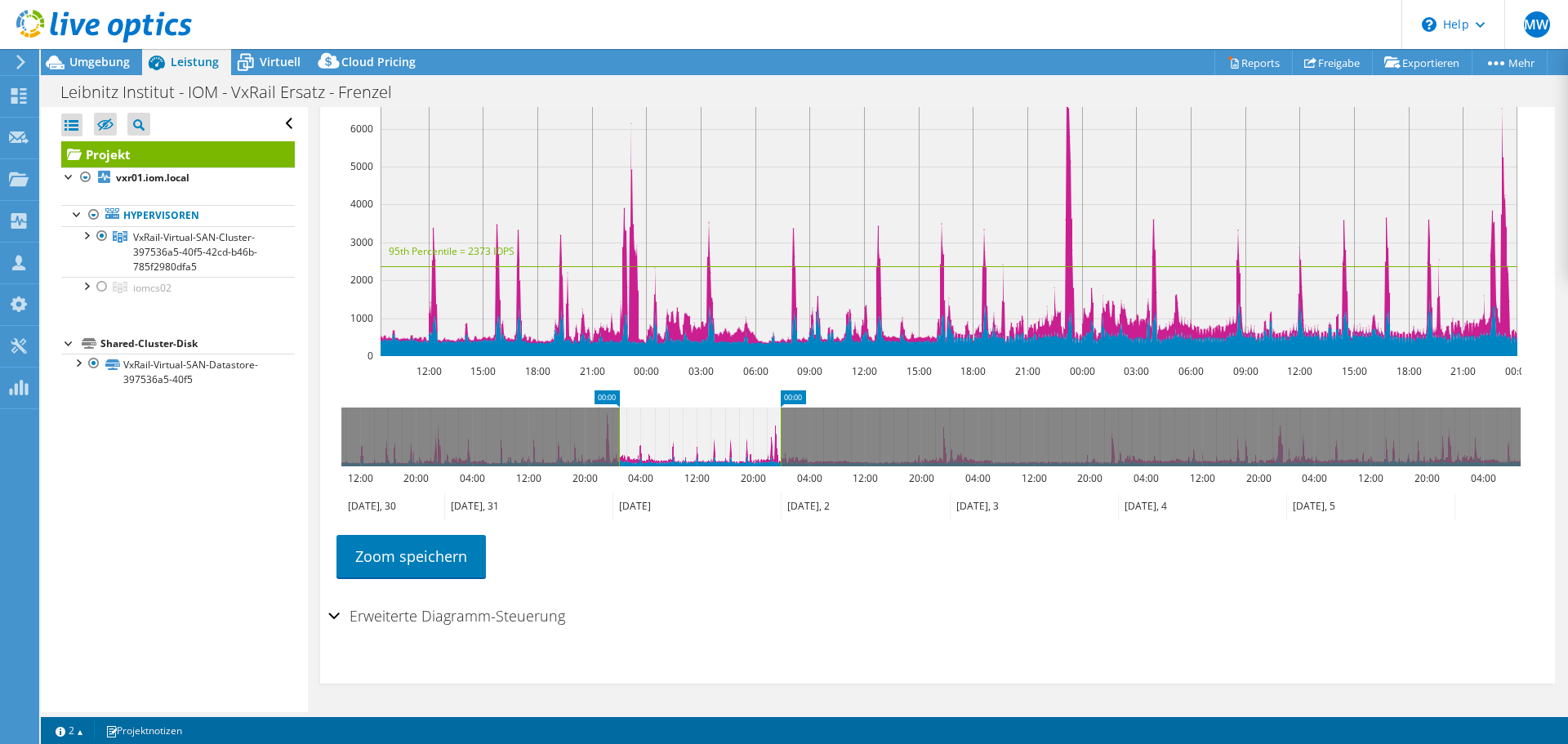
drag, startPoint x: 340, startPoint y: 457, endPoint x: 618, endPoint y: 445, distance: 278.3
click at [618, 445] on rect at bounding box center [619, 437] width 7 height 59
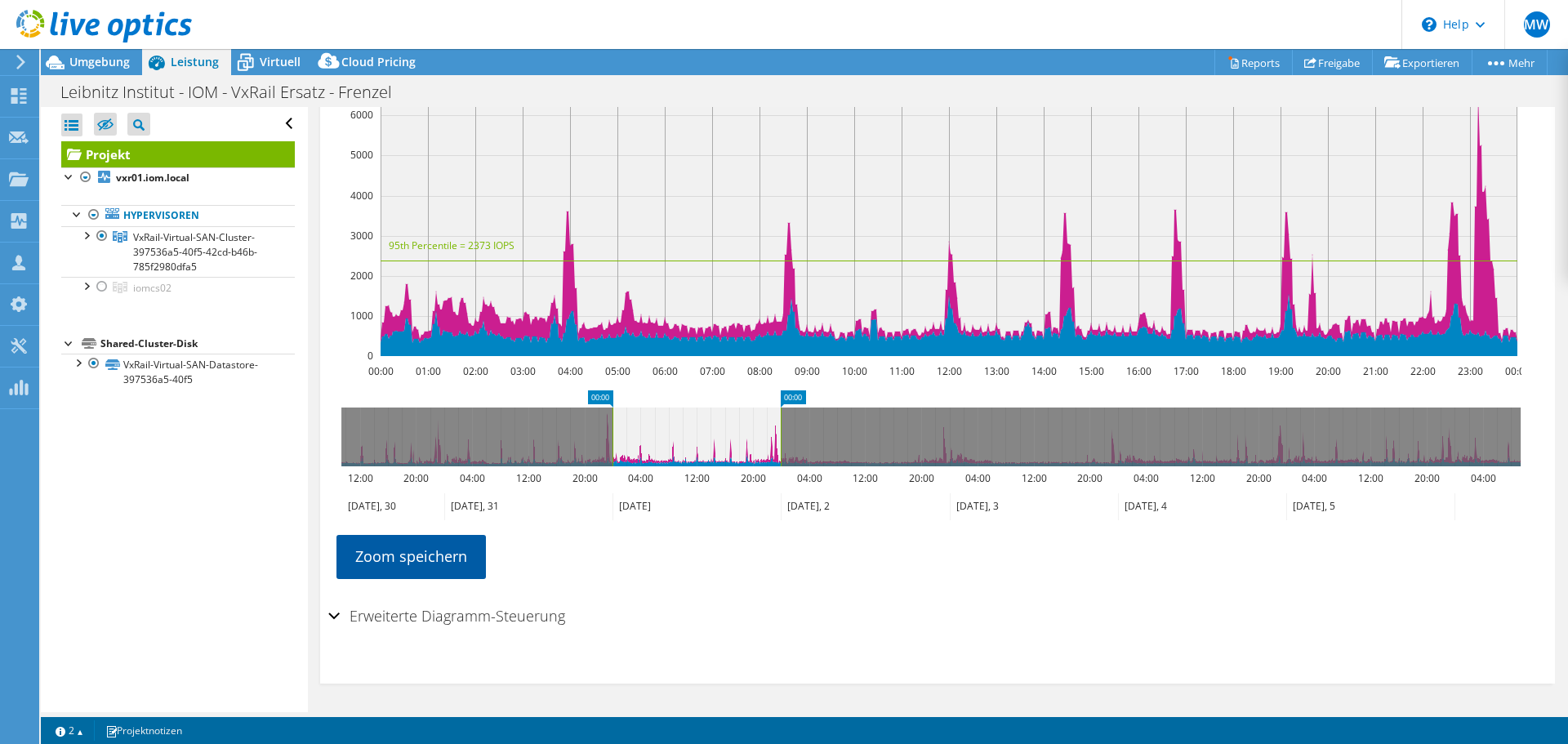
click at [427, 553] on link "Zoom speichern" at bounding box center [411, 555] width 150 height 43
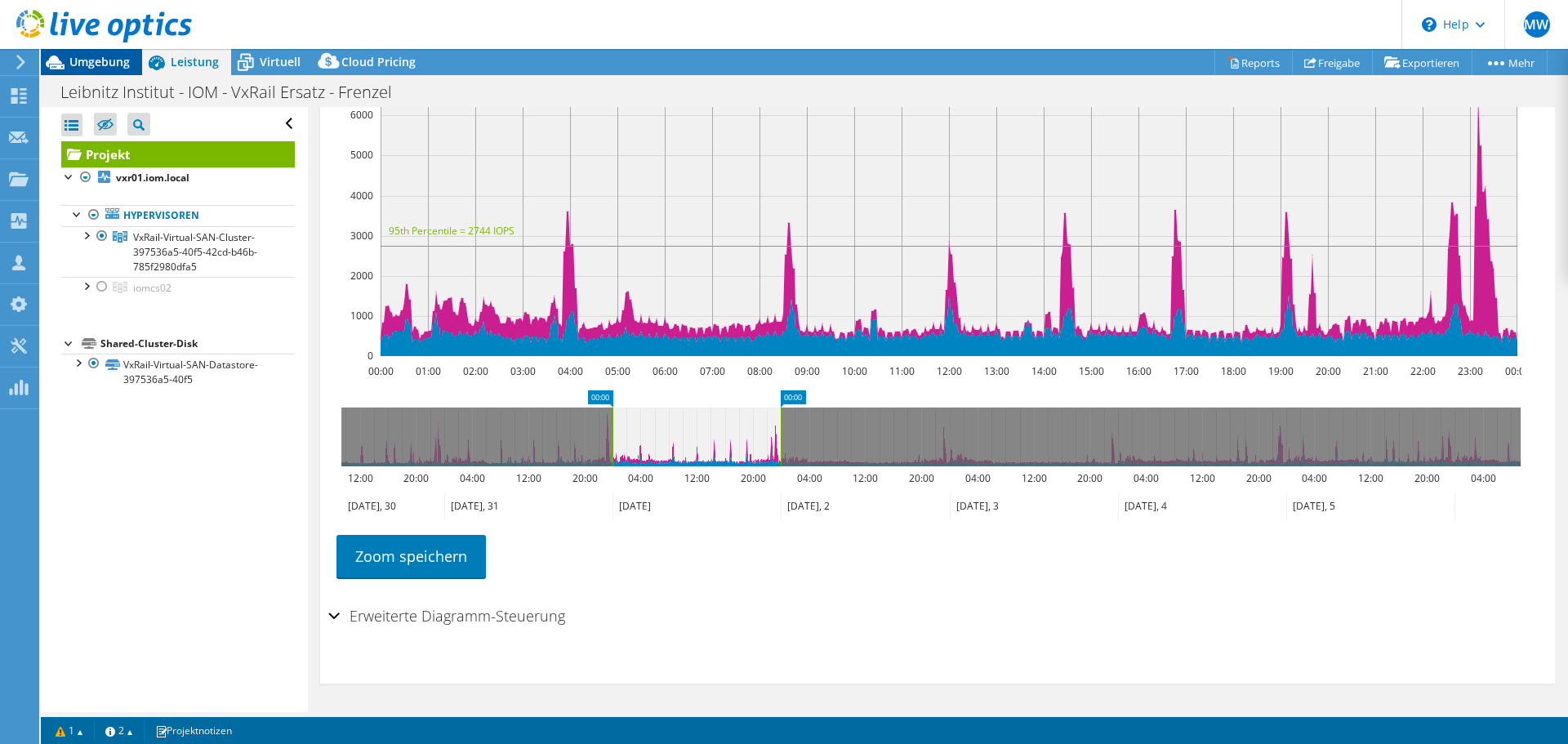
click at [86, 64] on span "Umgebung" at bounding box center [99, 62] width 60 height 16
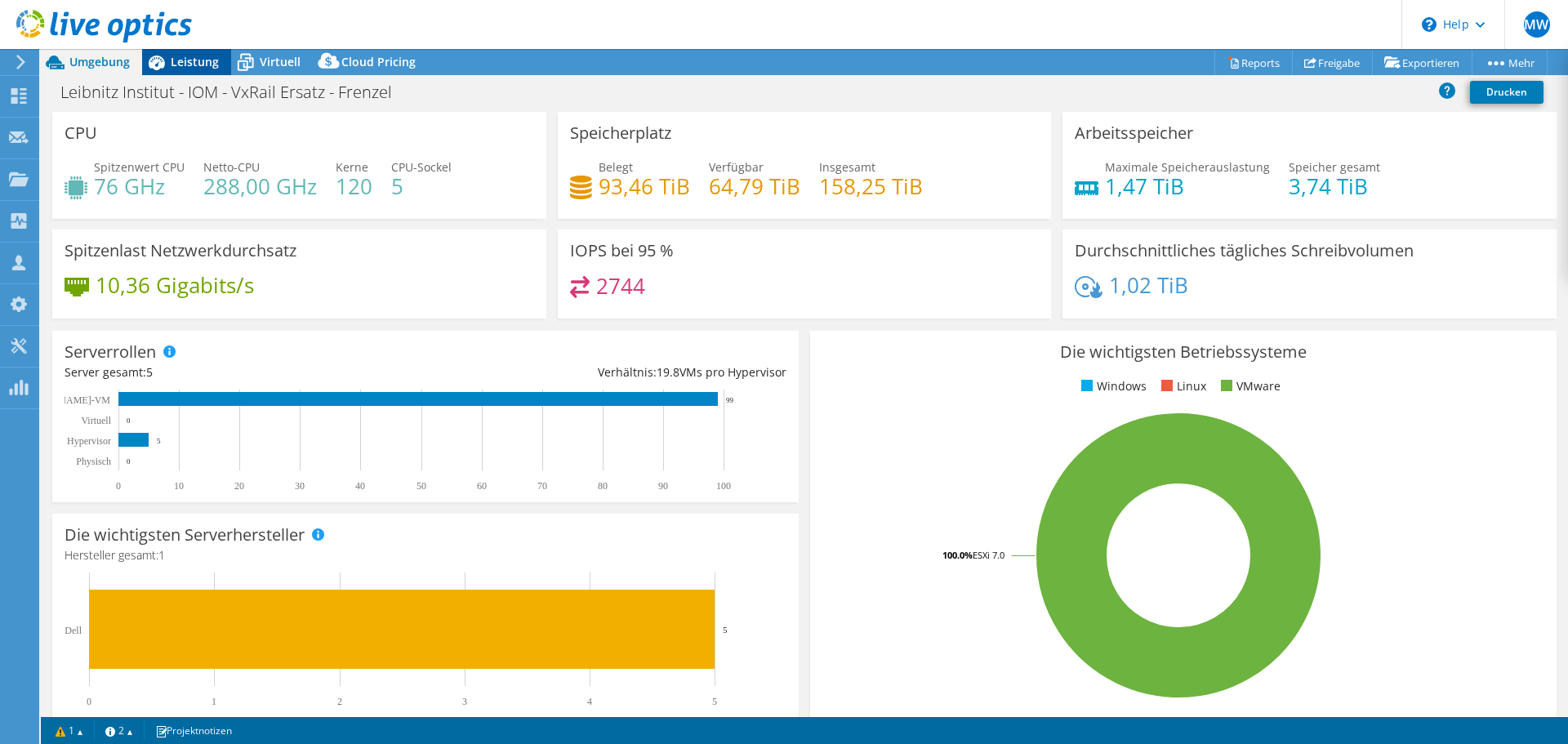
click at [189, 63] on span "Leistung" at bounding box center [194, 62] width 48 height 16
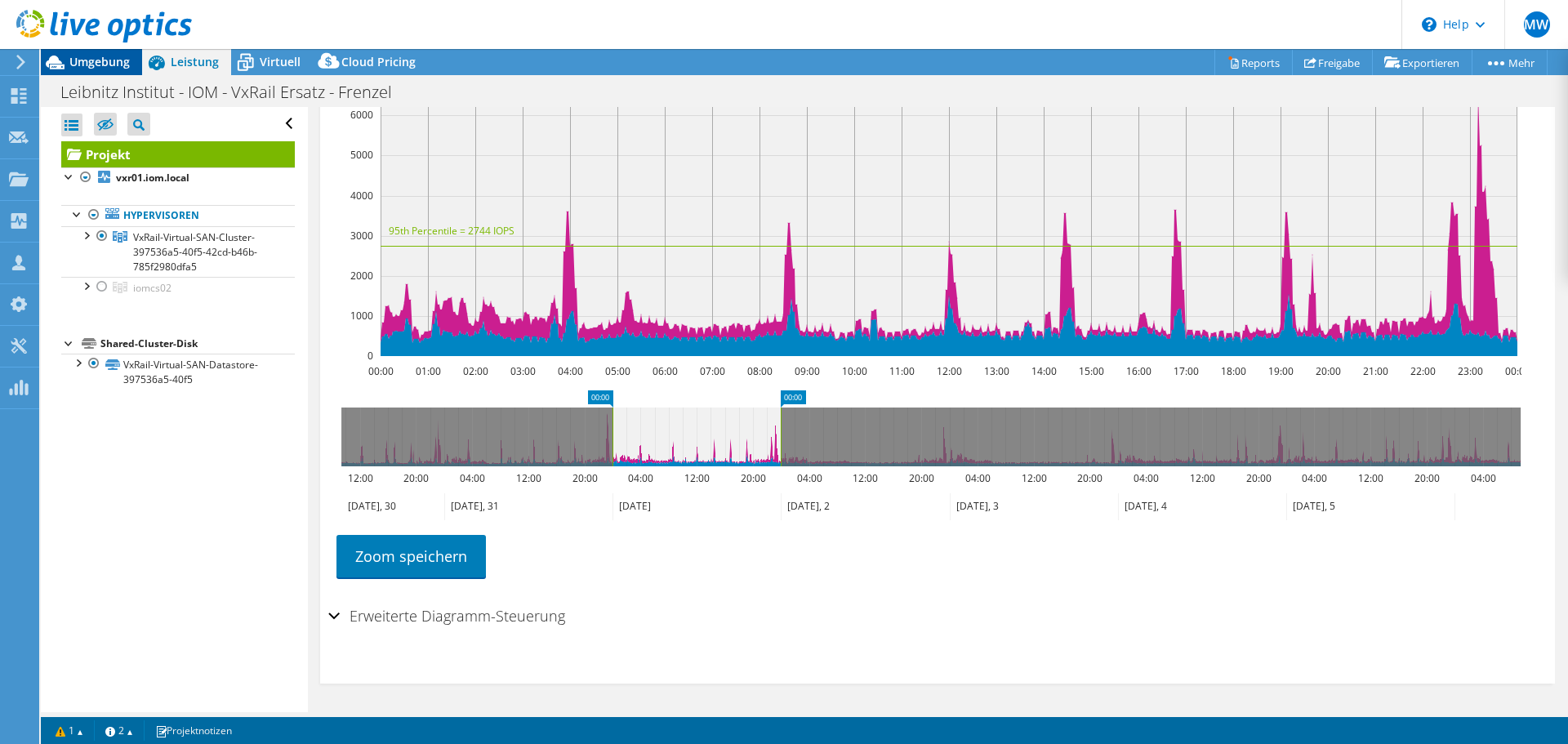
click at [95, 58] on span "Umgebung" at bounding box center [99, 62] width 60 height 16
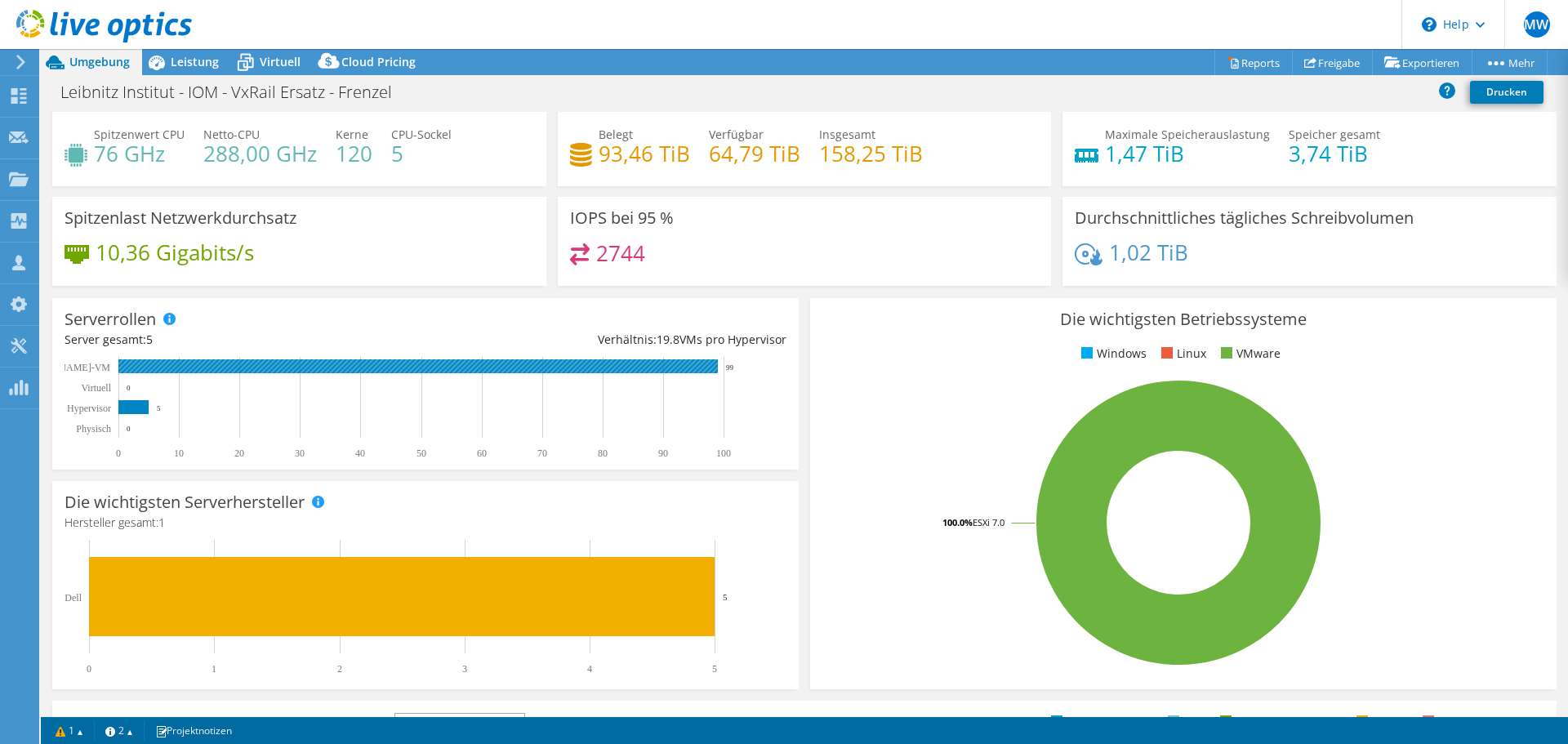
scroll to position [0, 0]
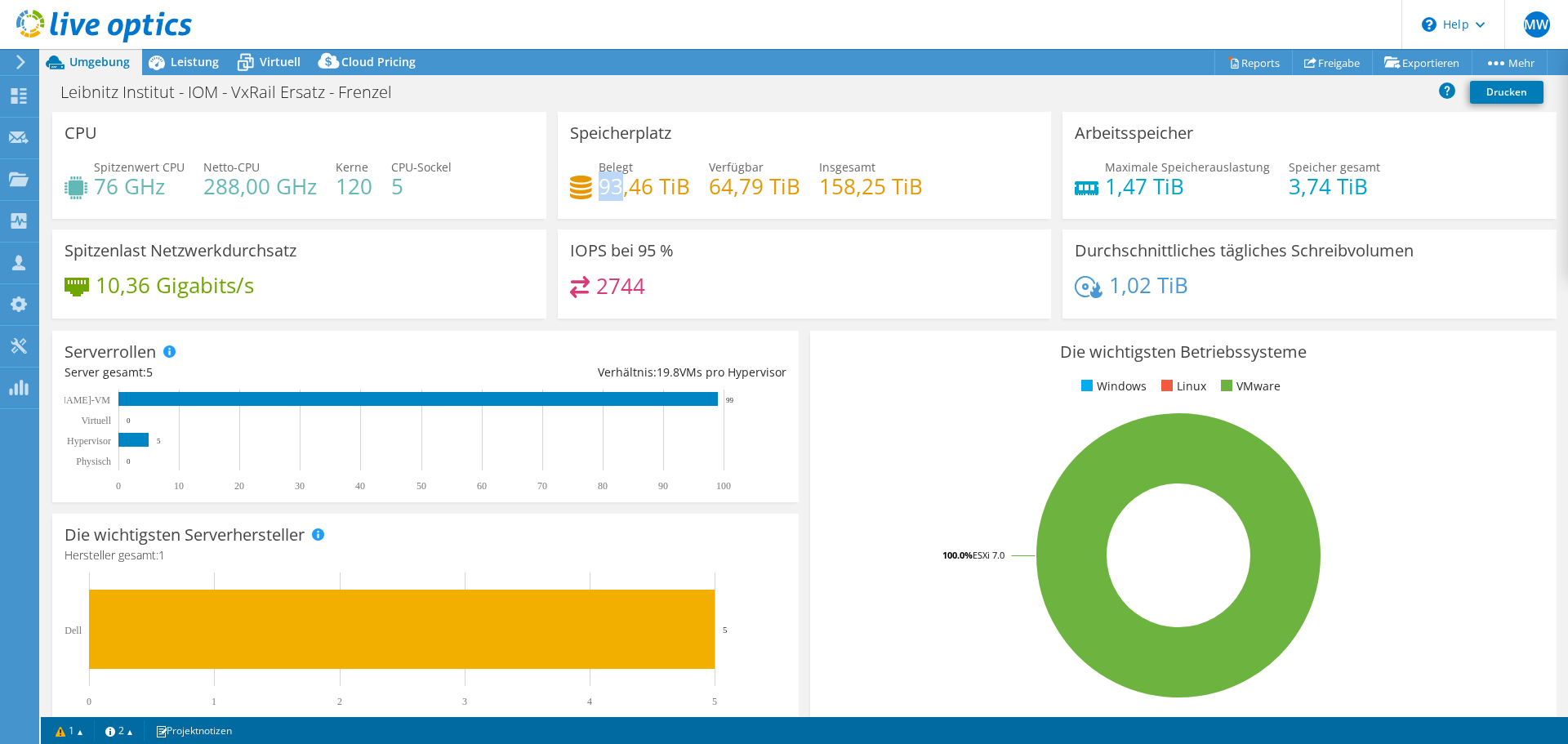
drag, startPoint x: 598, startPoint y: 187, endPoint x: 616, endPoint y: 187, distance: 18.0
click at [616, 187] on h4 "93,46 TiB" at bounding box center [644, 186] width 91 height 18
click at [182, 58] on span "Leistung" at bounding box center [194, 62] width 48 height 16
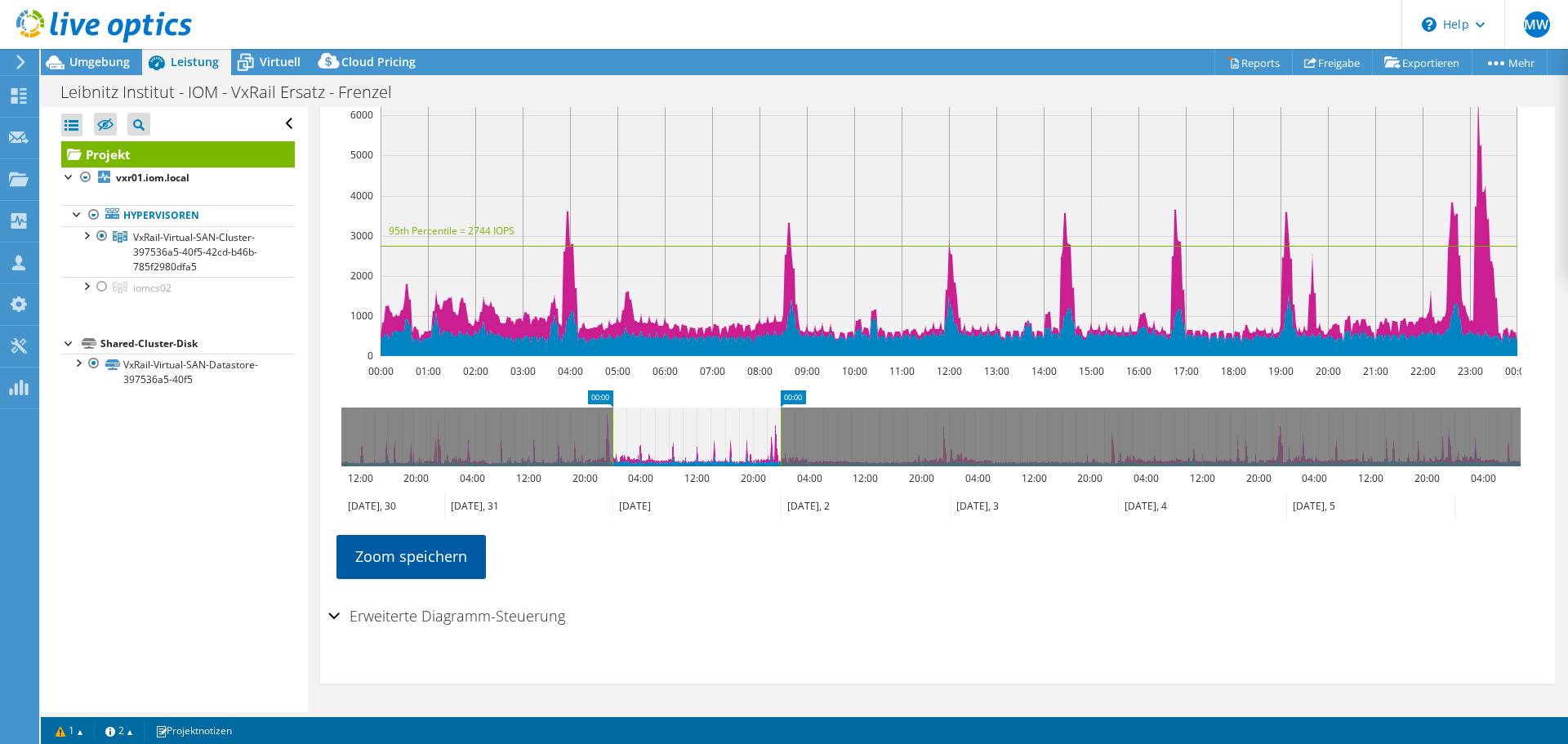
click at [428, 554] on link "Zoom speichern" at bounding box center [411, 555] width 150 height 43
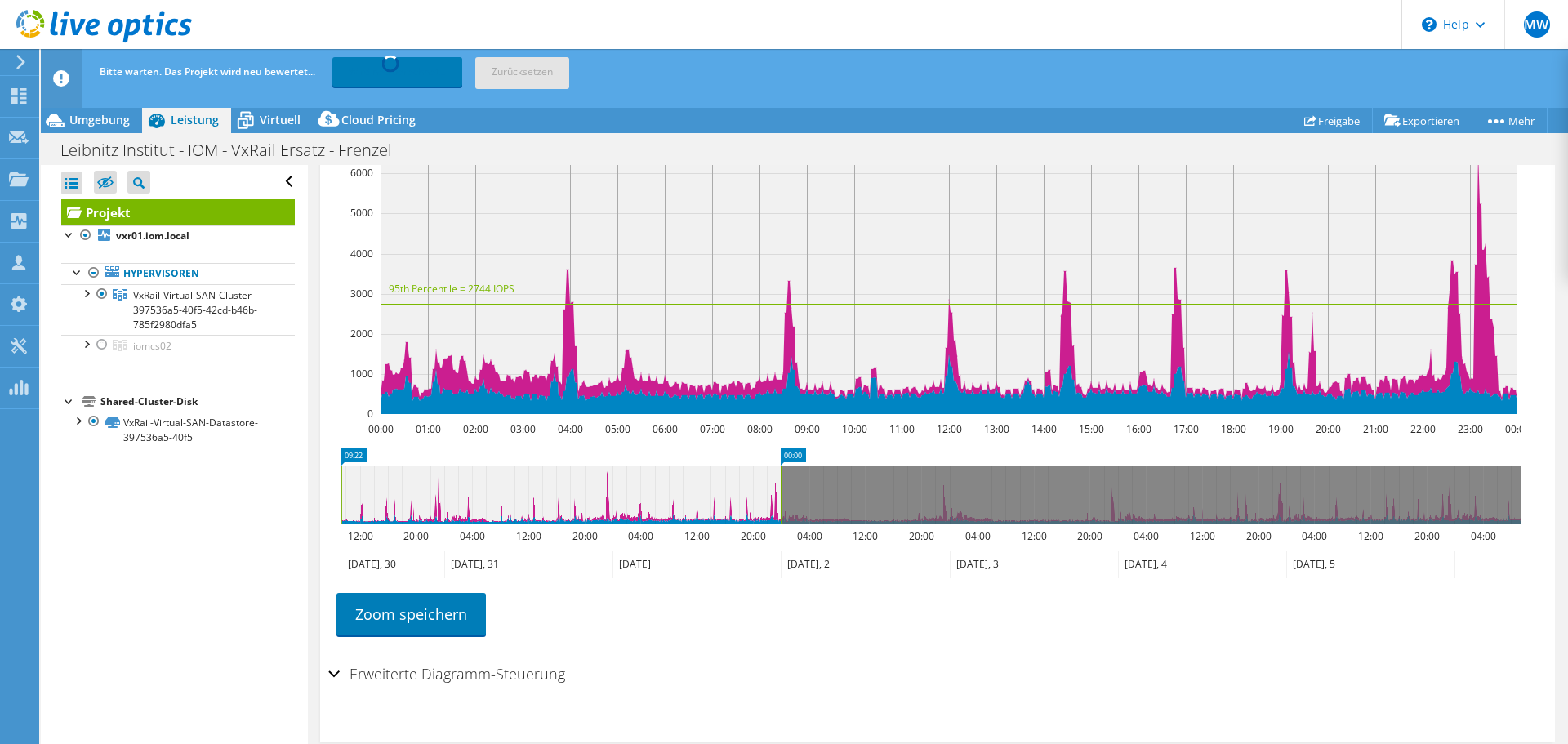
drag, startPoint x: 615, startPoint y: 514, endPoint x: 325, endPoint y: 533, distance: 290.6
click at [325, 533] on section "IOPS pro Sekunde Disk-Durchsatz IO-Size Latenz Queue-Depth CPU-Prozentwert Arbe…" at bounding box center [938, 412] width 1235 height 660
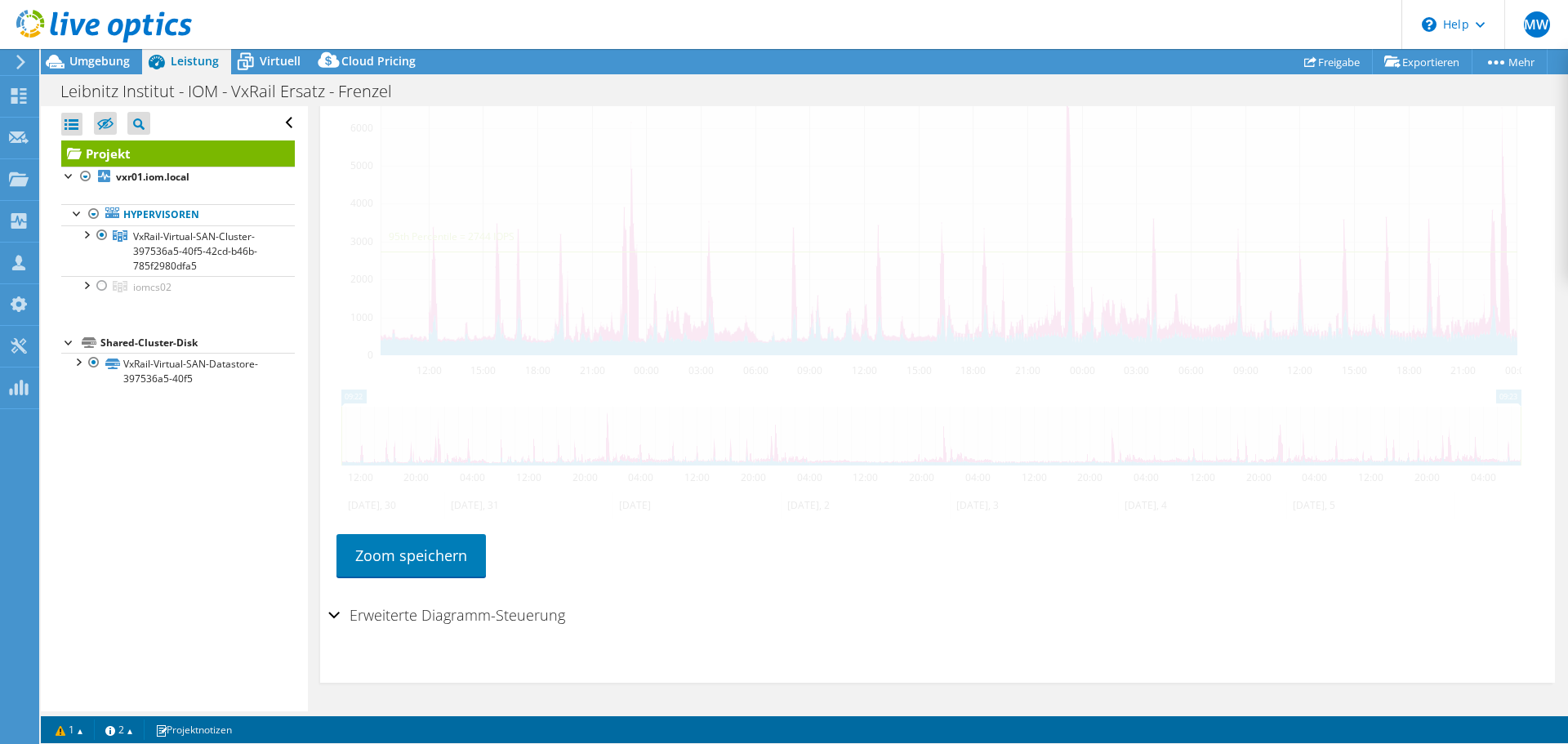
drag, startPoint x: 780, startPoint y: 513, endPoint x: 1652, endPoint y: 470, distance: 873.1
click at [1567, 470] on html "MW Teammitglied Markus Wendt markus.wendt@bechtle.com Bechtle - Team Germany My…" at bounding box center [784, 372] width 1568 height 744
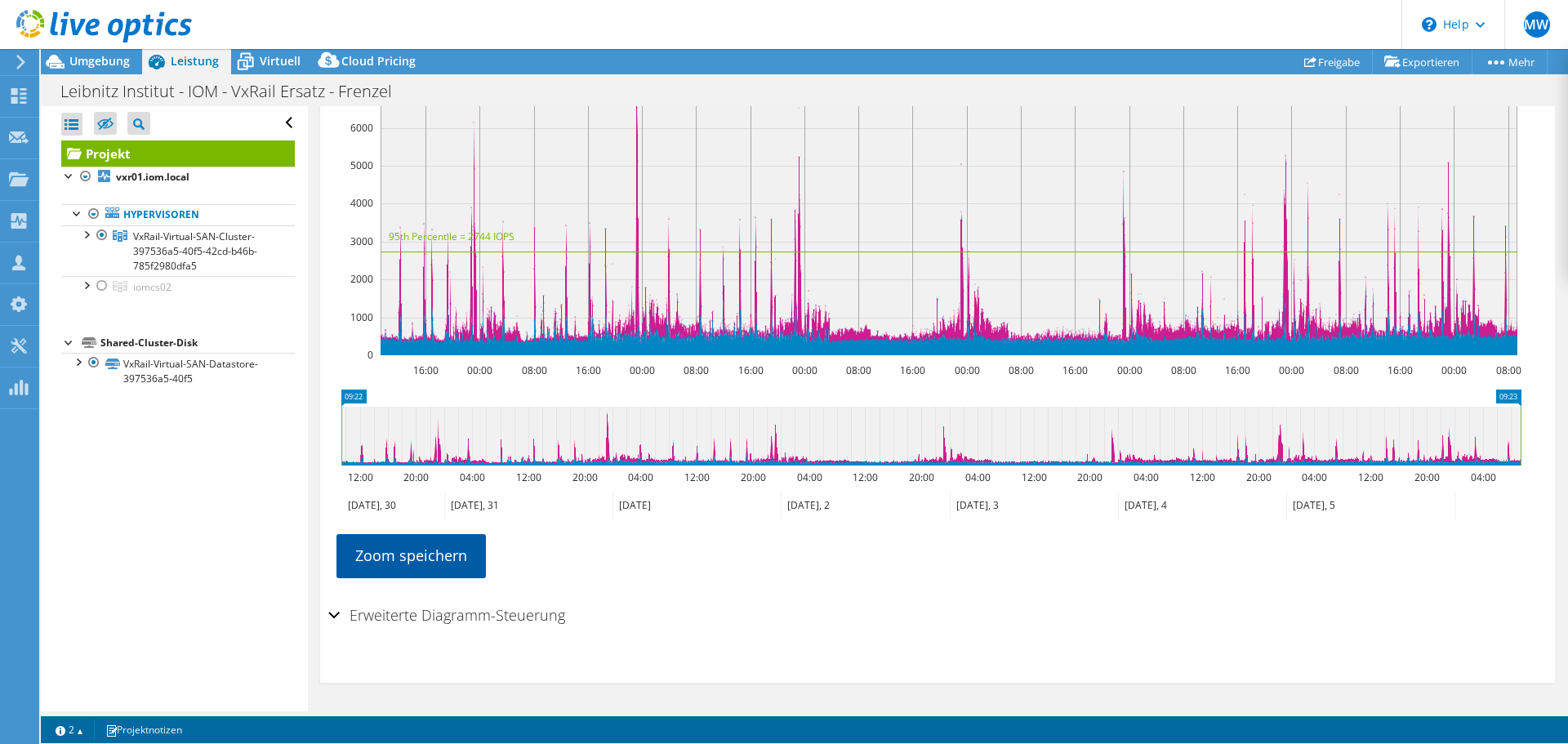
click at [411, 555] on link "Zoom speichern" at bounding box center [411, 554] width 150 height 43
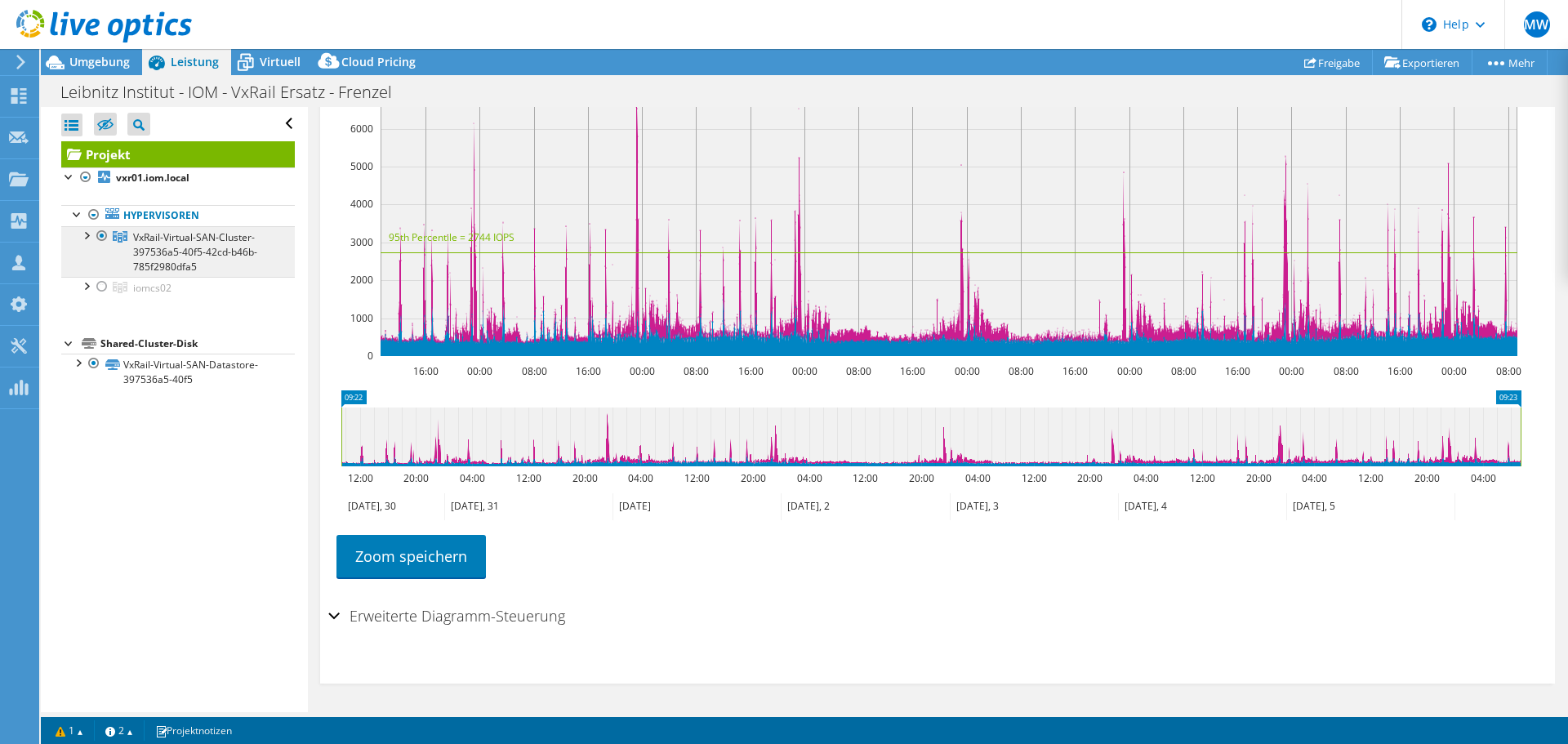
click at [422, 556] on link "Zoom speichern" at bounding box center [411, 555] width 150 height 43
click at [389, 557] on link "Zoom speichern" at bounding box center [411, 555] width 150 height 43
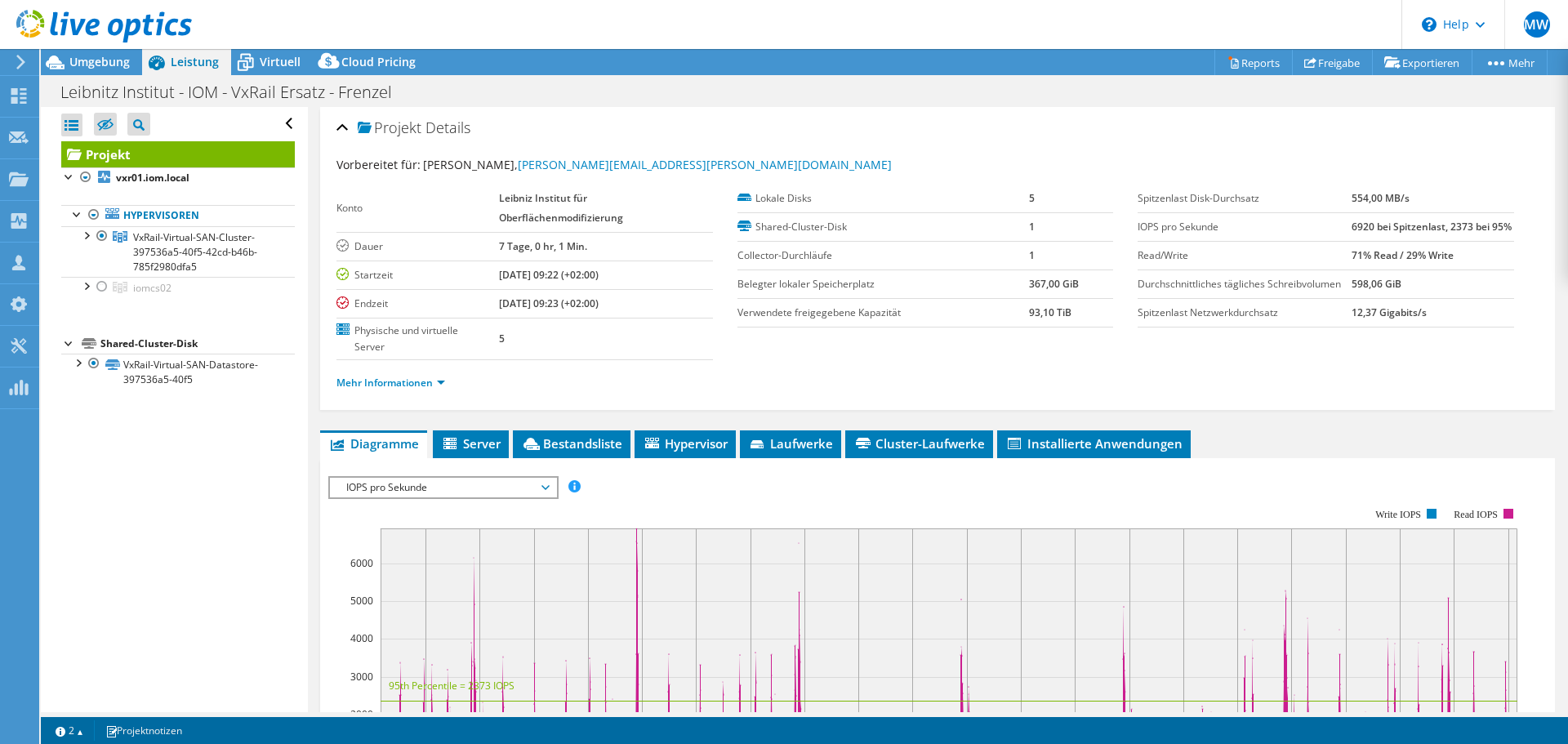
select select "USD"
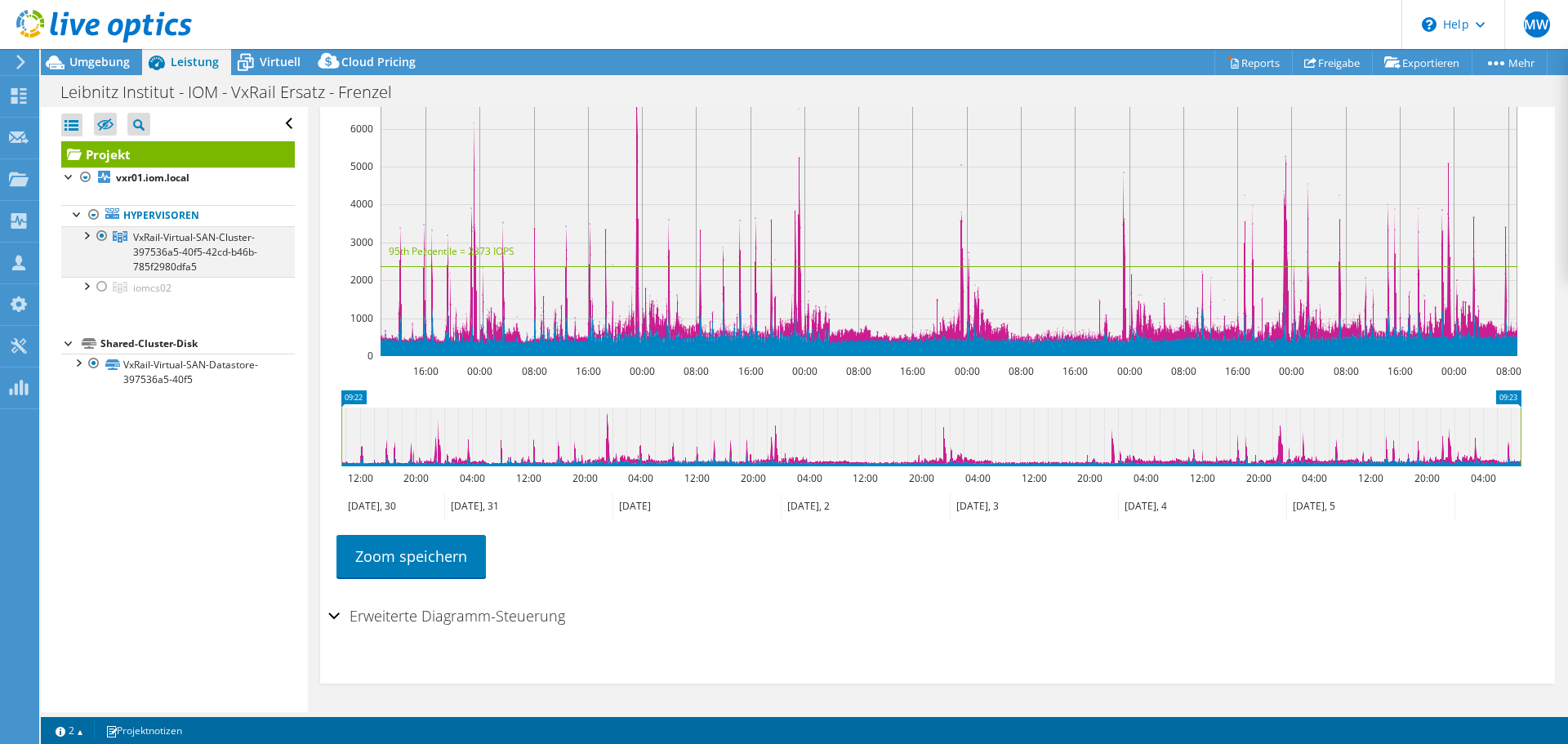
click at [103, 235] on div at bounding box center [102, 236] width 17 height 20
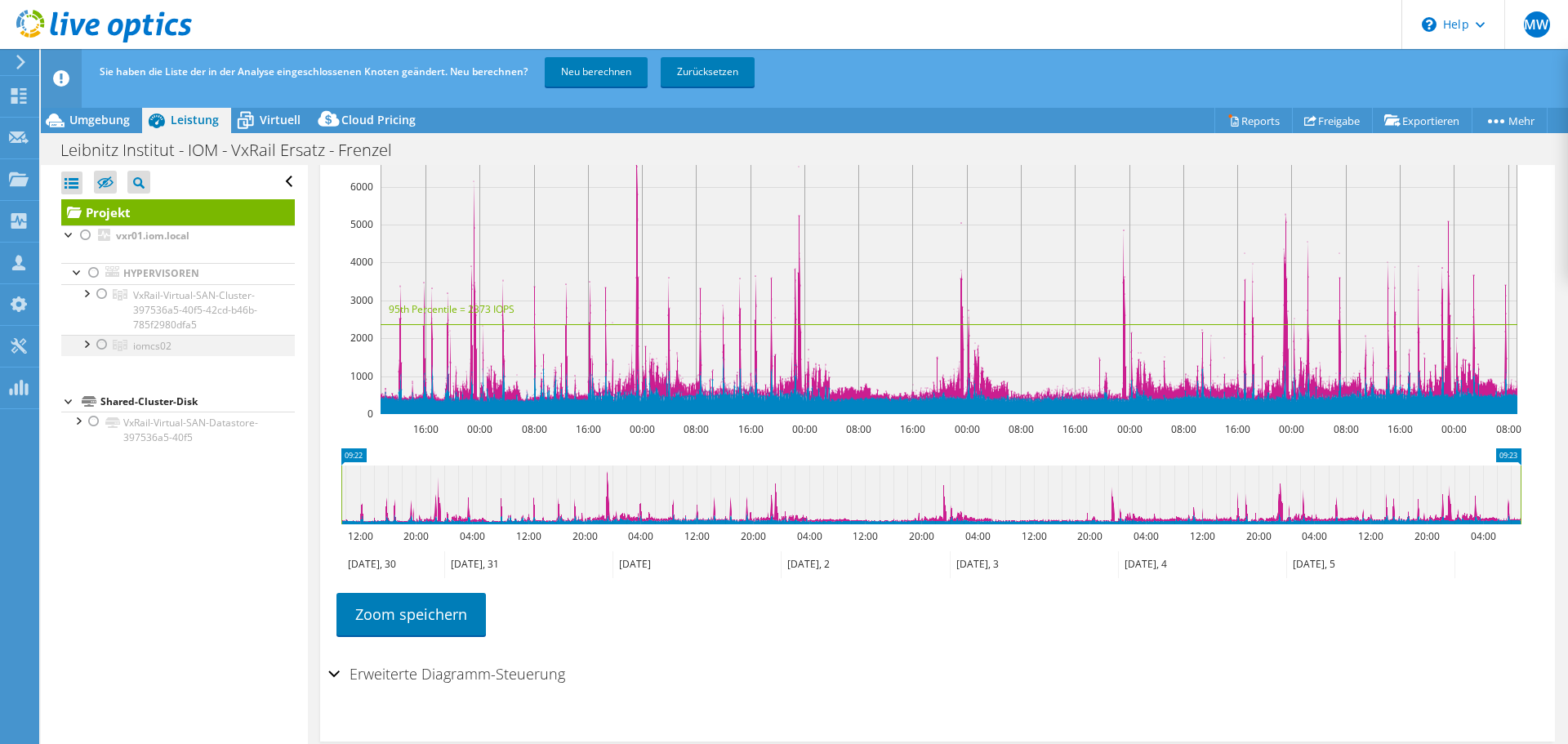
click at [100, 345] on div at bounding box center [102, 345] width 17 height 20
click at [592, 72] on link "Neu berechnen" at bounding box center [596, 72] width 103 height 30
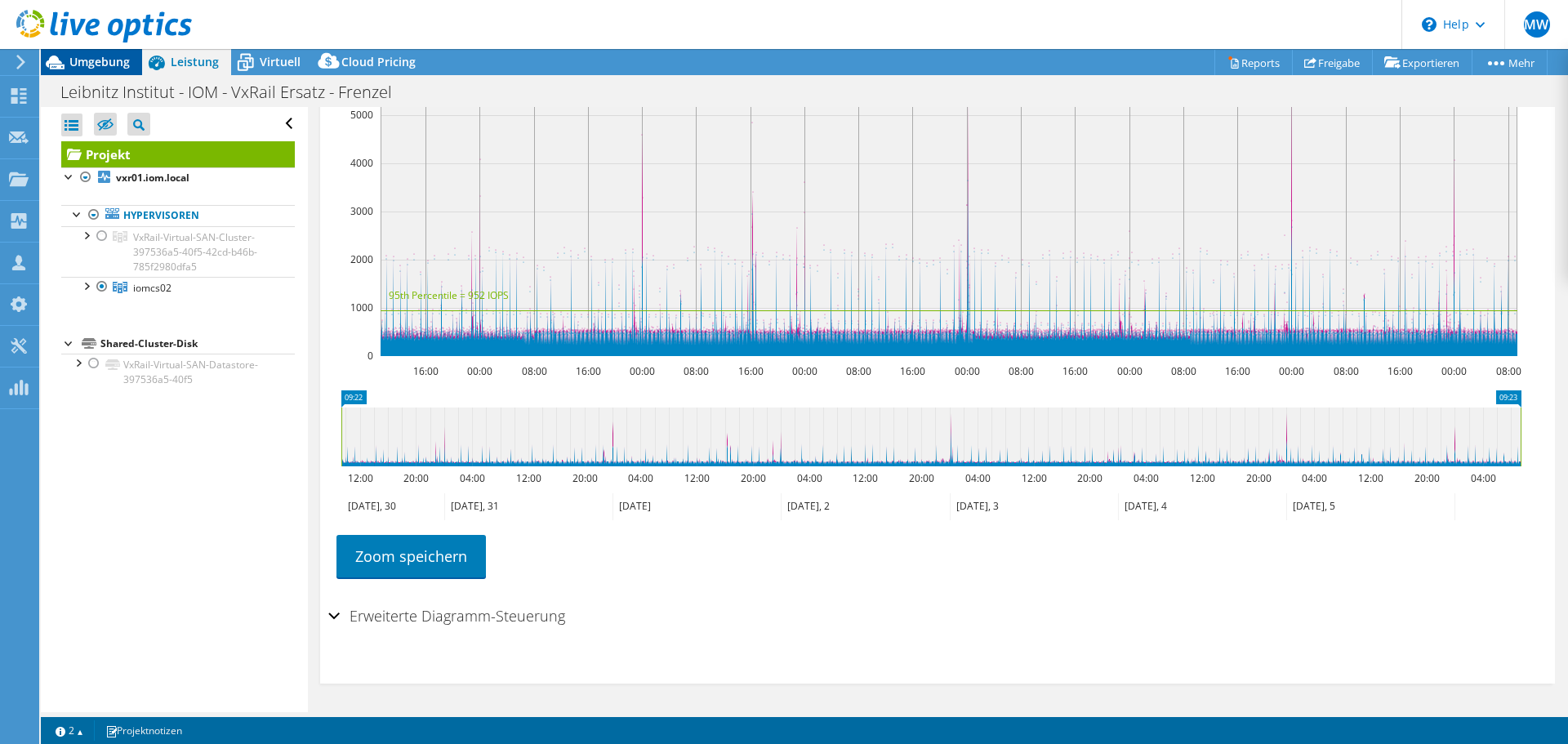
click at [101, 61] on span "Umgebung" at bounding box center [99, 62] width 60 height 16
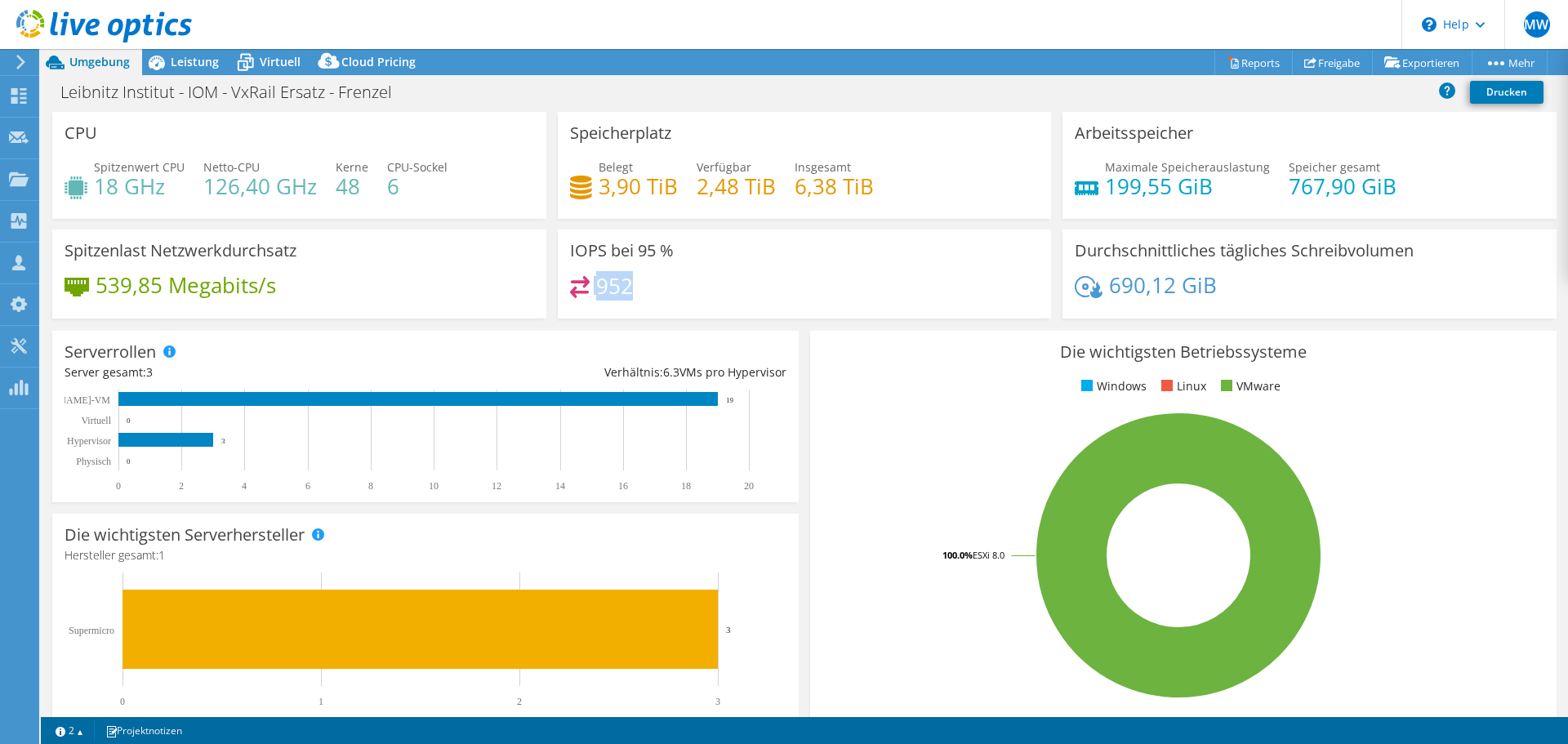
drag, startPoint x: 626, startPoint y: 285, endPoint x: 576, endPoint y: 284, distance: 50.0
click at [576, 284] on div "952" at bounding box center [602, 285] width 64 height 19
click at [599, 286] on h4 "952" at bounding box center [615, 285] width 37 height 18
drag, startPoint x: 596, startPoint y: 283, endPoint x: 631, endPoint y: 280, distance: 35.1
click at [631, 280] on div "952" at bounding box center [804, 293] width 469 height 35
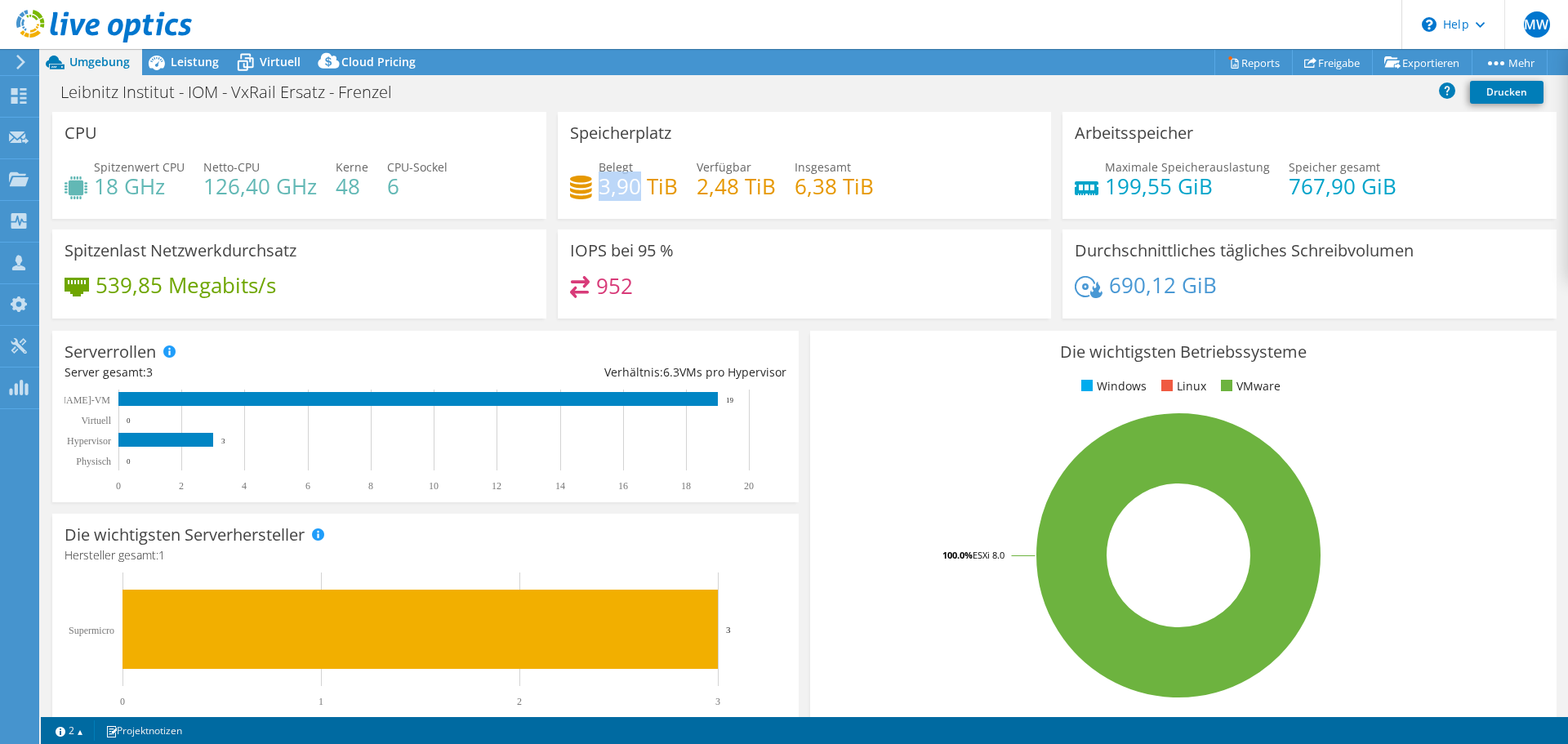
drag, startPoint x: 599, startPoint y: 185, endPoint x: 635, endPoint y: 187, distance: 36.1
click at [635, 187] on h4 "3,90 TiB" at bounding box center [638, 186] width 79 height 18
click at [176, 66] on span "Leistung" at bounding box center [194, 62] width 48 height 16
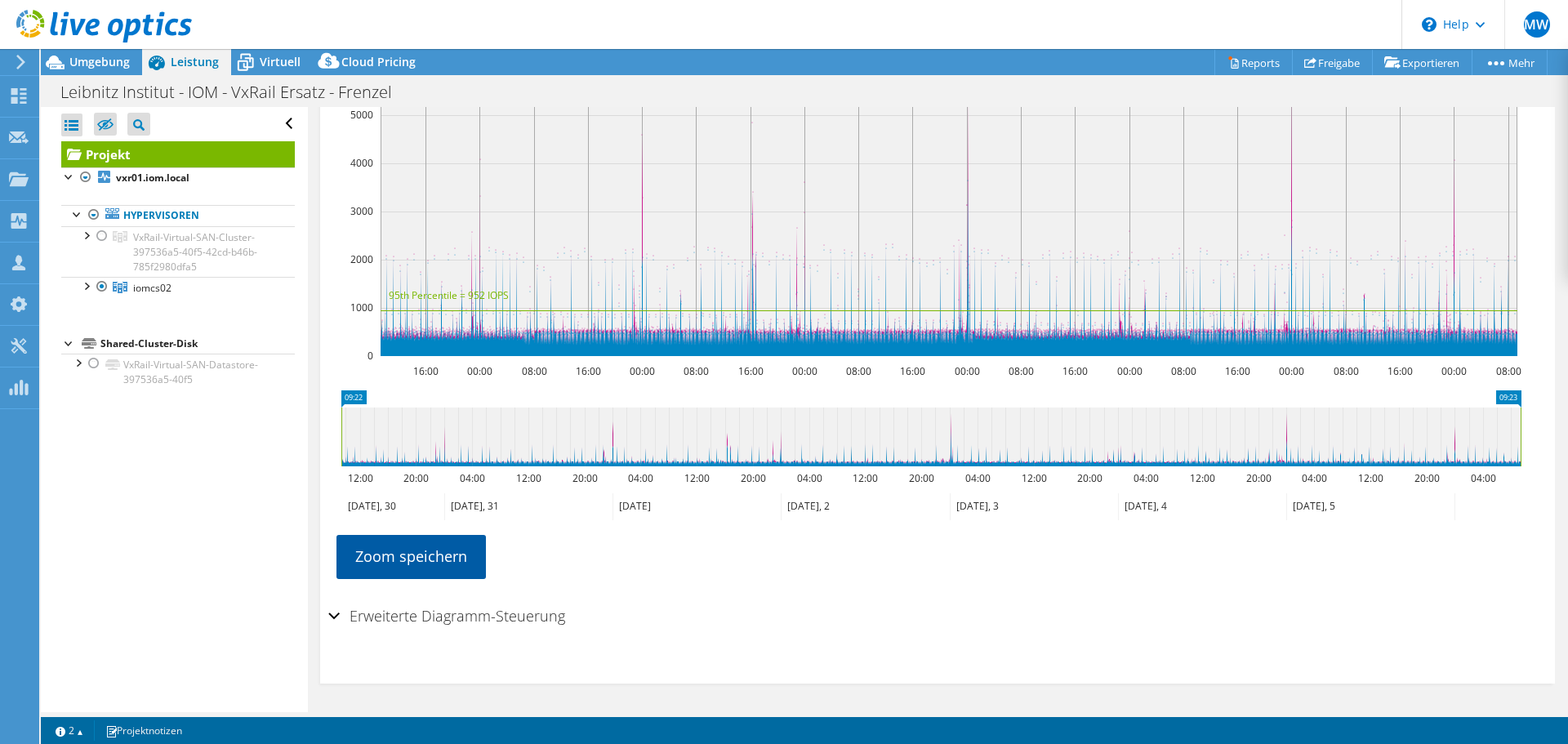
click at [412, 561] on link "Zoom speichern" at bounding box center [411, 555] width 150 height 43
click at [91, 65] on span "Umgebung" at bounding box center [99, 62] width 60 height 16
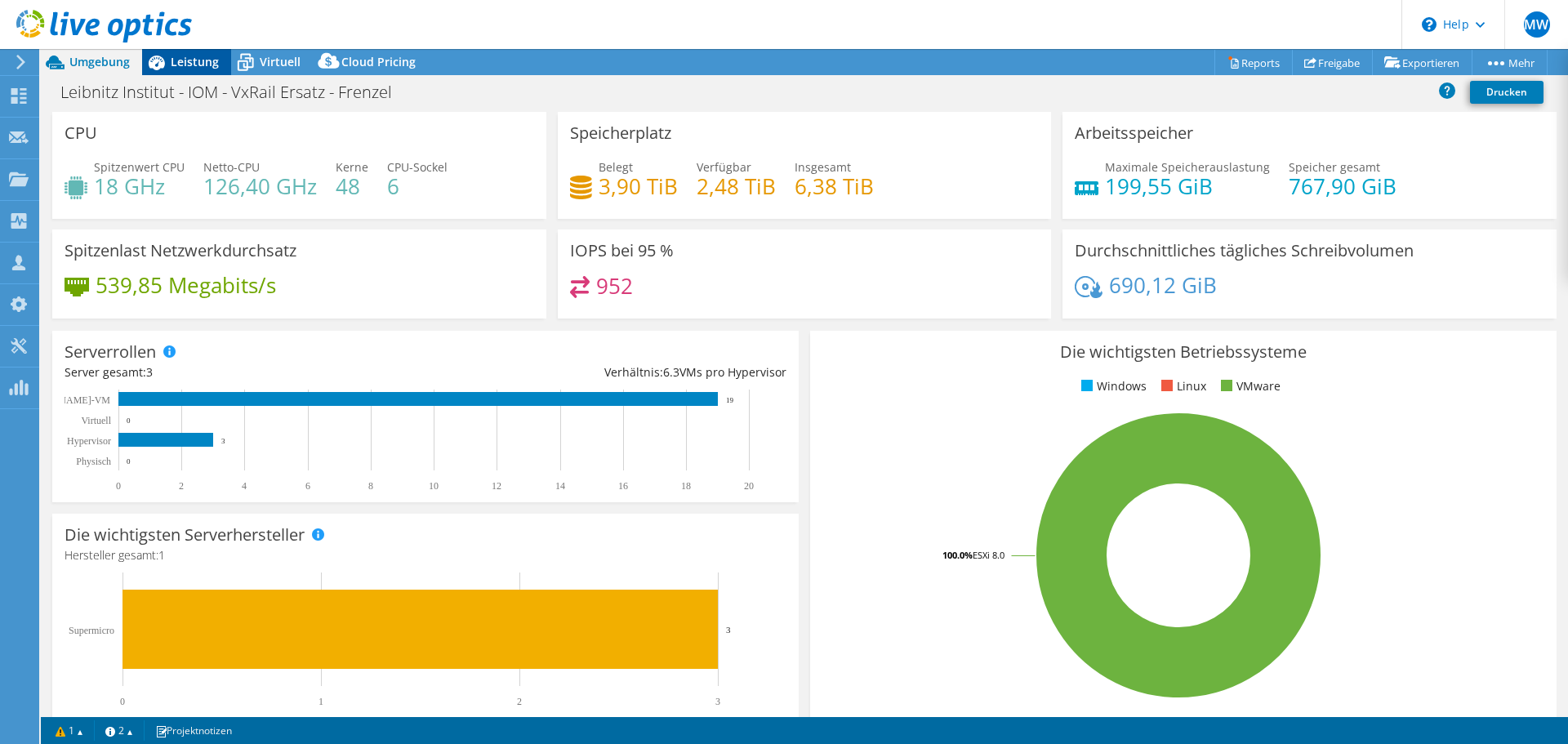
click at [191, 62] on span "Leistung" at bounding box center [194, 62] width 48 height 16
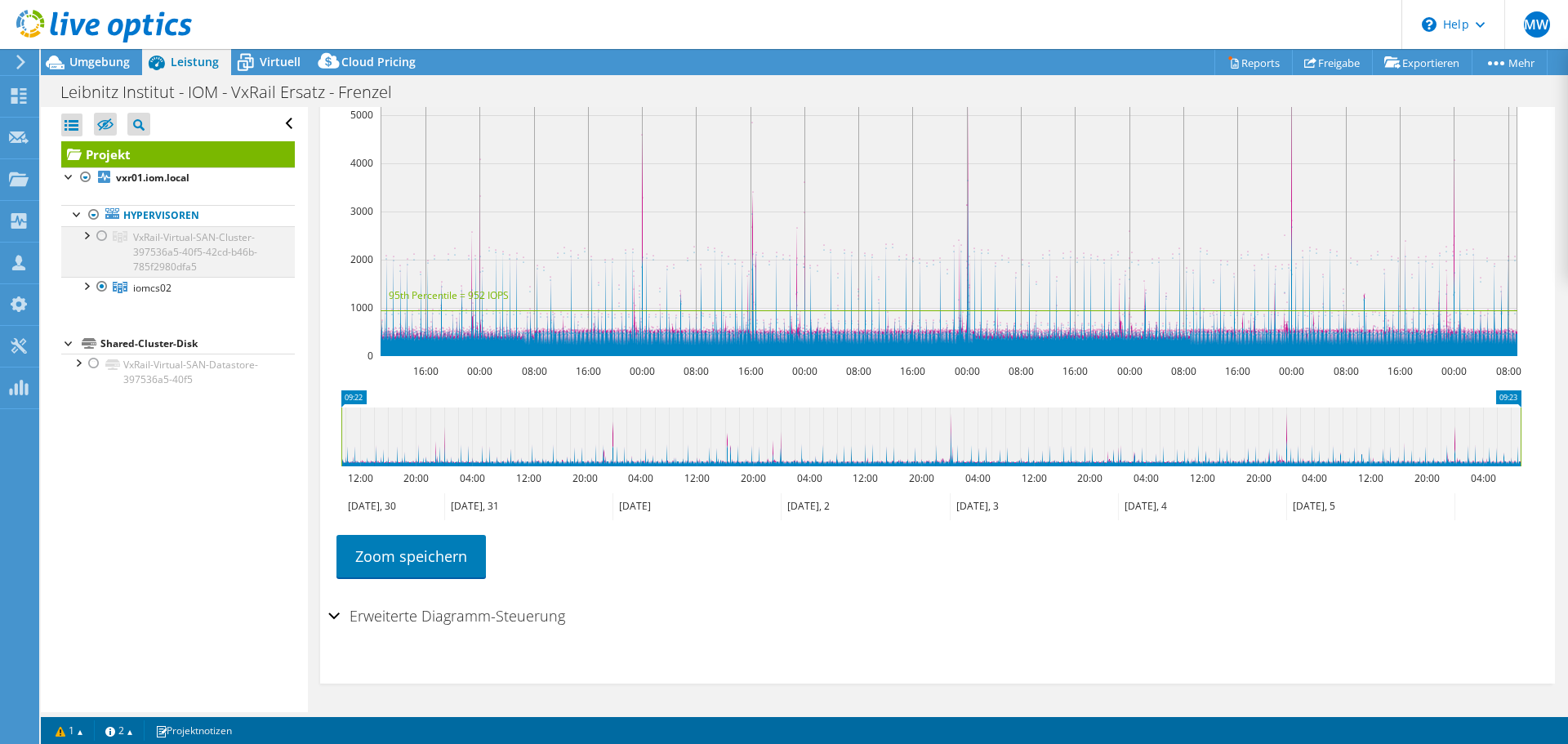
click at [102, 235] on div at bounding box center [102, 236] width 17 height 20
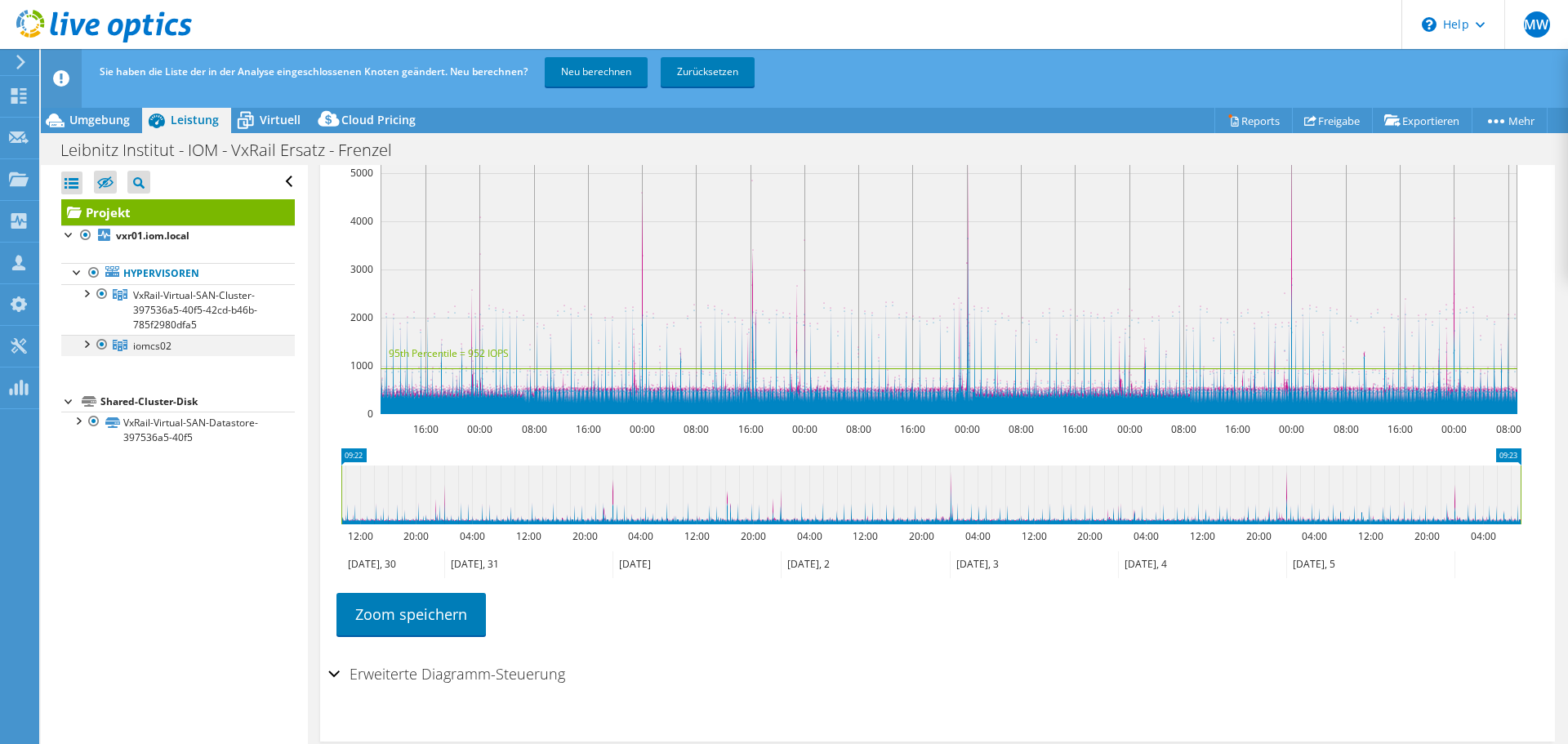
click at [103, 341] on div at bounding box center [102, 345] width 17 height 20
click at [441, 615] on link "Zoom speichern" at bounding box center [411, 613] width 150 height 43
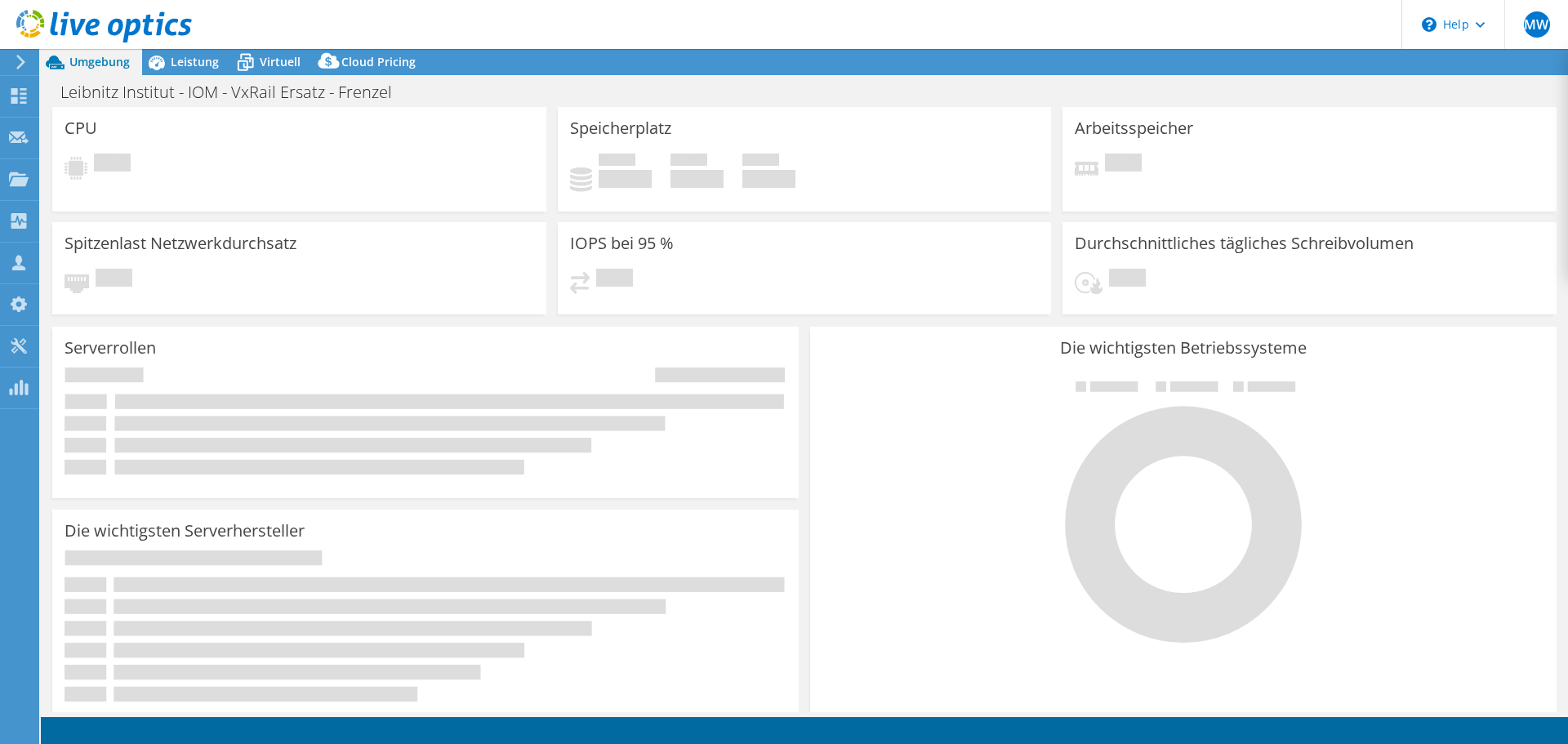
select select "USD"
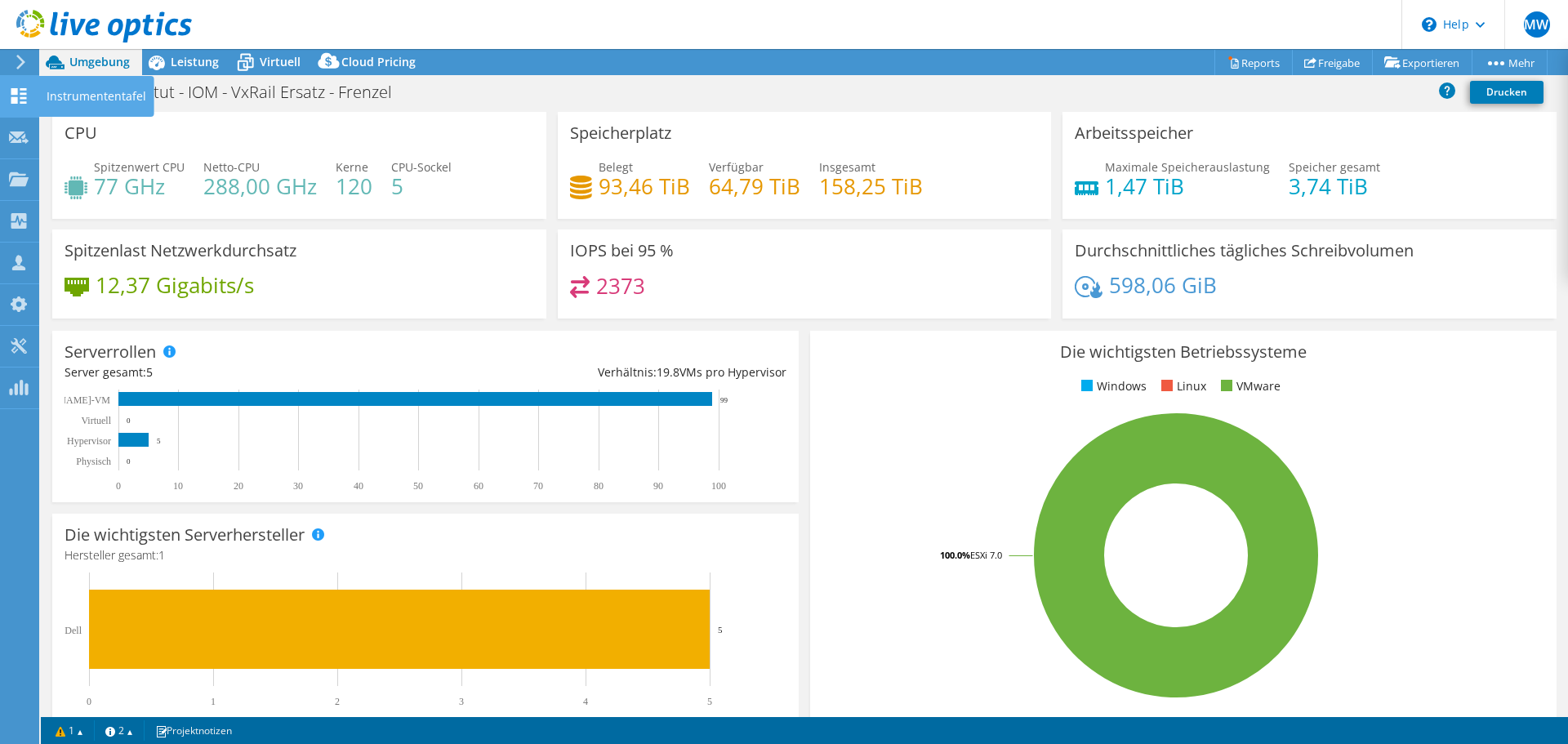
click at [21, 101] on use at bounding box center [19, 96] width 16 height 16
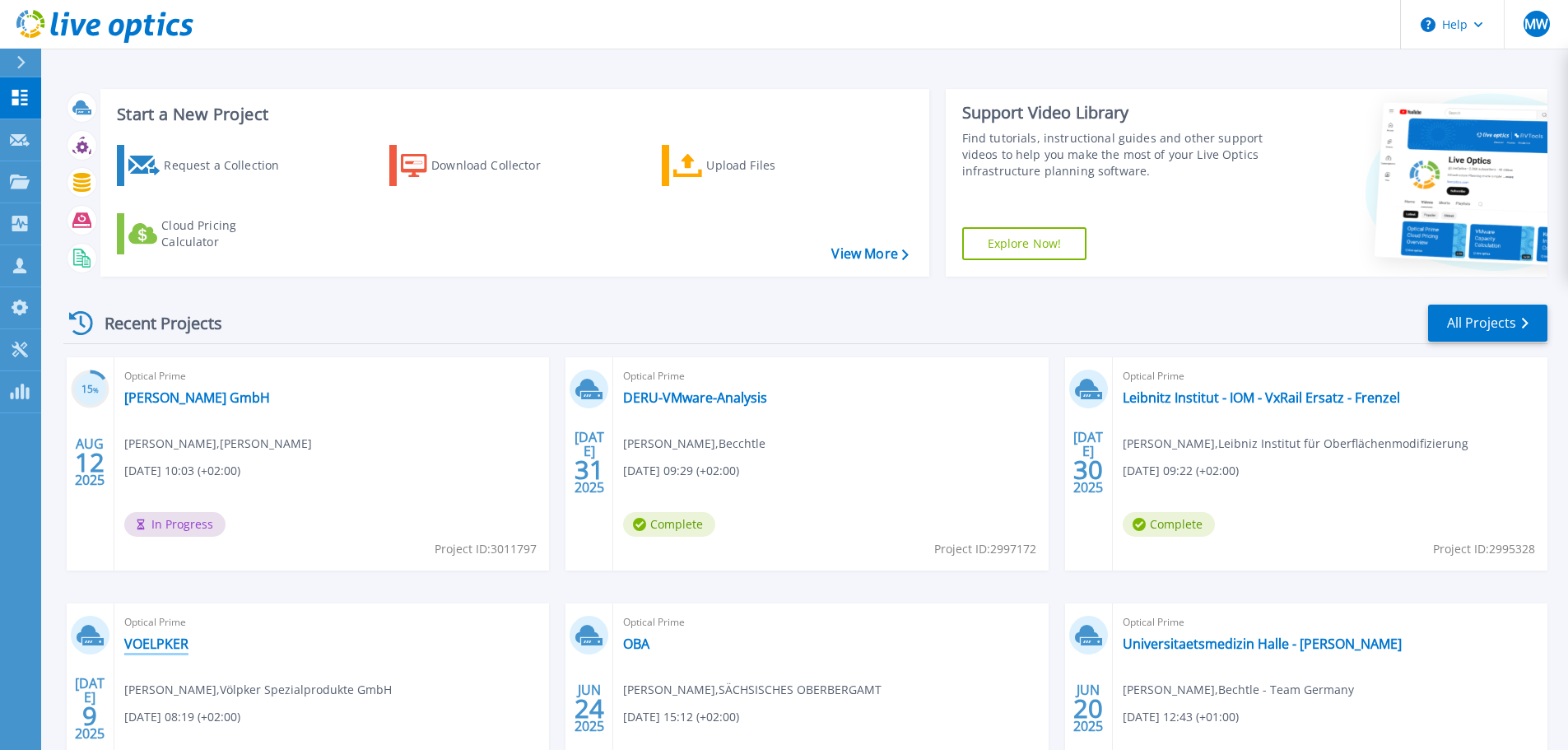
click at [166, 638] on link "VOELPKER" at bounding box center [156, 643] width 64 height 17
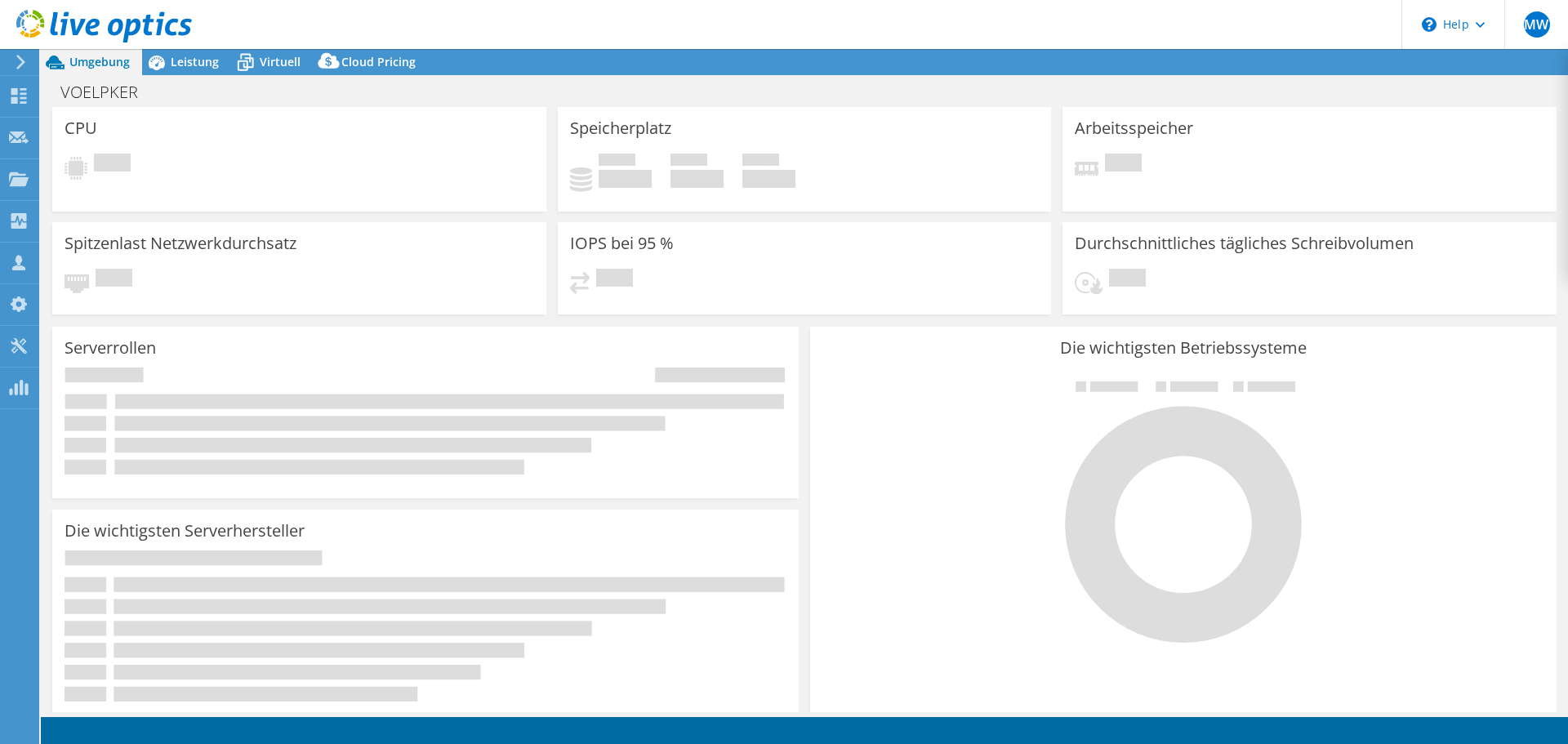
select select "EUFrankfurt"
select select "EUR"
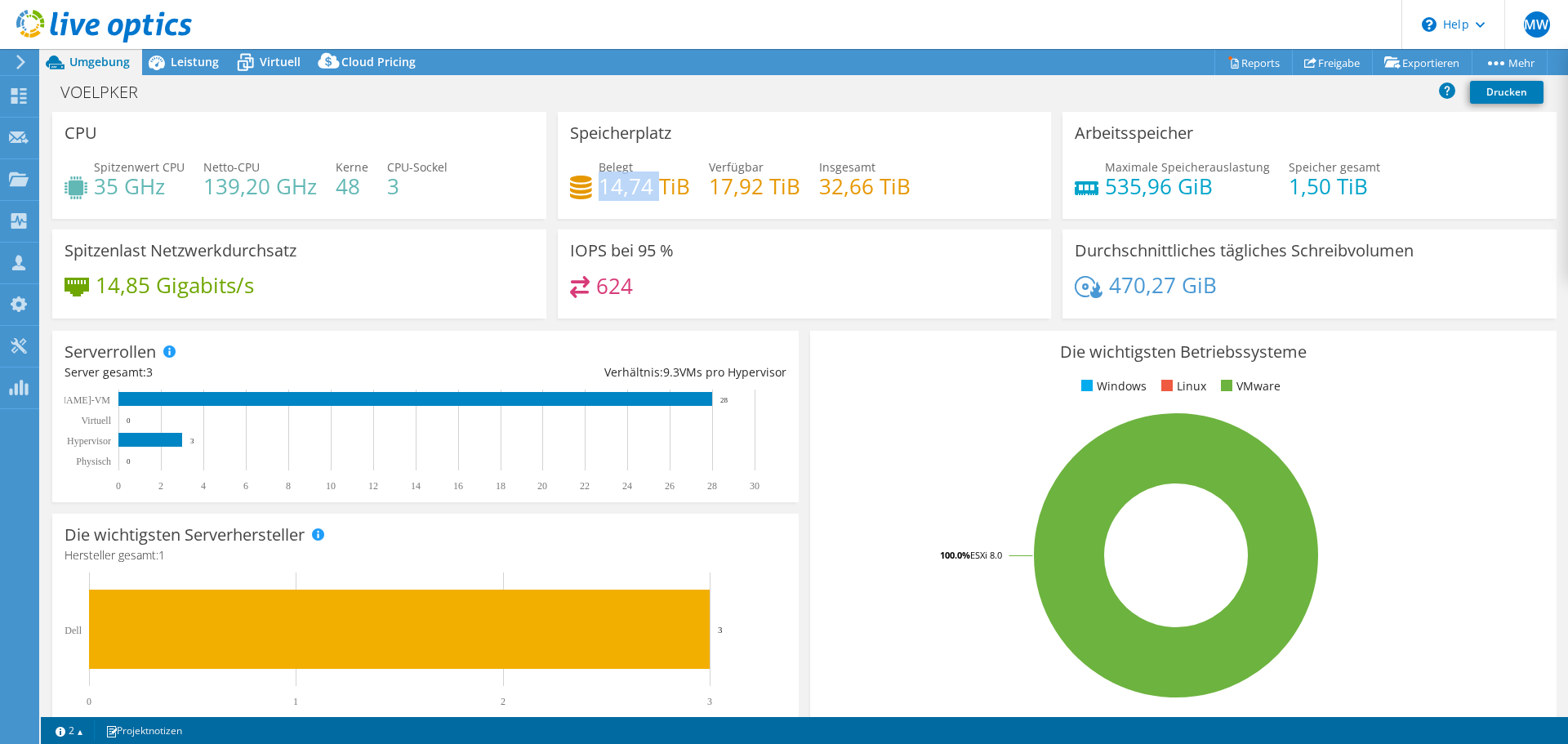
drag, startPoint x: 600, startPoint y: 178, endPoint x: 653, endPoint y: 186, distance: 53.6
click at [653, 186] on h4 "14,74 TiB" at bounding box center [644, 186] width 91 height 18
click at [622, 195] on h4 "14,74 TiB" at bounding box center [644, 186] width 91 height 18
drag, startPoint x: 600, startPoint y: 187, endPoint x: 649, endPoint y: 191, distance: 49.2
click at [649, 191] on h4 "14,74 TiB" at bounding box center [644, 186] width 91 height 18
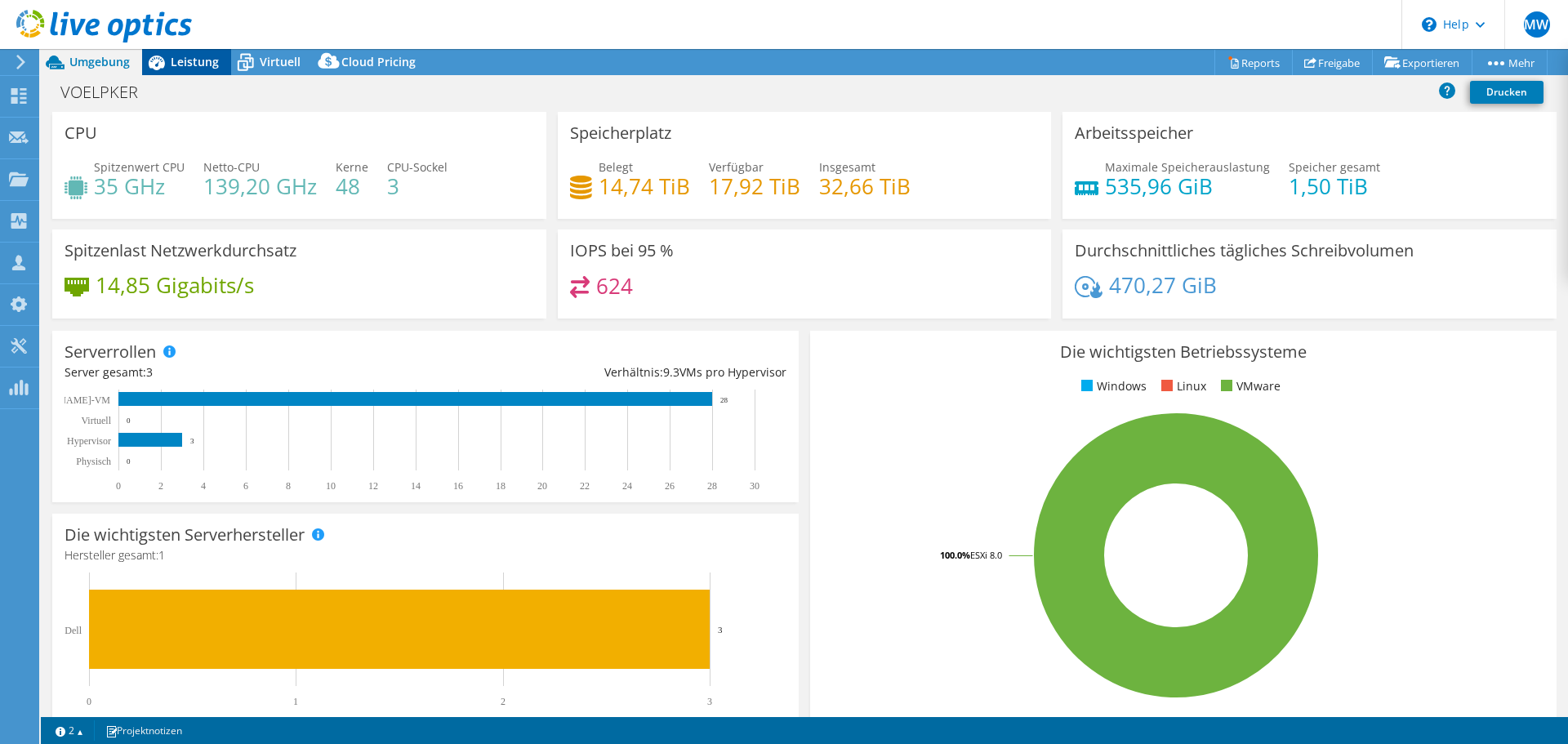
click at [200, 59] on span "Leistung" at bounding box center [194, 62] width 48 height 16
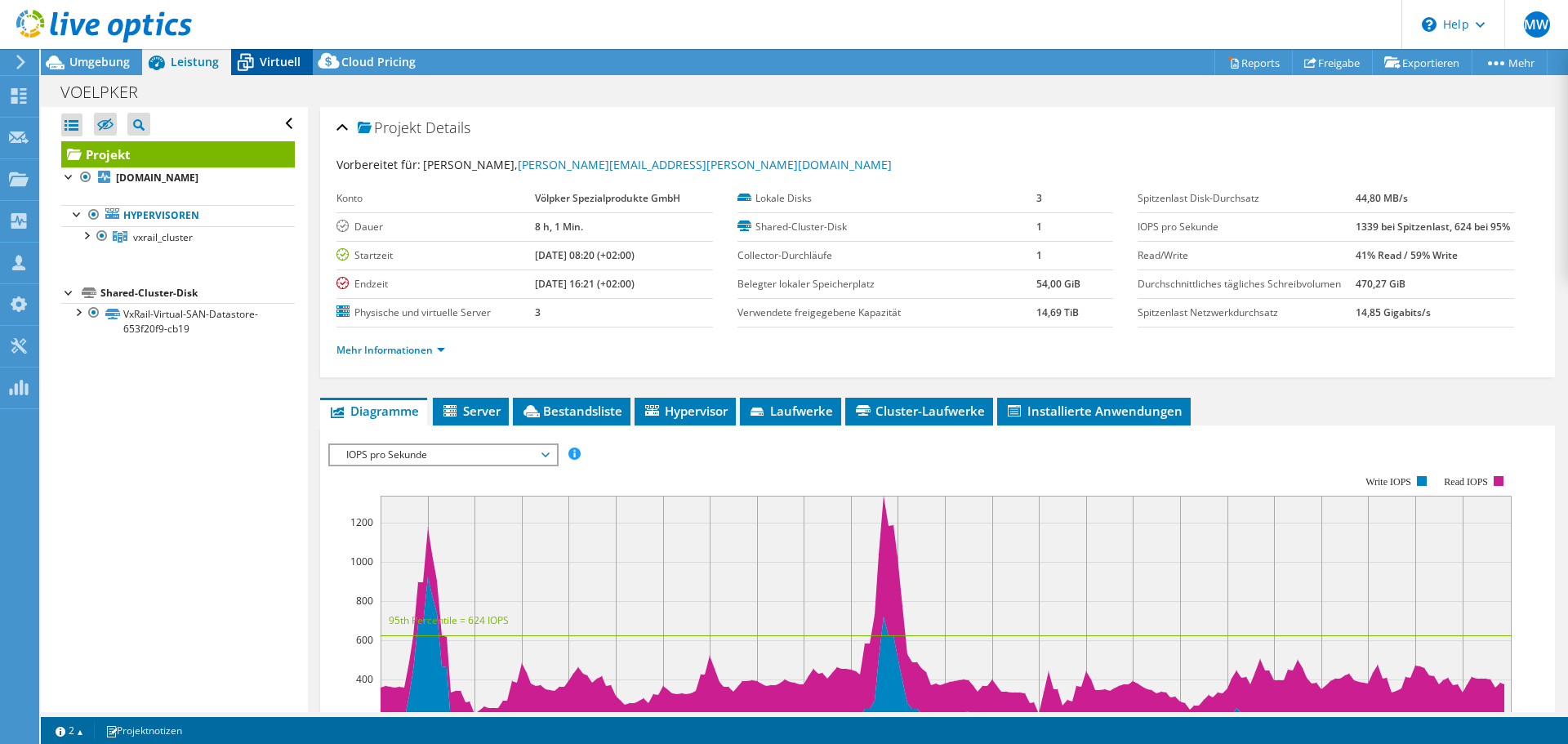
click at [268, 59] on span "Virtuell" at bounding box center [279, 62] width 41 height 16
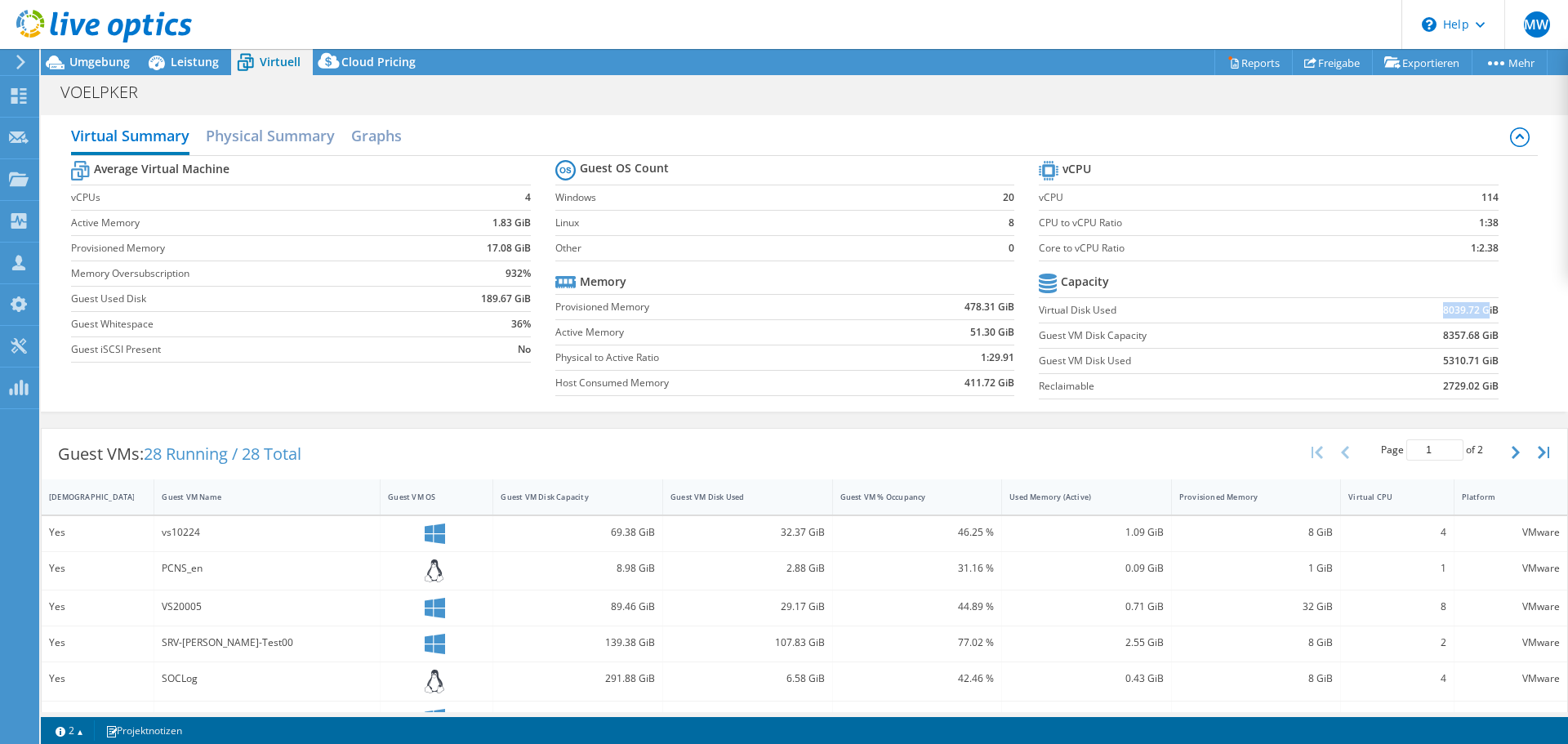
drag, startPoint x: 1432, startPoint y: 308, endPoint x: 1475, endPoint y: 307, distance: 43.0
click at [1475, 307] on b "8039.72 GiB" at bounding box center [1471, 310] width 56 height 17
drag, startPoint x: 1033, startPoint y: 361, endPoint x: 1133, endPoint y: 362, distance: 100.0
click at [1133, 362] on label "Guest VM Disk Used" at bounding box center [1194, 360] width 310 height 17
drag, startPoint x: 1432, startPoint y: 362, endPoint x: 1454, endPoint y: 361, distance: 22.0
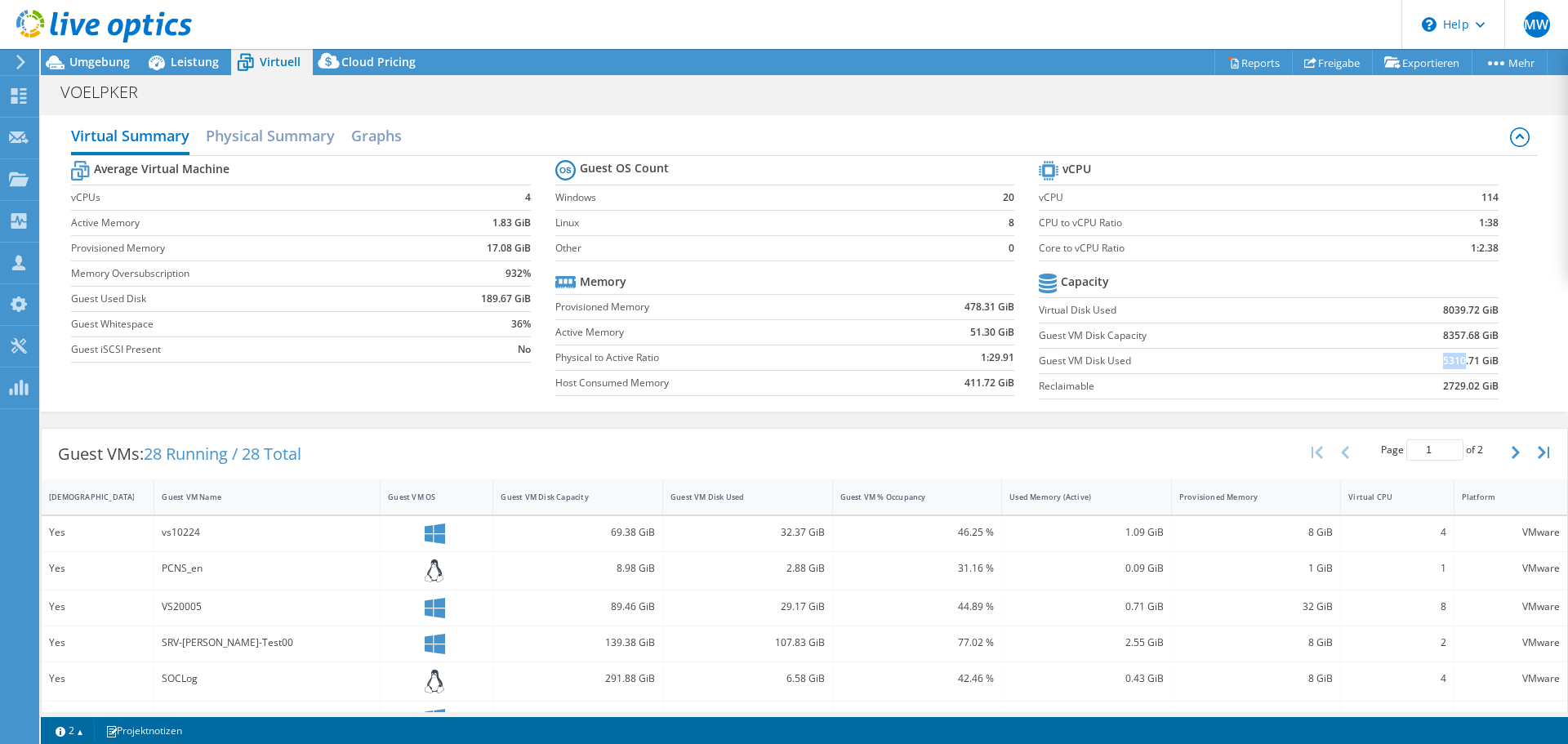
click at [1454, 361] on b "5310.71 GiB" at bounding box center [1471, 360] width 56 height 17
drag, startPoint x: 1430, startPoint y: 383, endPoint x: 1462, endPoint y: 385, distance: 32.1
click at [1462, 385] on b "2729.02 GiB" at bounding box center [1471, 385] width 56 height 17
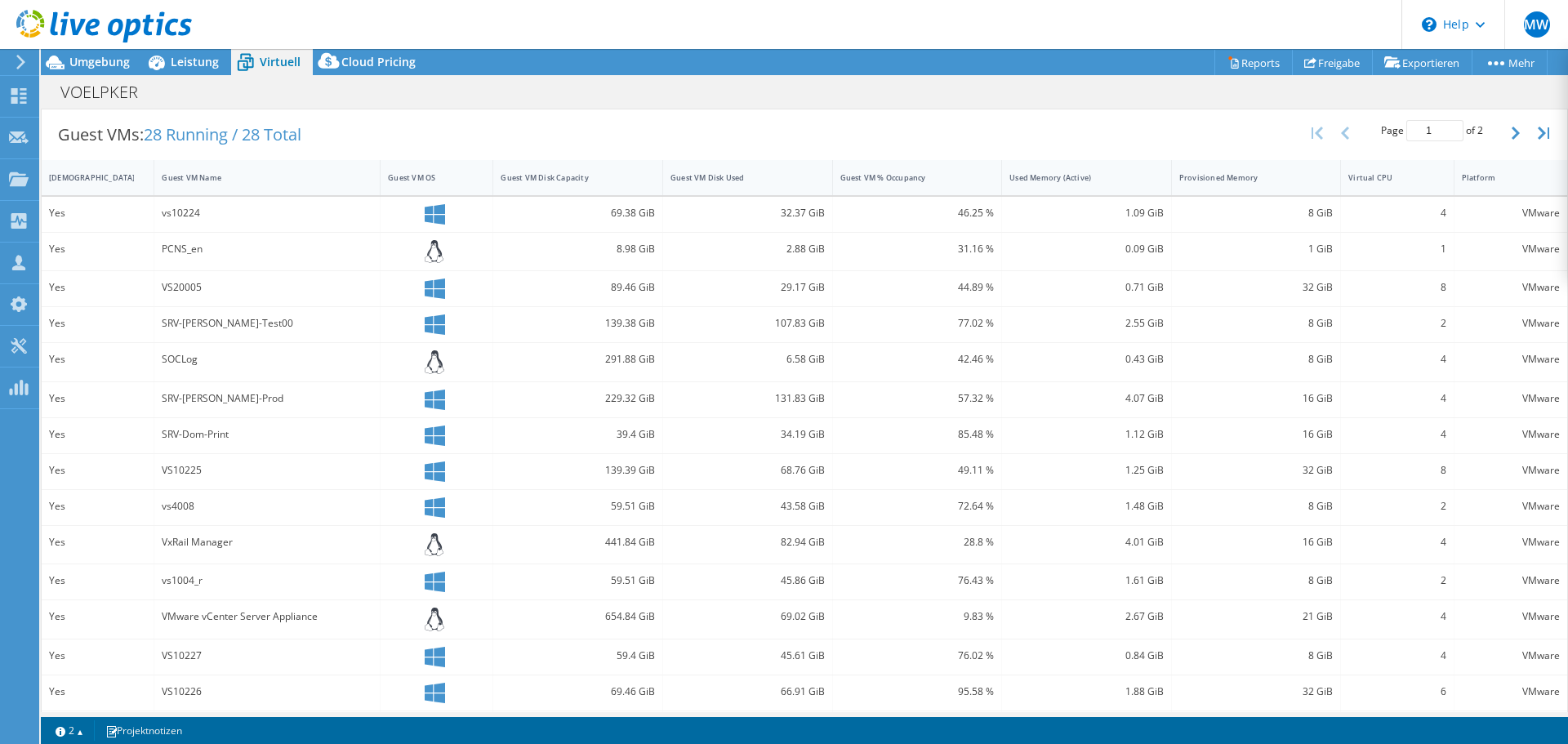
scroll to position [326, 0]
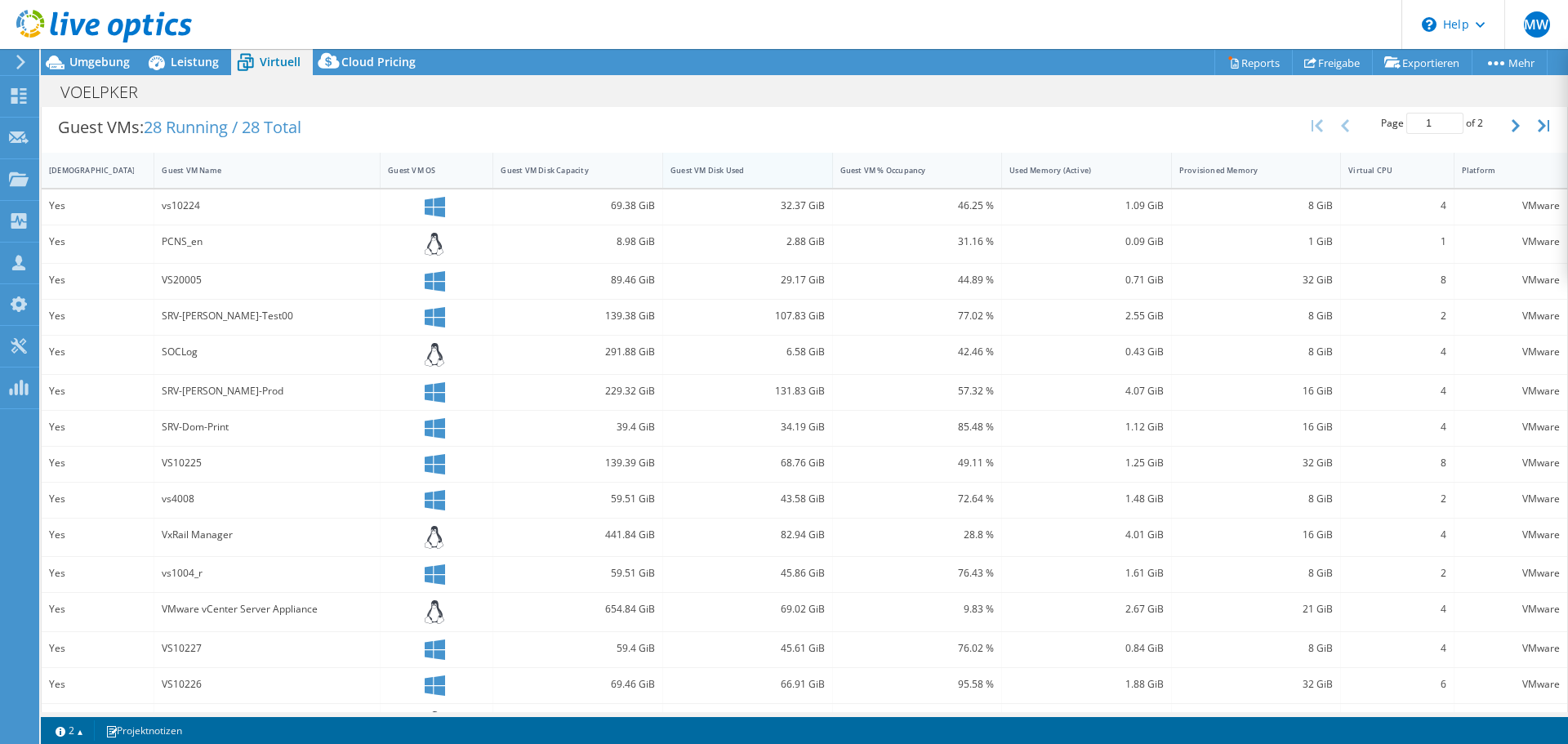
click at [726, 169] on div "Guest VM Disk Used" at bounding box center [737, 170] width 135 height 10
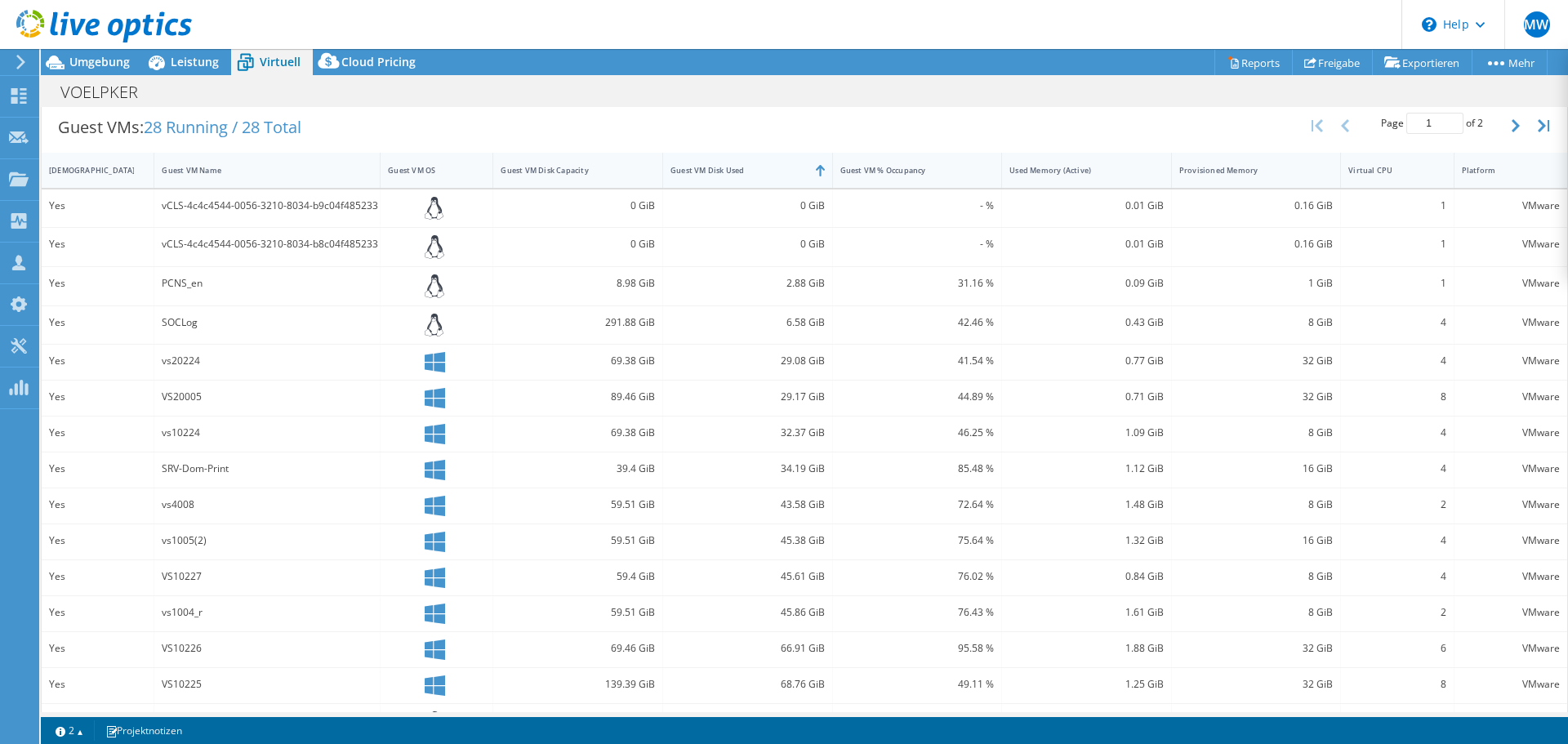
click at [726, 169] on div "Guest VM Disk Used" at bounding box center [737, 170] width 135 height 10
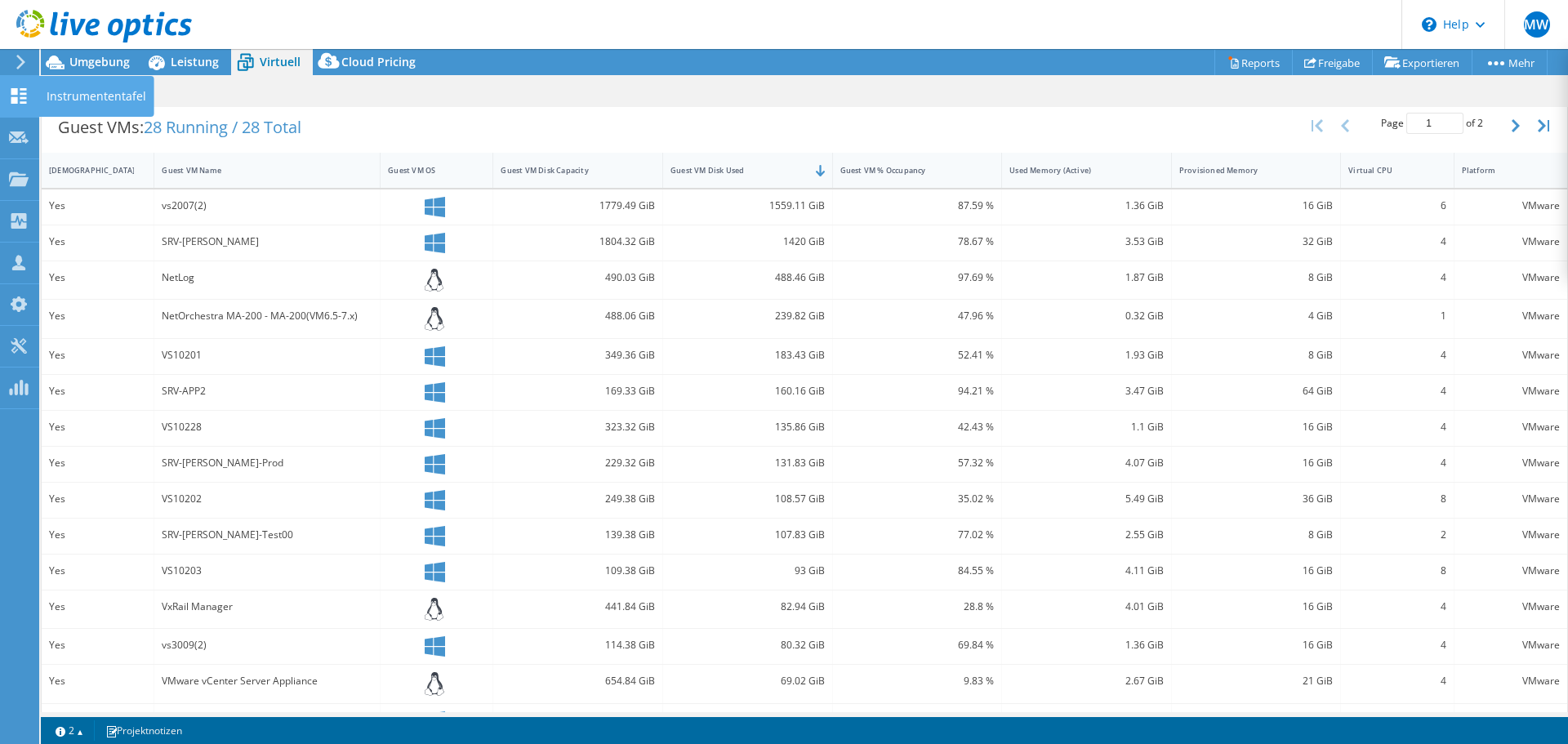
click at [10, 100] on icon at bounding box center [18, 96] width 20 height 16
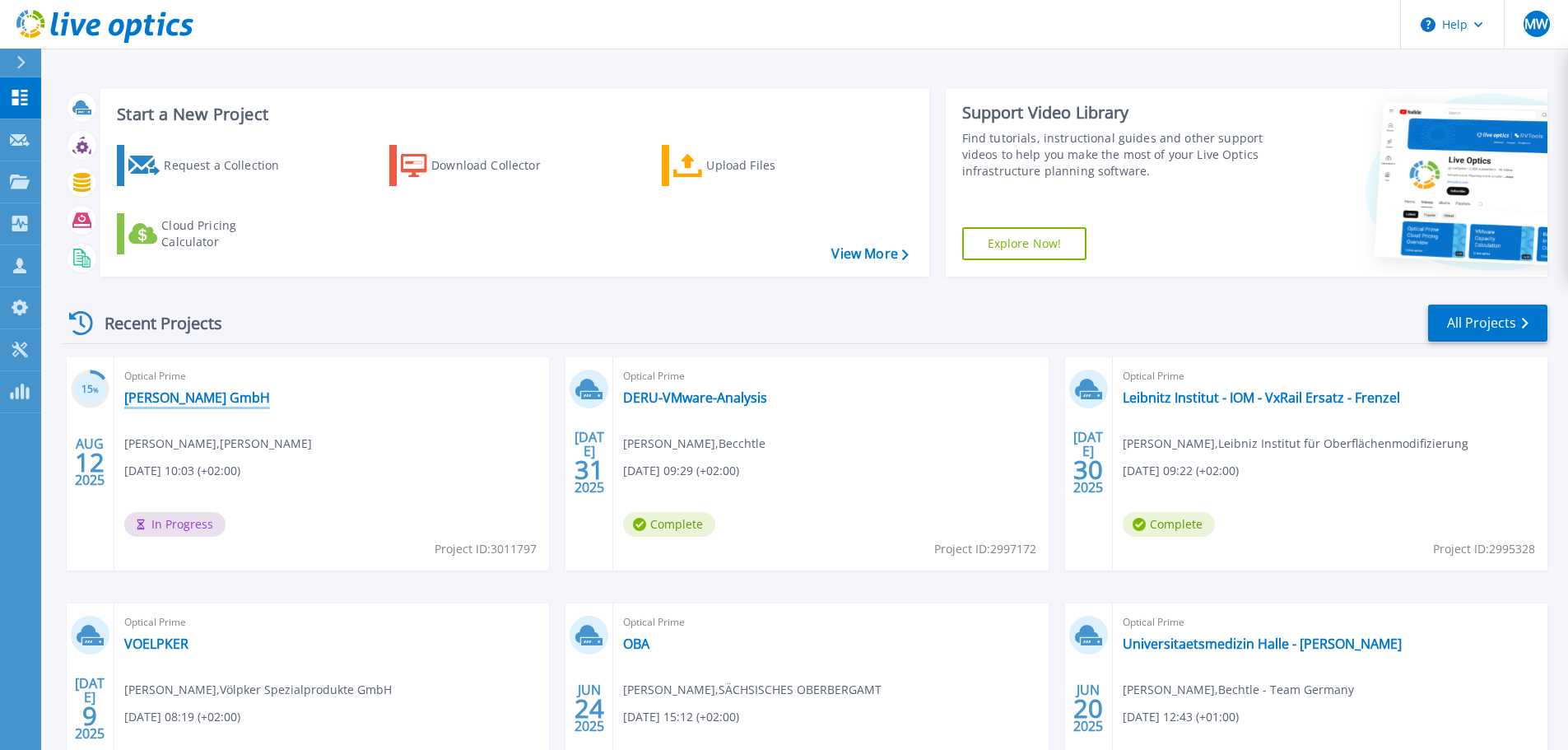
click at [211, 396] on link "[PERSON_NAME] GmbH" at bounding box center [197, 397] width 146 height 17
